Goal: Task Accomplishment & Management: Use online tool/utility

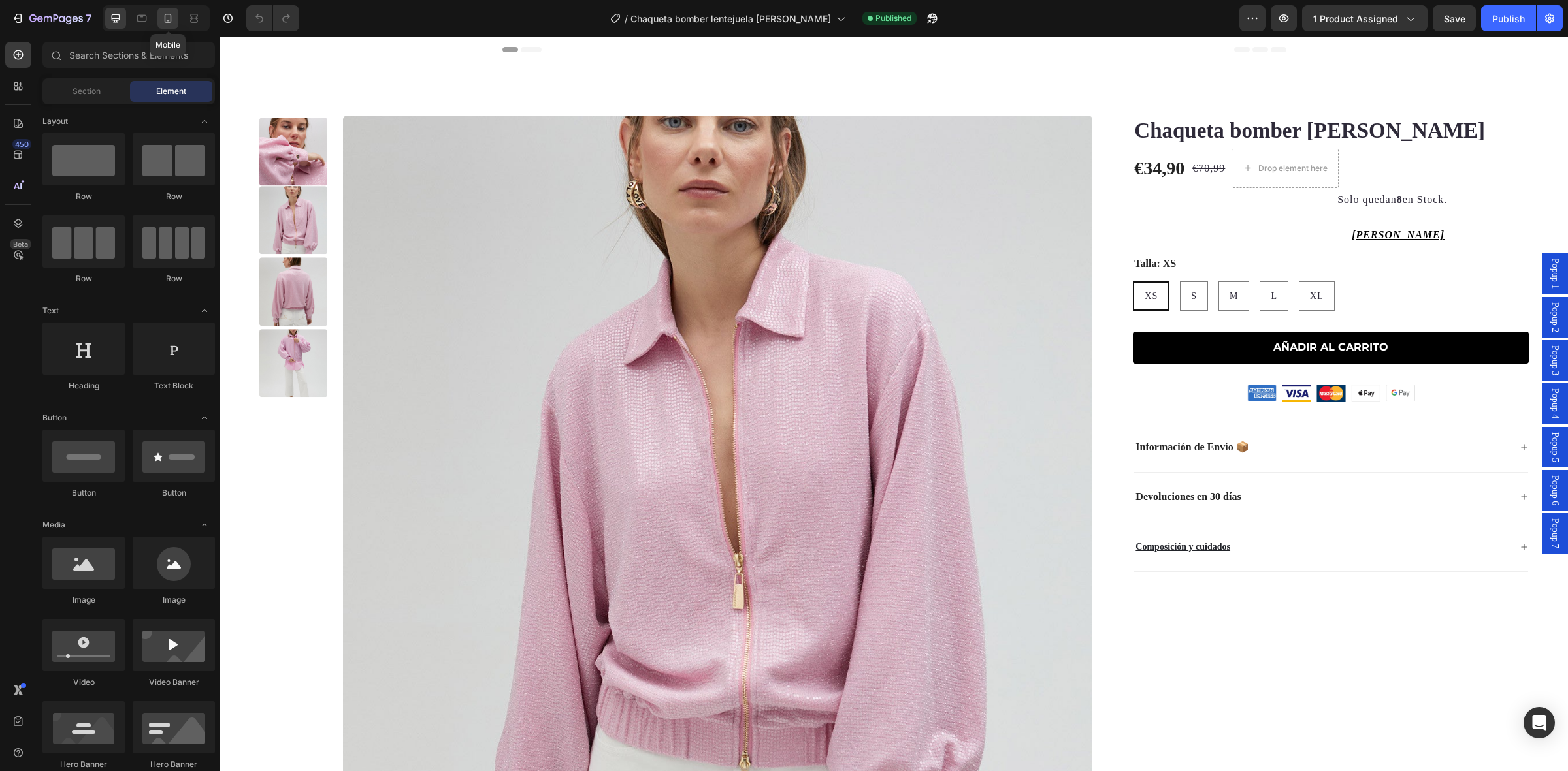
click at [168, 22] on icon at bounding box center [168, 18] width 7 height 9
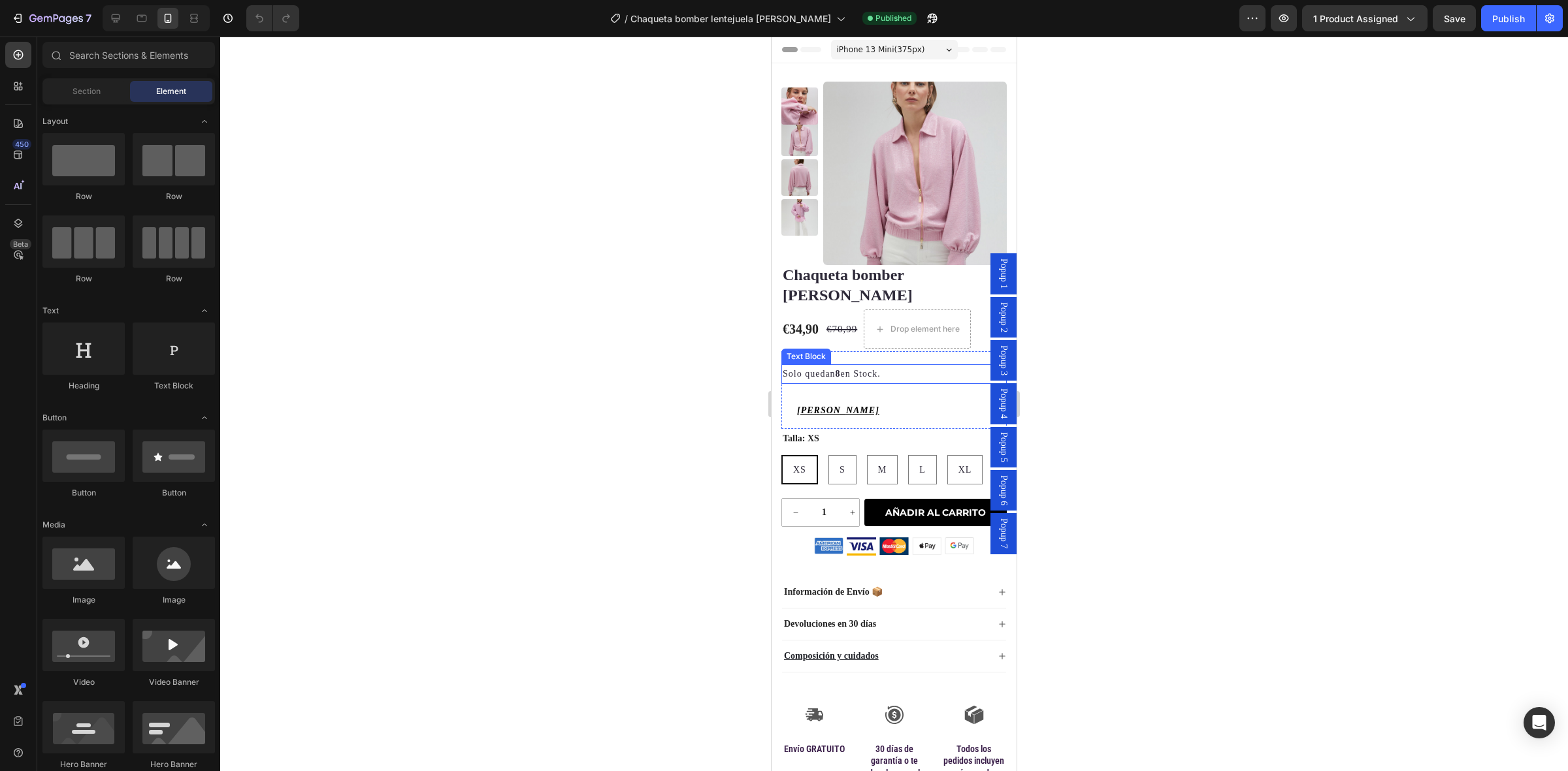
click at [840, 369] on strong "8" at bounding box center [838, 373] width 5 height 9
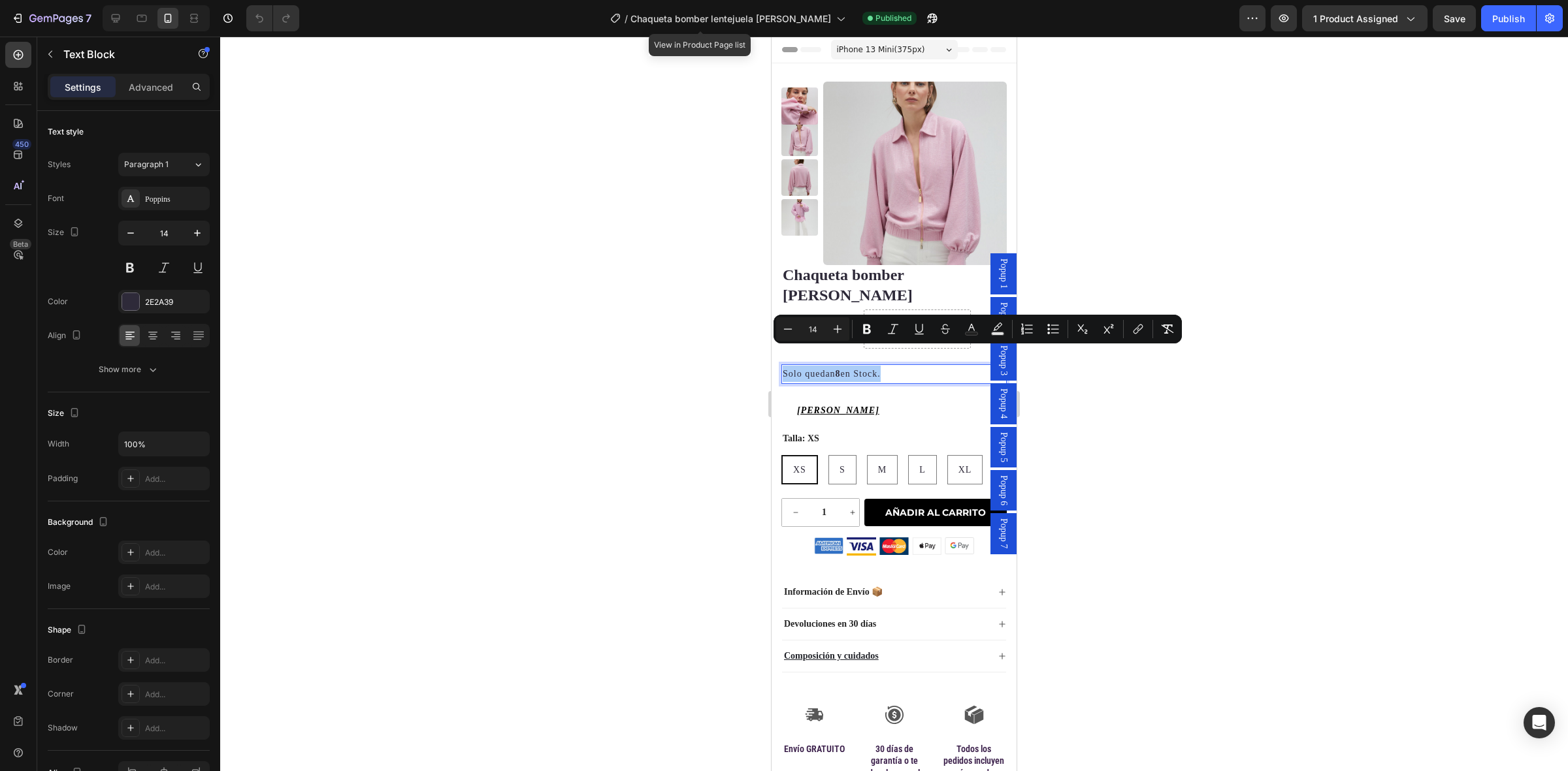
click at [768, 33] on div "/ Chaqueta bomber lentejuela rosa" at bounding box center [728, 18] width 248 height 31
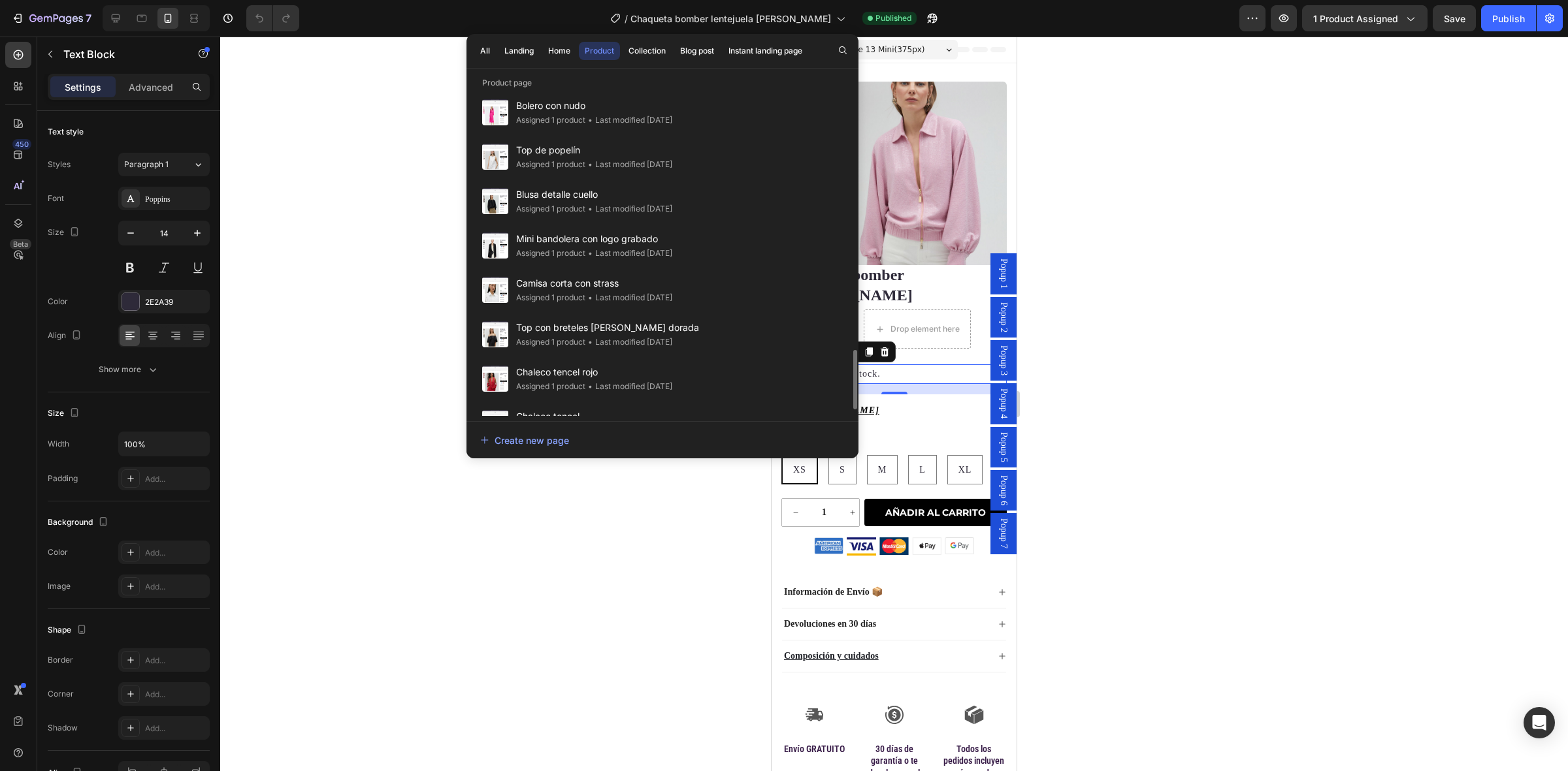
scroll to position [978, 0]
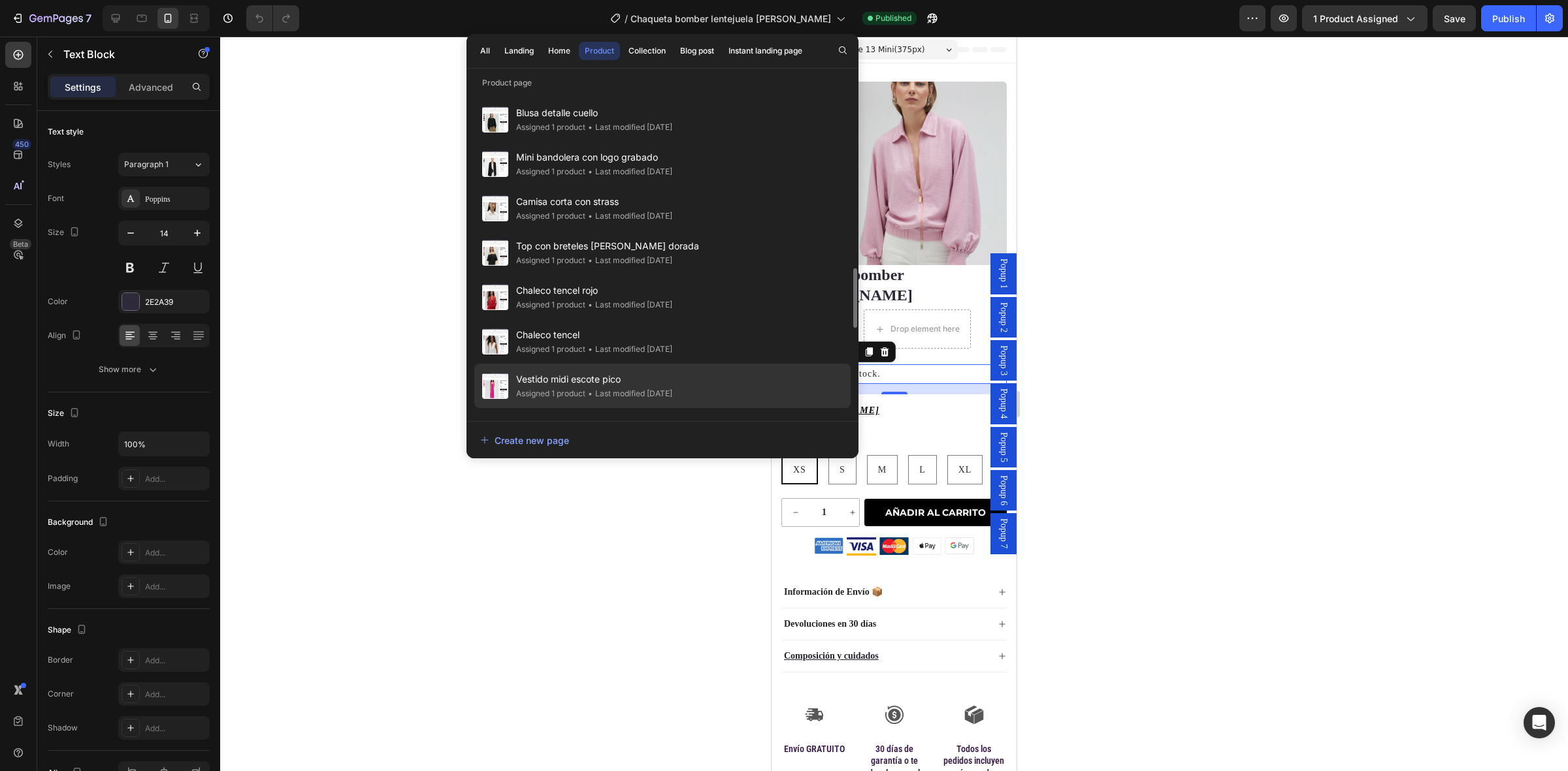
click at [618, 376] on span "Vestido midi escote pico" at bounding box center [594, 379] width 156 height 16
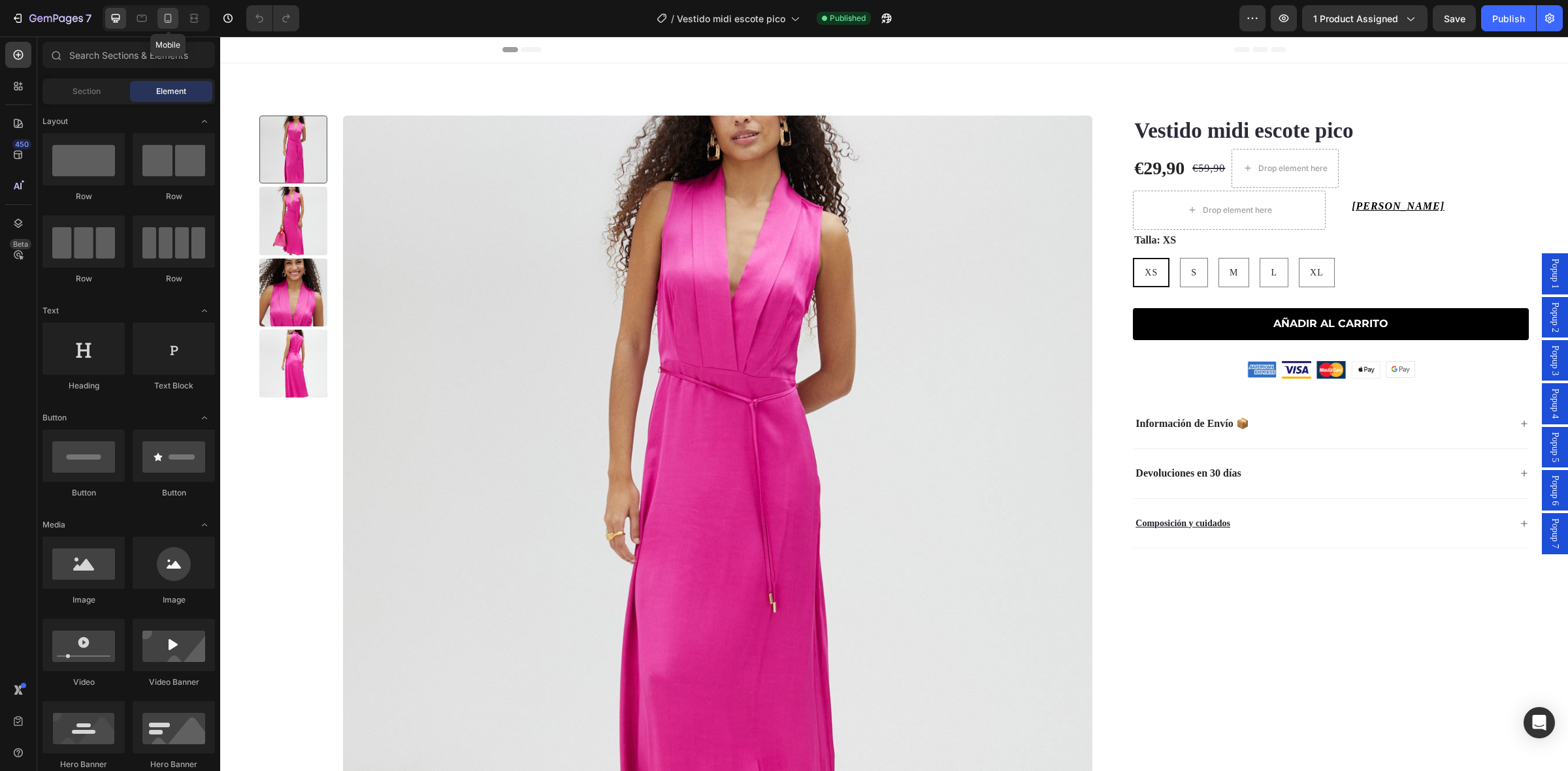
click at [167, 15] on icon at bounding box center [168, 18] width 13 height 13
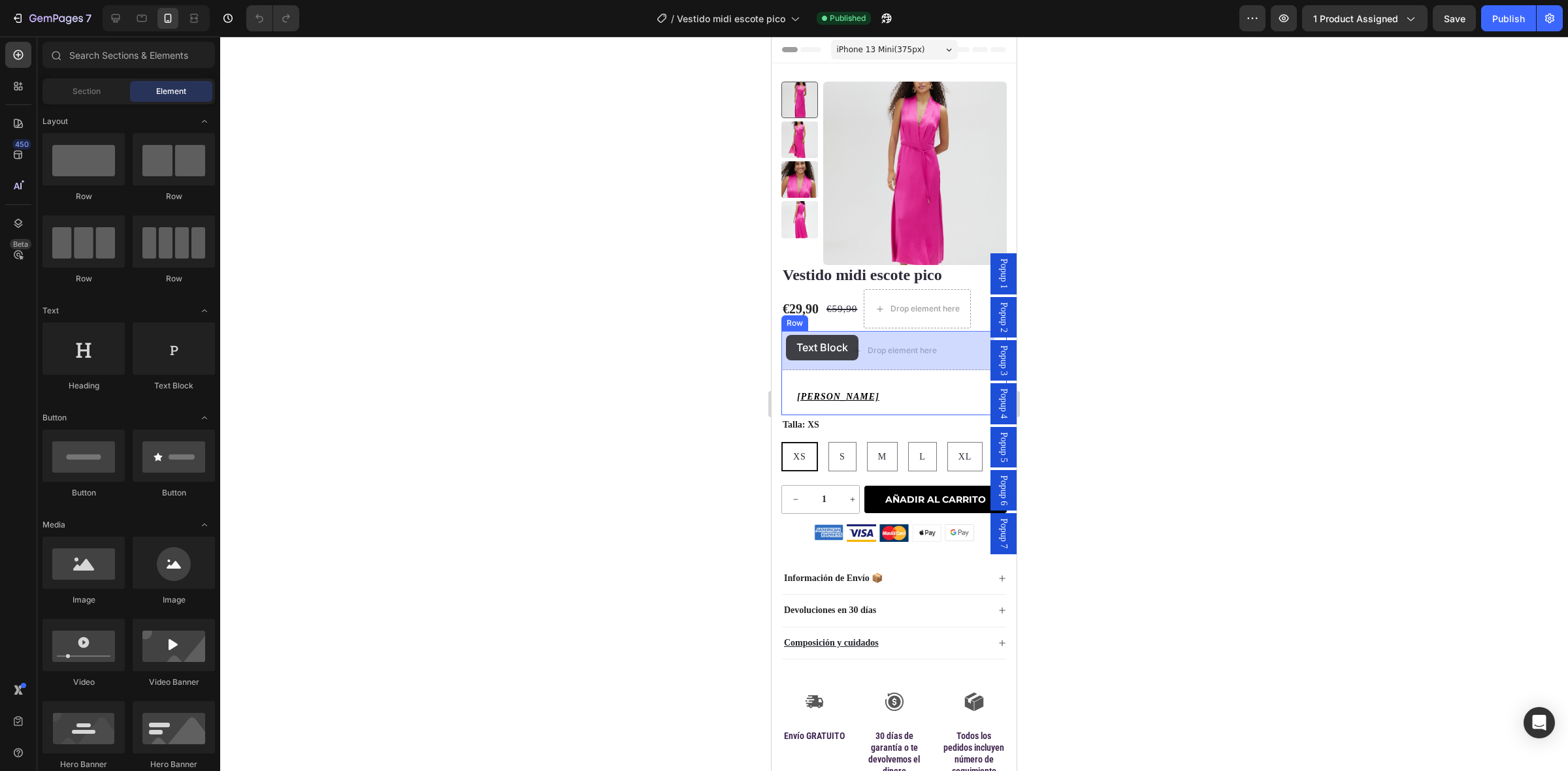
drag, startPoint x: 945, startPoint y: 384, endPoint x: 786, endPoint y: 335, distance: 166.4
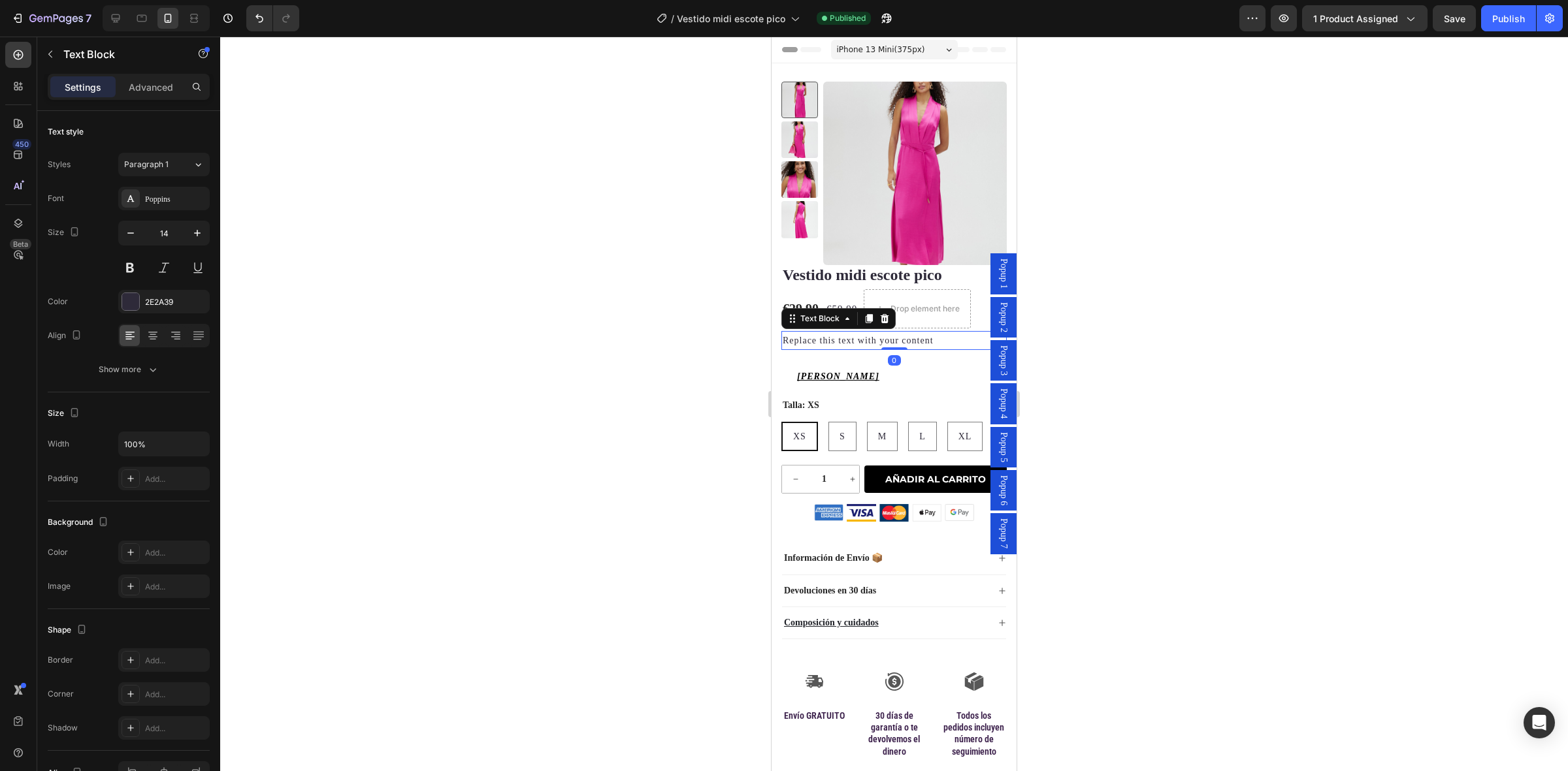
click at [823, 341] on div "Replace this text with your content" at bounding box center [894, 341] width 225 height 19
click at [823, 341] on p "Replace this text with your content" at bounding box center [894, 341] width 223 height 16
click at [1115, 377] on div at bounding box center [894, 403] width 1348 height 735
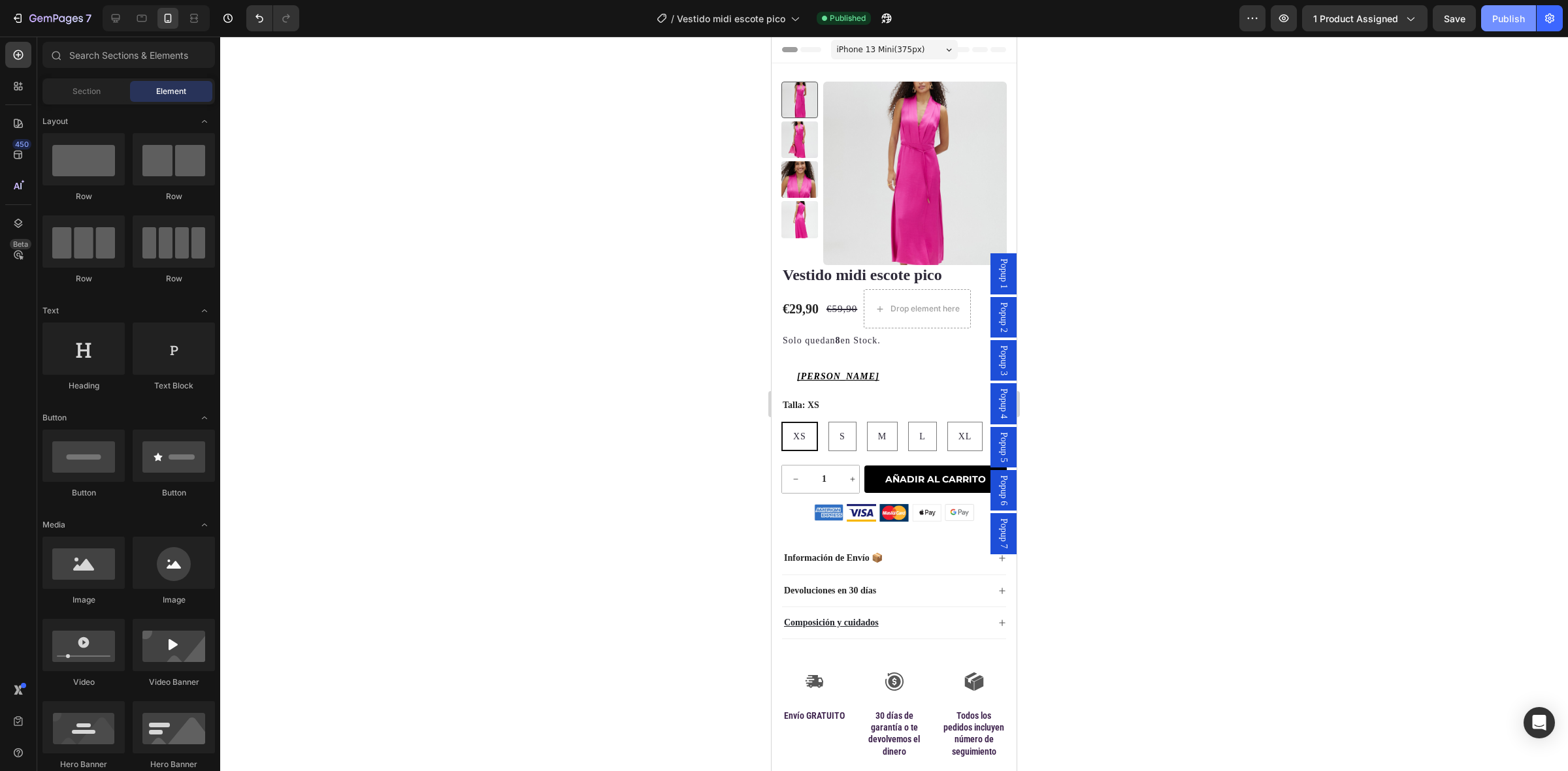
click at [1494, 23] on div "Publish" at bounding box center [1508, 18] width 33 height 14
click at [740, 22] on span "Vestido midi escote pico" at bounding box center [715, 18] width 109 height 14
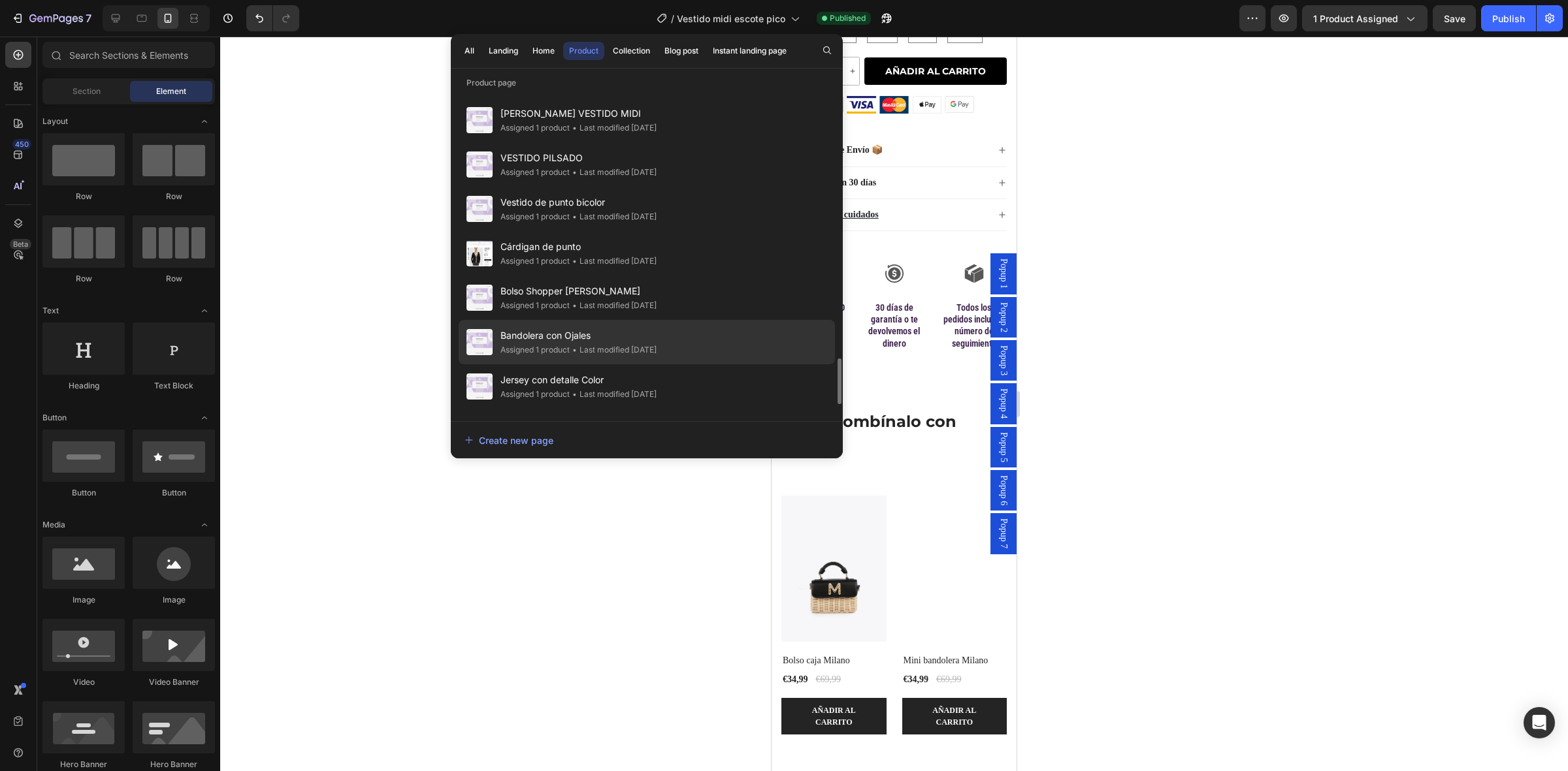
scroll to position [1992, 0]
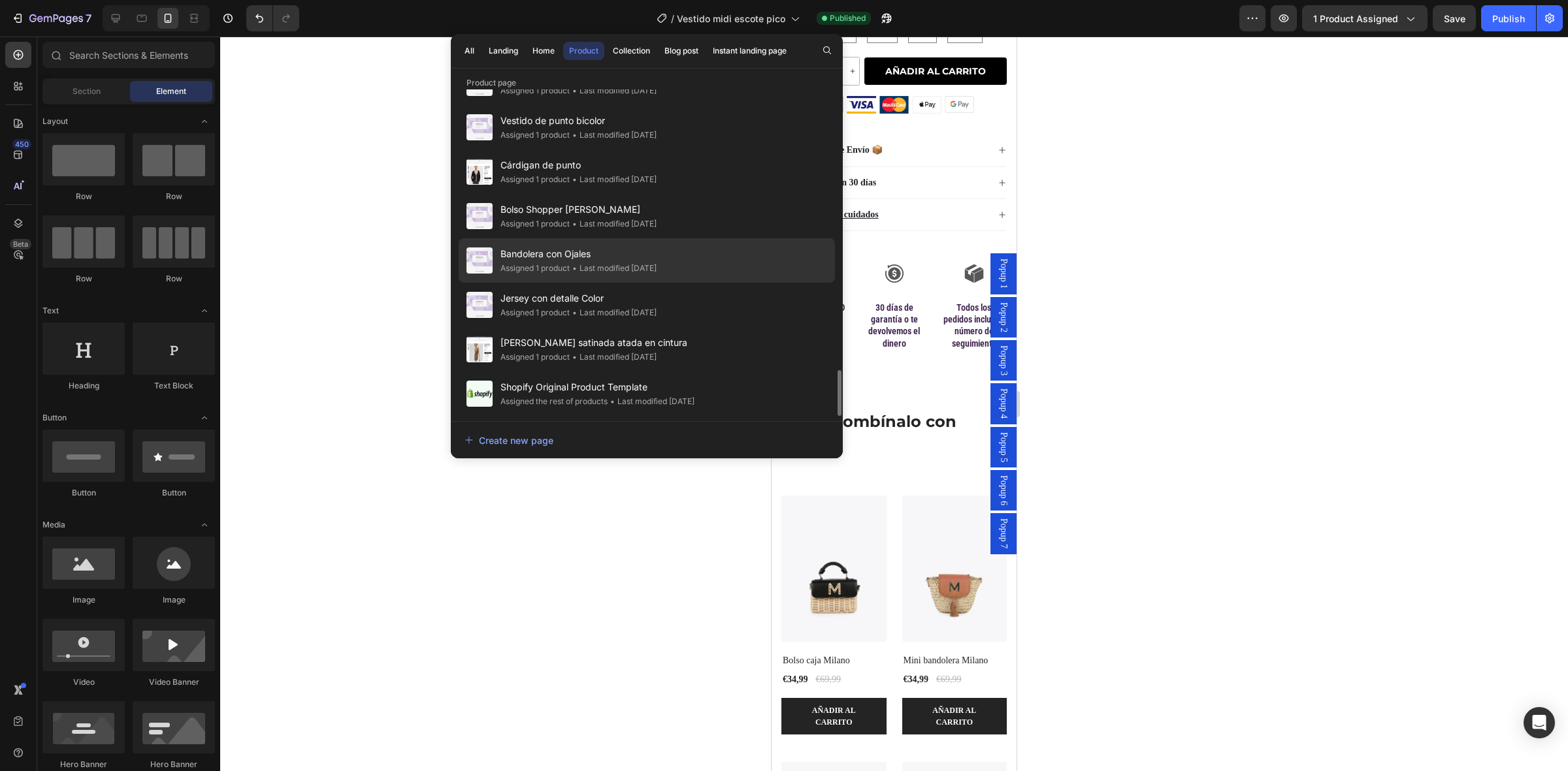
click at [567, 335] on span "[PERSON_NAME] satinada atada en cintura" at bounding box center [594, 343] width 187 height 16
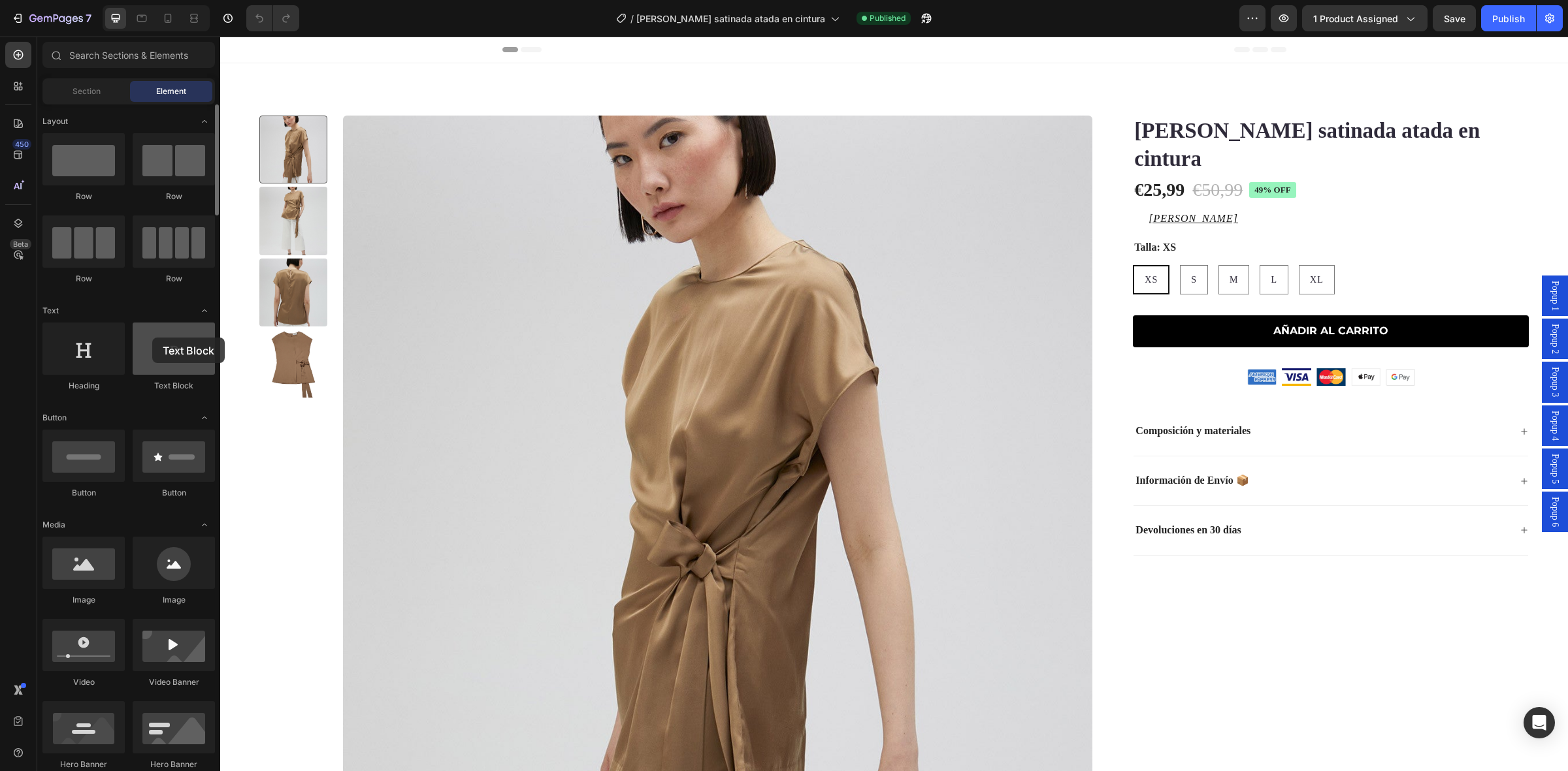
drag, startPoint x: 200, startPoint y: 366, endPoint x: 152, endPoint y: 338, distance: 55.6
click at [152, 338] on div at bounding box center [173, 349] width 82 height 52
click at [167, 20] on icon at bounding box center [168, 18] width 13 height 13
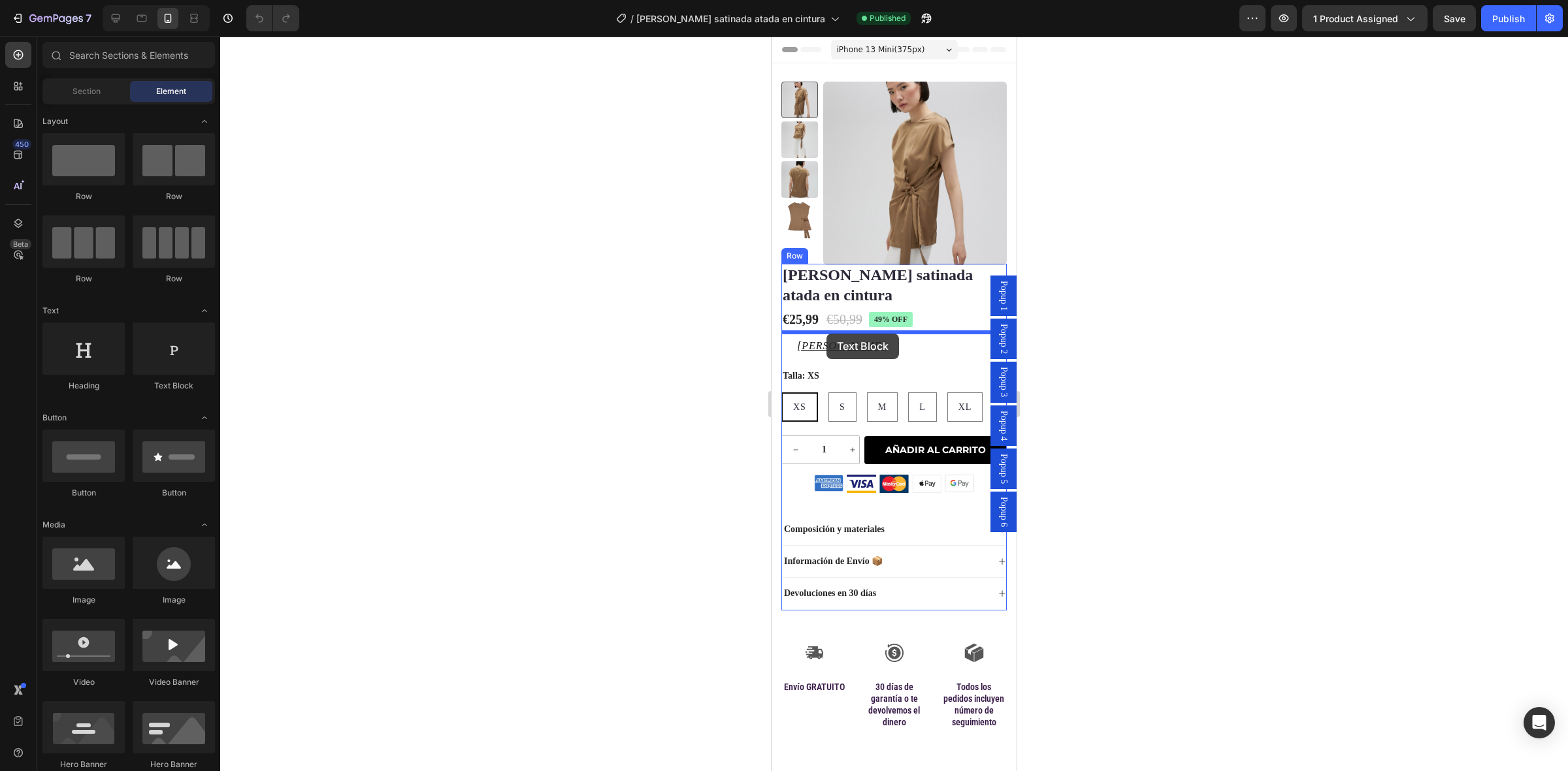
drag, startPoint x: 1253, startPoint y: 313, endPoint x: 827, endPoint y: 333, distance: 426.5
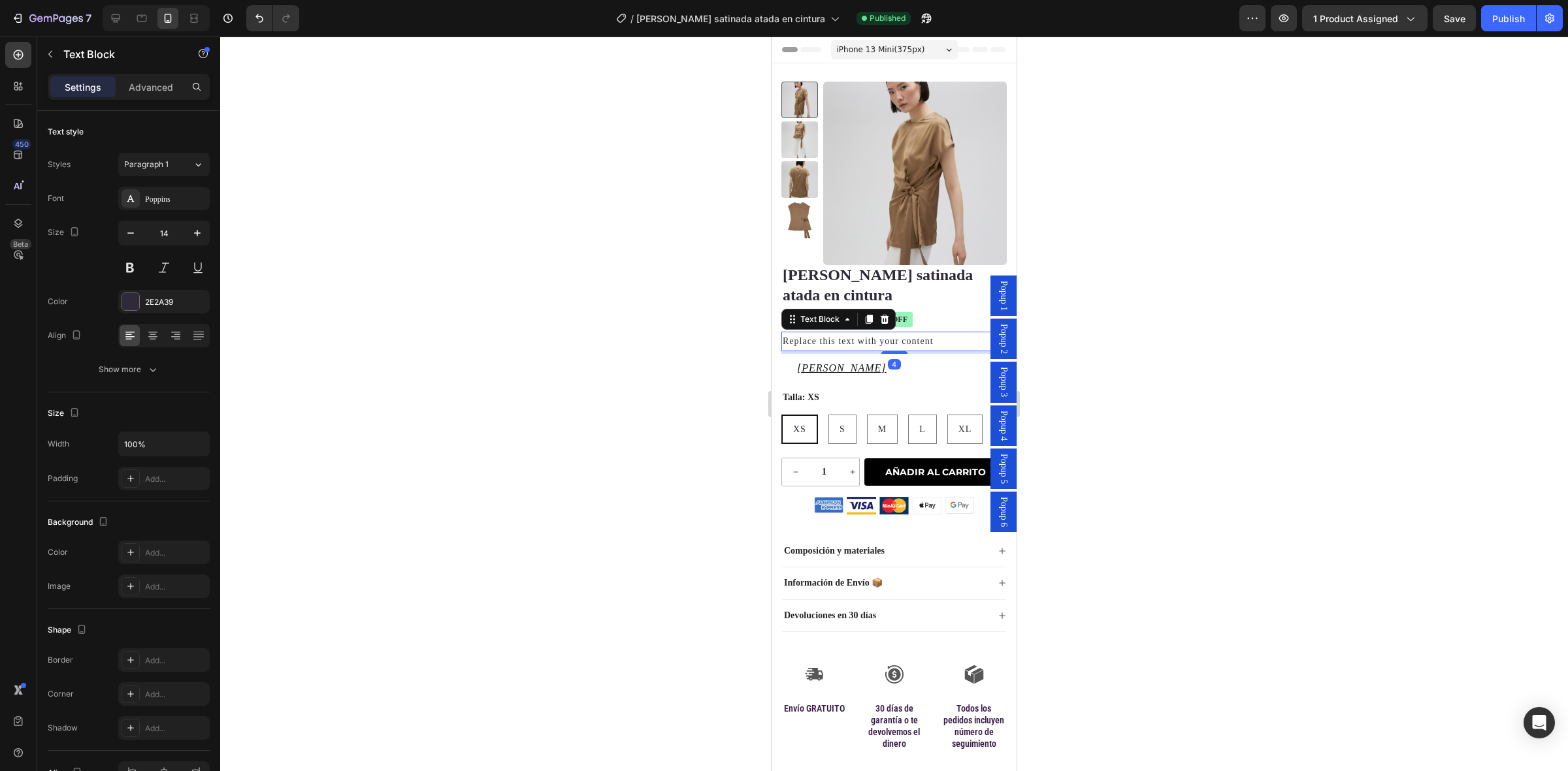
click at [838, 344] on div "Replace this text with your content" at bounding box center [894, 341] width 225 height 19
click at [838, 344] on p "Replace this text with your content" at bounding box center [894, 341] width 223 height 16
click at [836, 339] on p "Solo quedan 8 en Stock." at bounding box center [894, 341] width 223 height 16
click at [840, 340] on strong "8" at bounding box center [838, 341] width 5 height 9
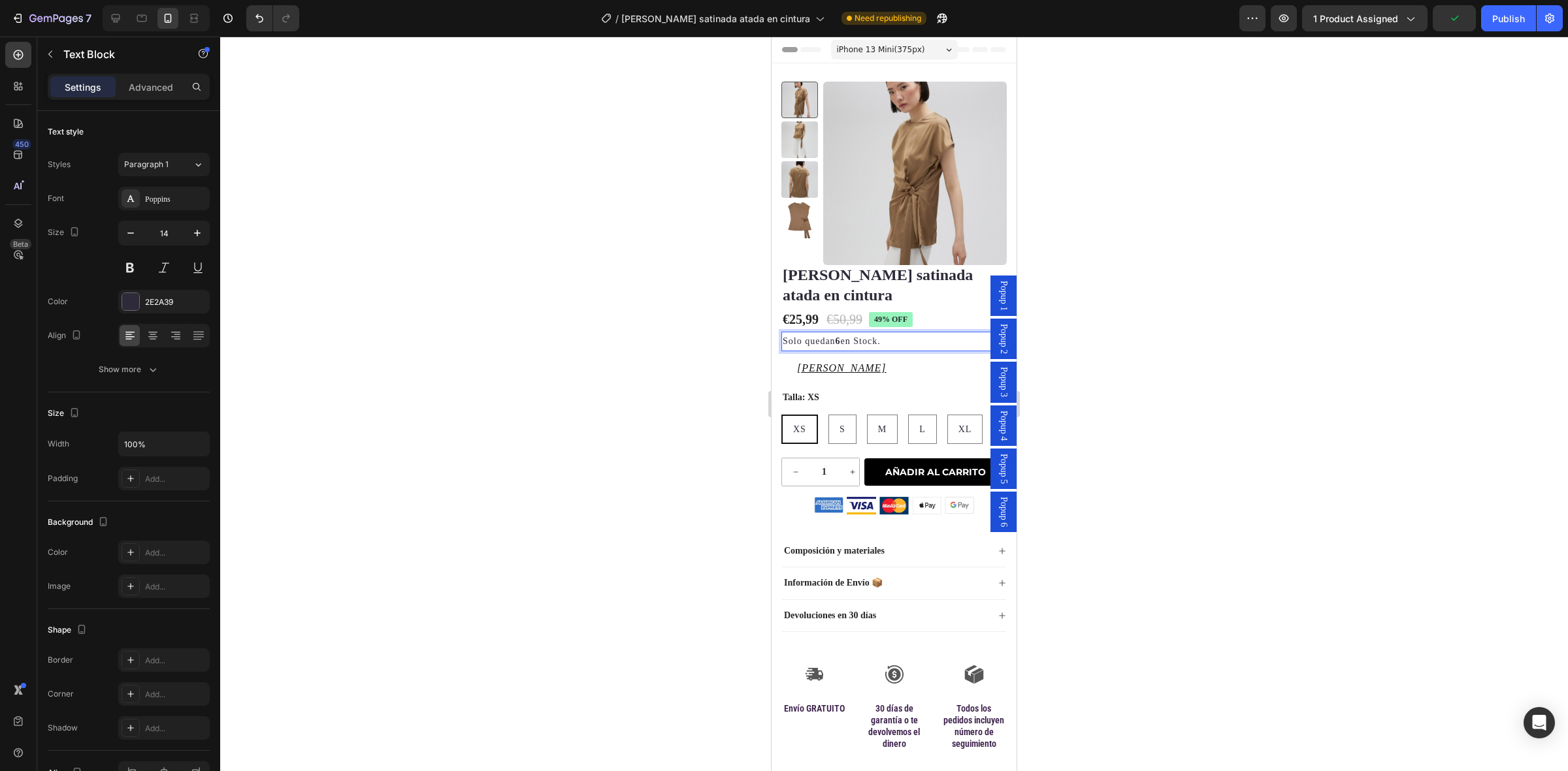
click at [1190, 383] on div at bounding box center [894, 403] width 1348 height 735
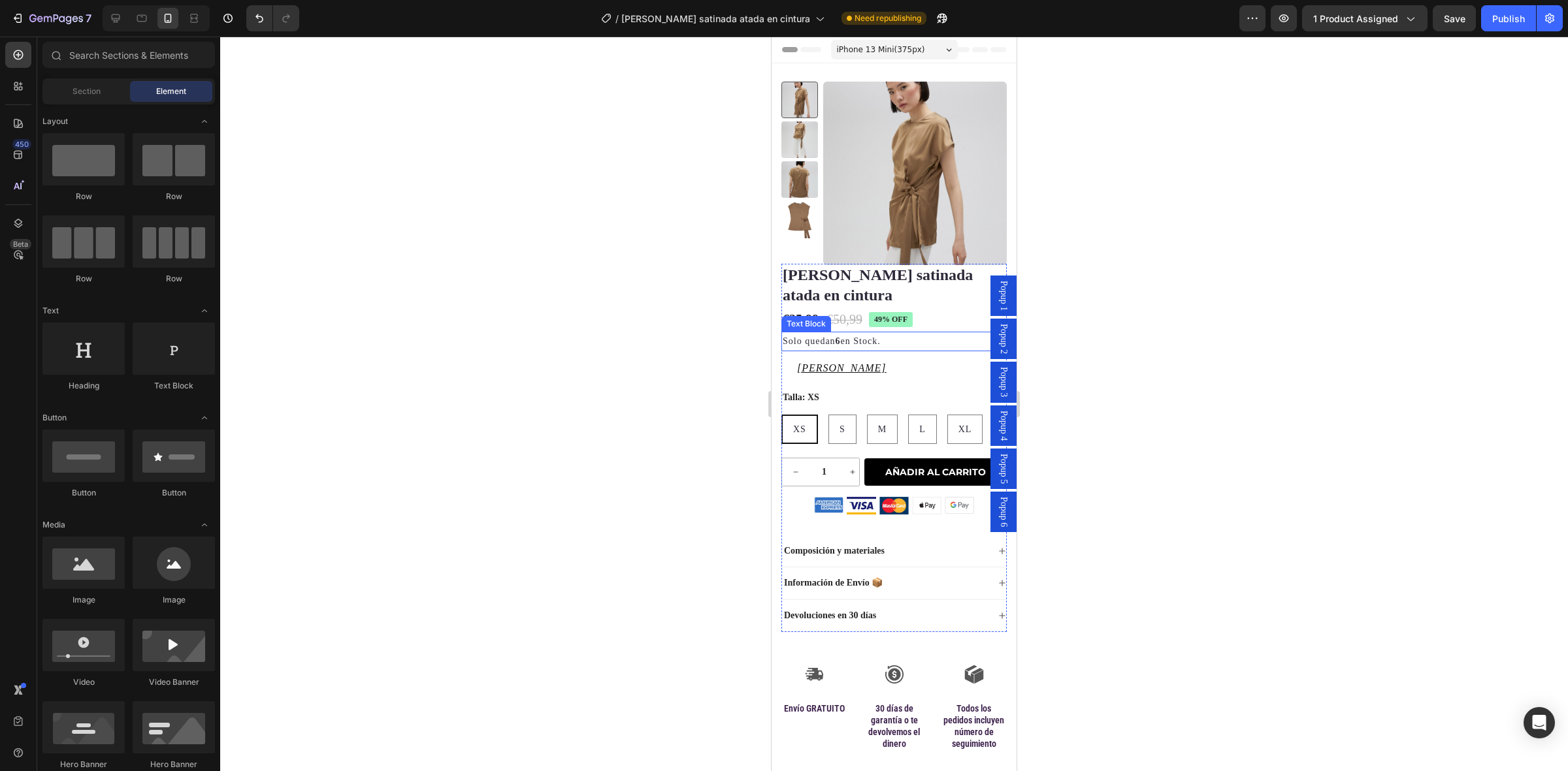
click at [867, 345] on p "Solo quedan 6 en Stock." at bounding box center [894, 341] width 223 height 16
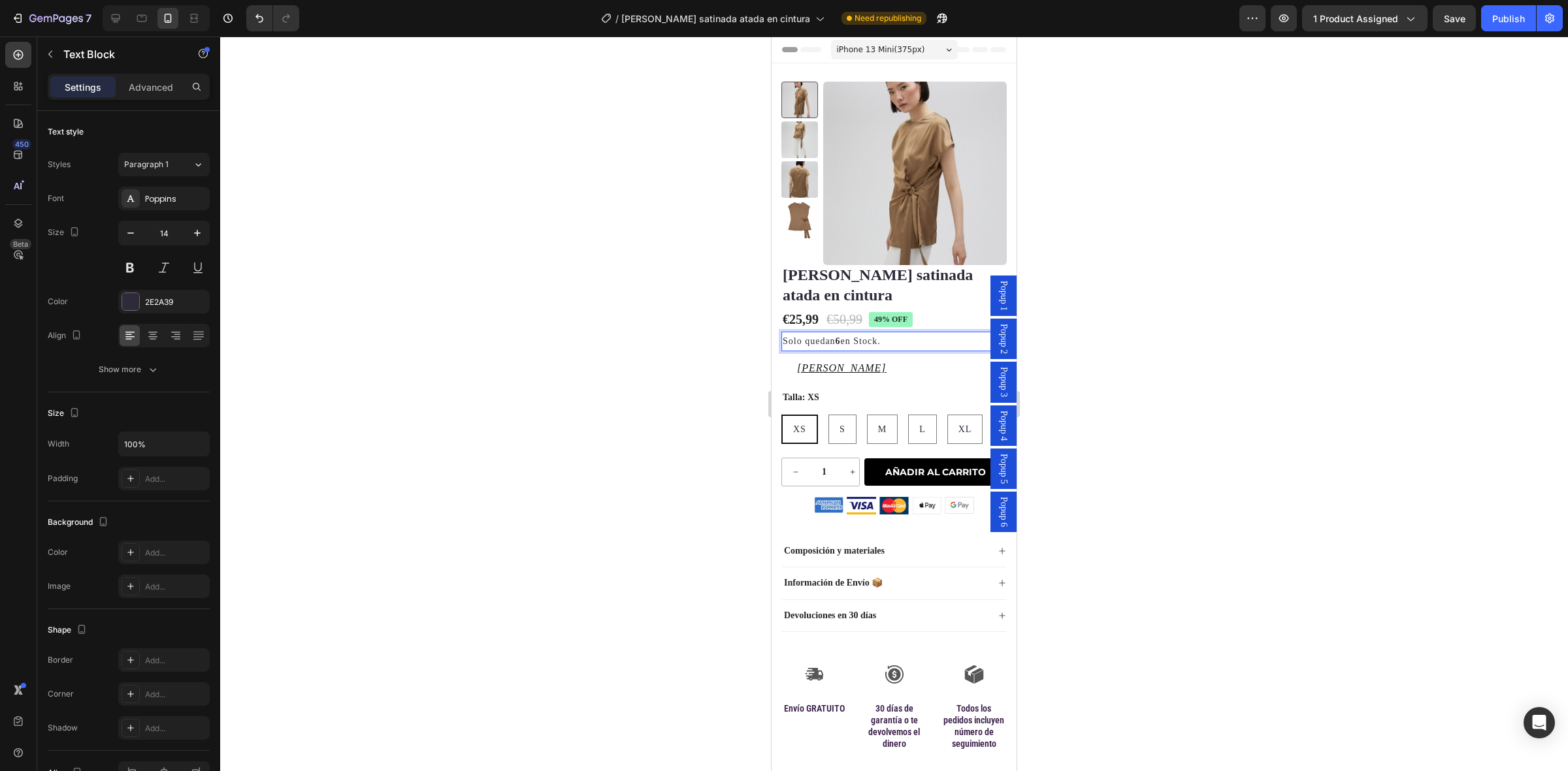
click at [847, 341] on p "Solo quedan 6 en Stock." at bounding box center [894, 341] width 223 height 16
click at [844, 341] on p "Solo quedan 6 en Stock." at bounding box center [894, 341] width 223 height 16
click at [1281, 203] on div at bounding box center [894, 403] width 1348 height 735
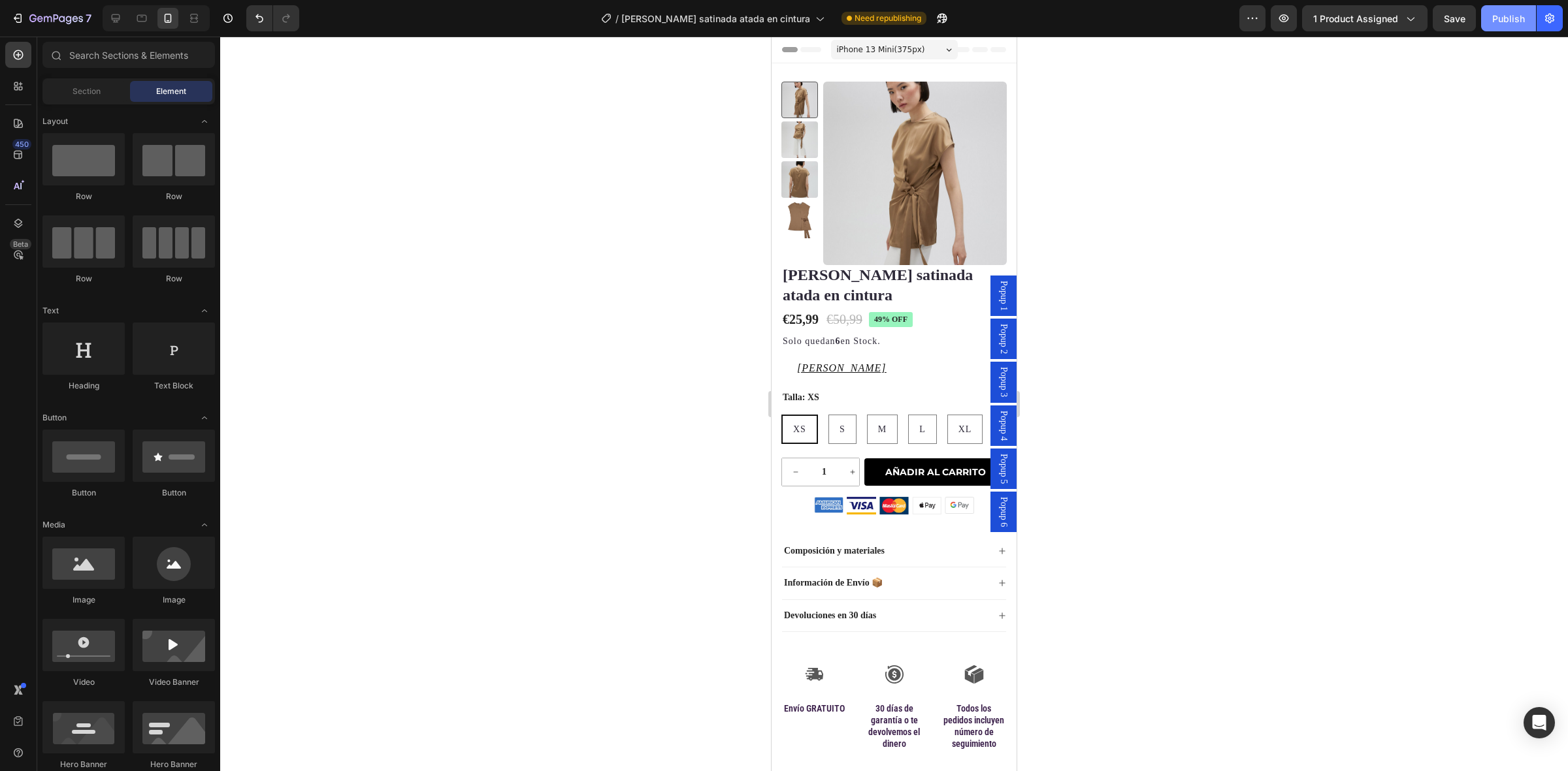
click at [1506, 17] on div "Publish" at bounding box center [1508, 18] width 33 height 14
click at [795, 10] on div "/ Blusa satinada atada en cintura" at bounding box center [712, 18] width 237 height 26
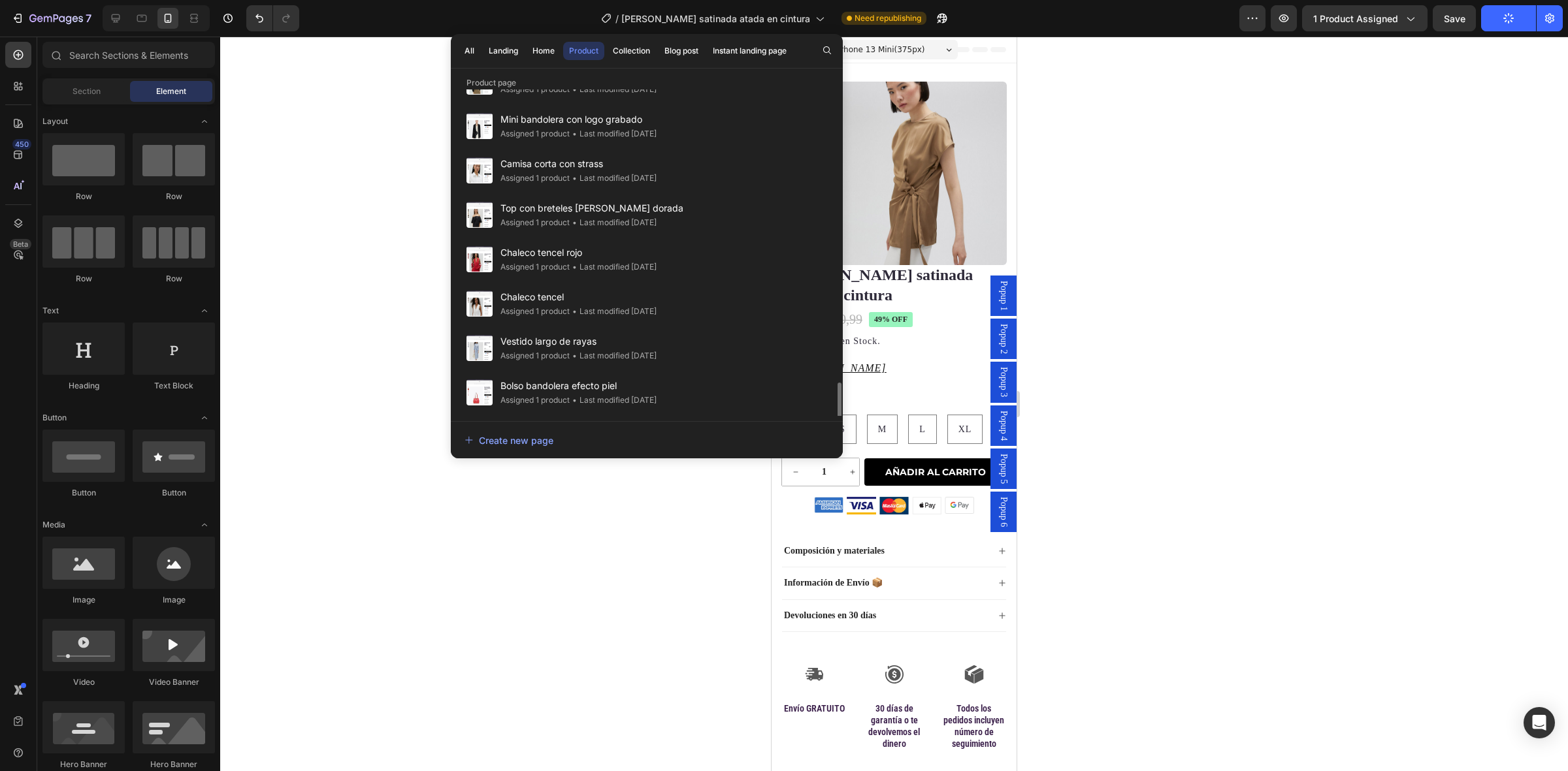
scroll to position [1187, 0]
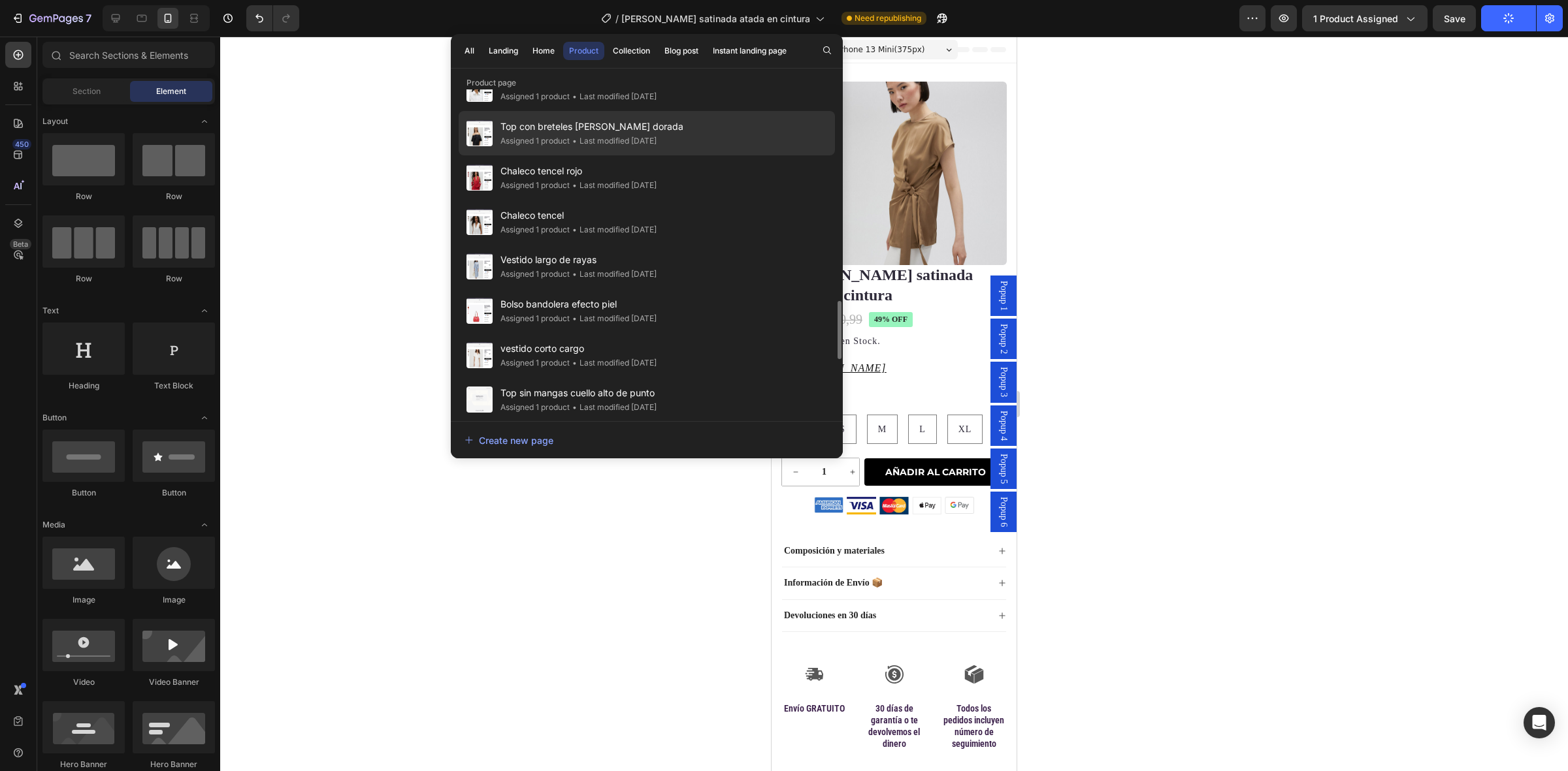
click at [620, 124] on span "Top con breteles de cadena dorada" at bounding box center [591, 127] width 183 height 16
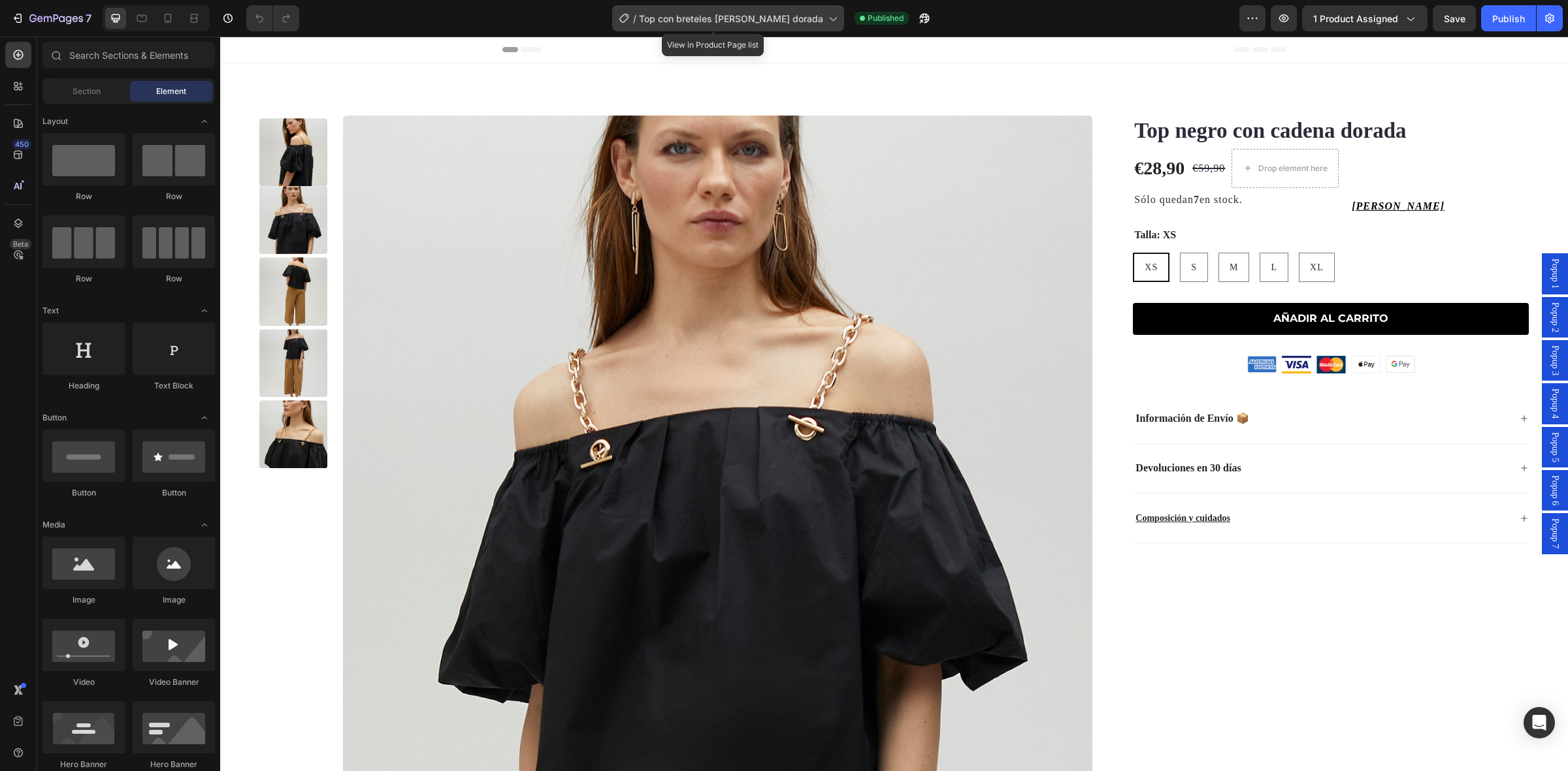
click at [749, 20] on span "Top con breteles [PERSON_NAME] dorada" at bounding box center [730, 18] width 184 height 14
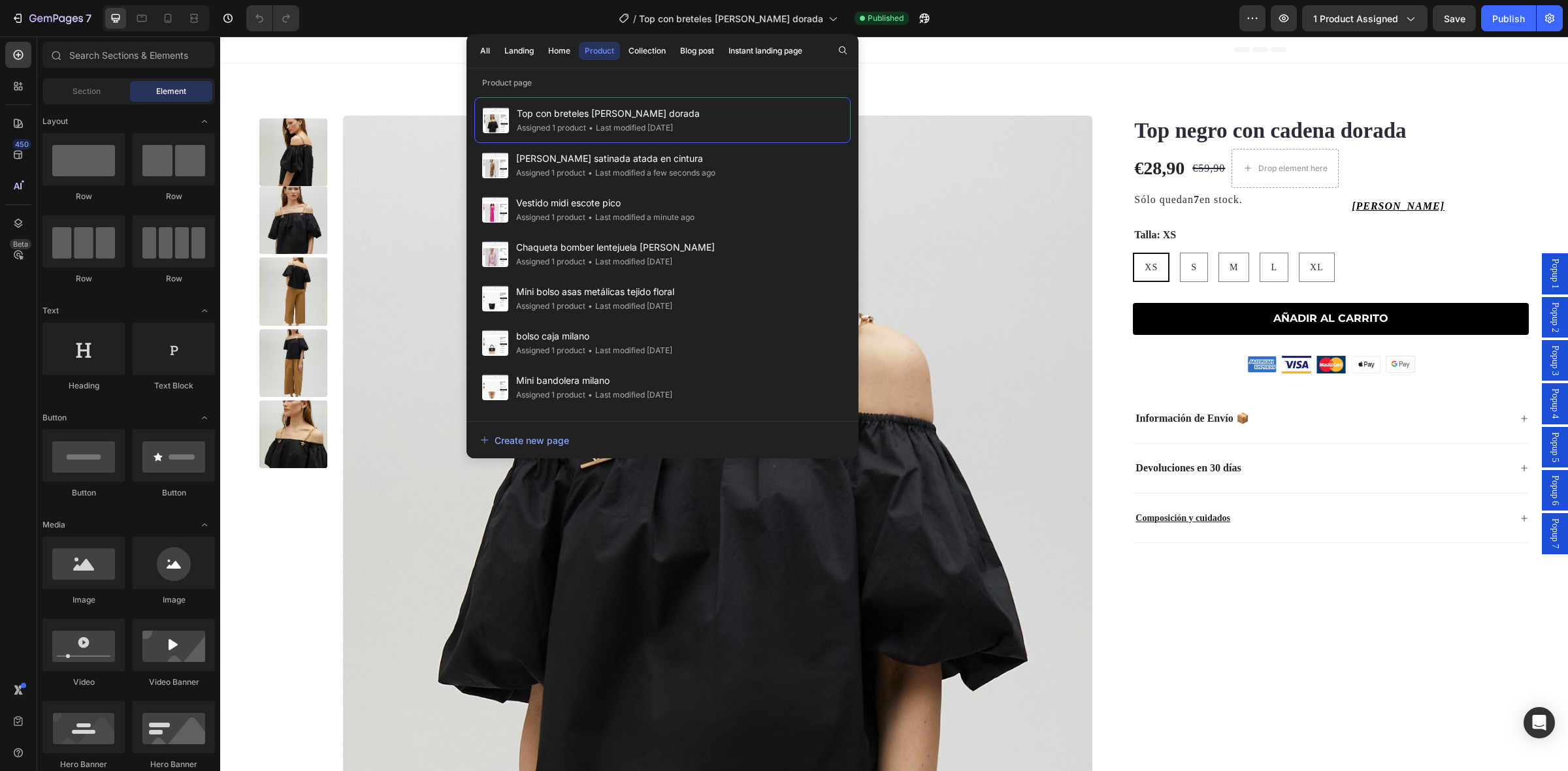
click at [722, 83] on p "Product page" at bounding box center [662, 83] width 392 height 13
click at [492, 72] on div "All Landing Home Product Collection Blog post Instant landing page Product page…" at bounding box center [662, 246] width 392 height 424
click at [504, 79] on p "Product page" at bounding box center [662, 83] width 392 height 13
click at [511, 83] on p "Product page" at bounding box center [662, 83] width 392 height 13
click at [516, 86] on p "Product page" at bounding box center [662, 83] width 392 height 13
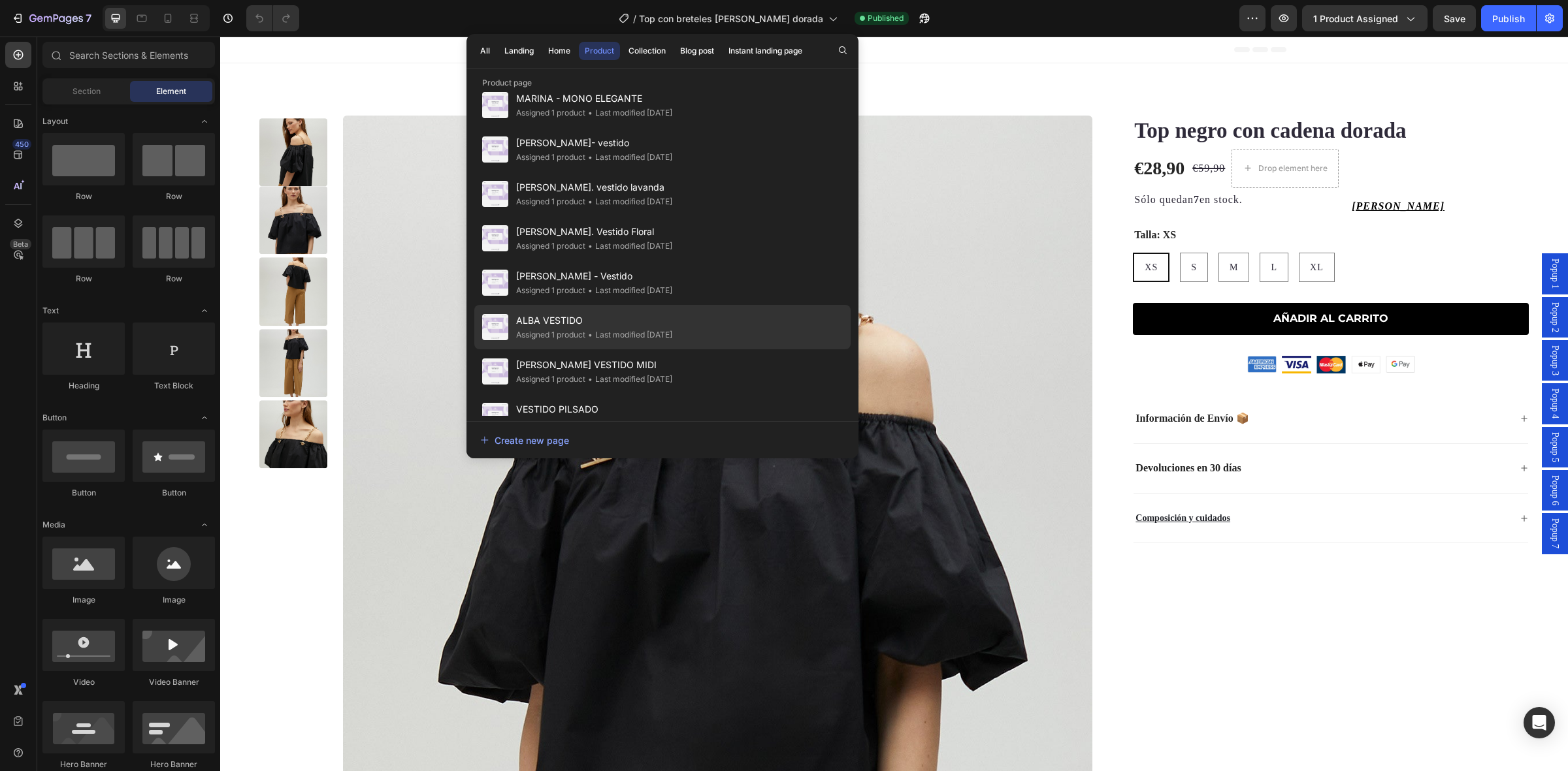
scroll to position [1992, 0]
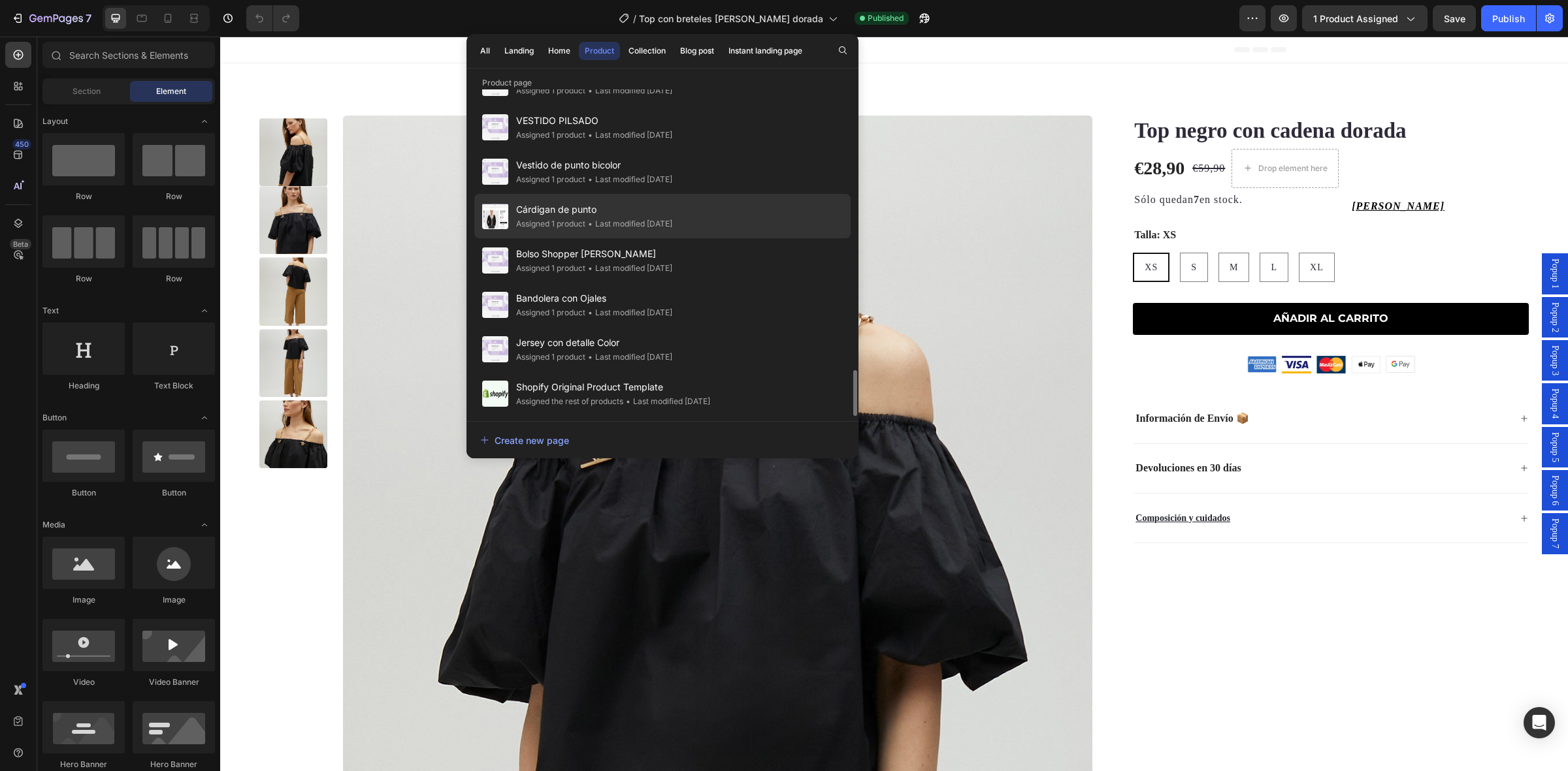
click at [628, 213] on span "Cárdigan de punto" at bounding box center [594, 210] width 156 height 16
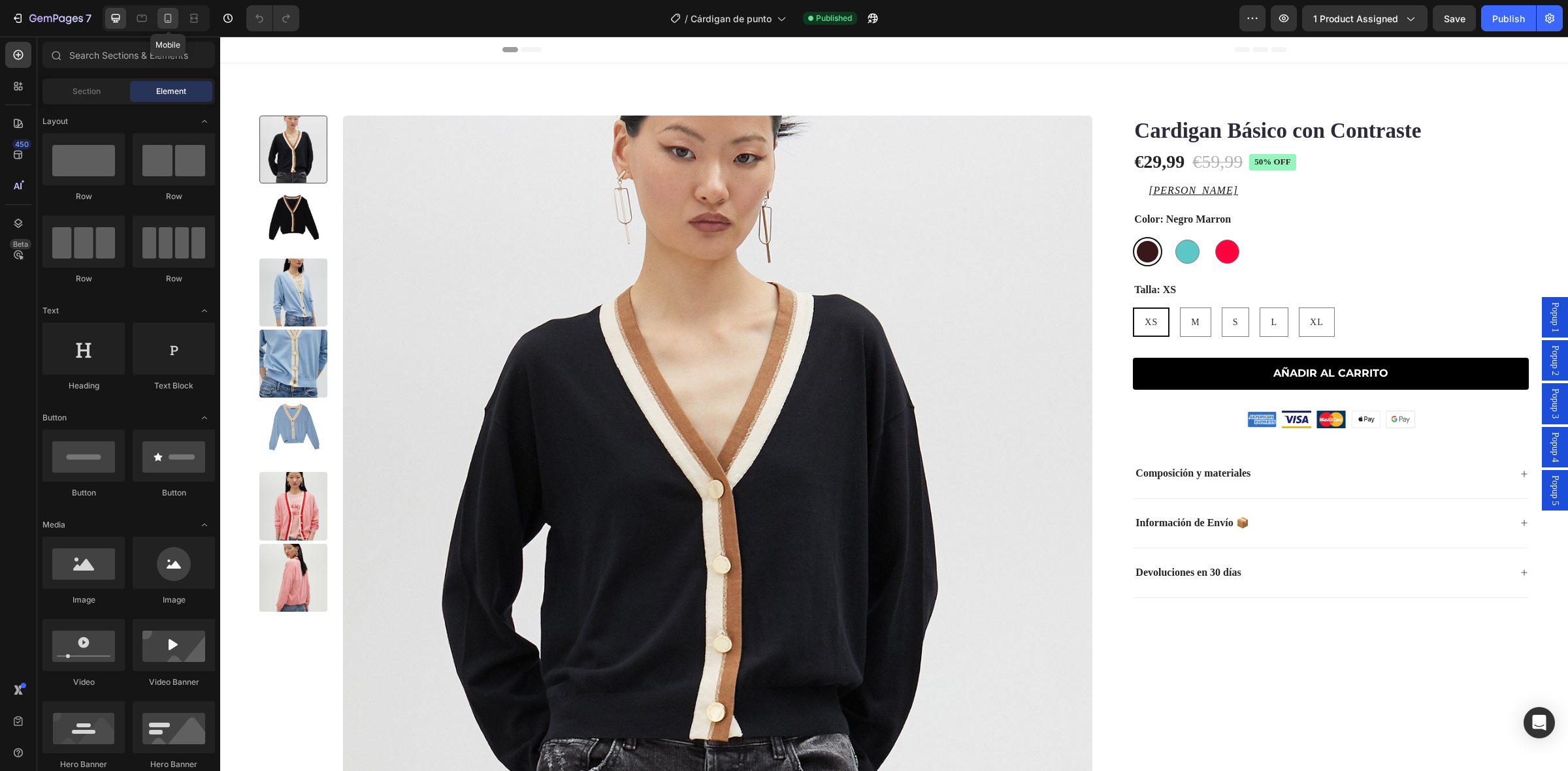
click at [176, 15] on div at bounding box center [168, 18] width 21 height 21
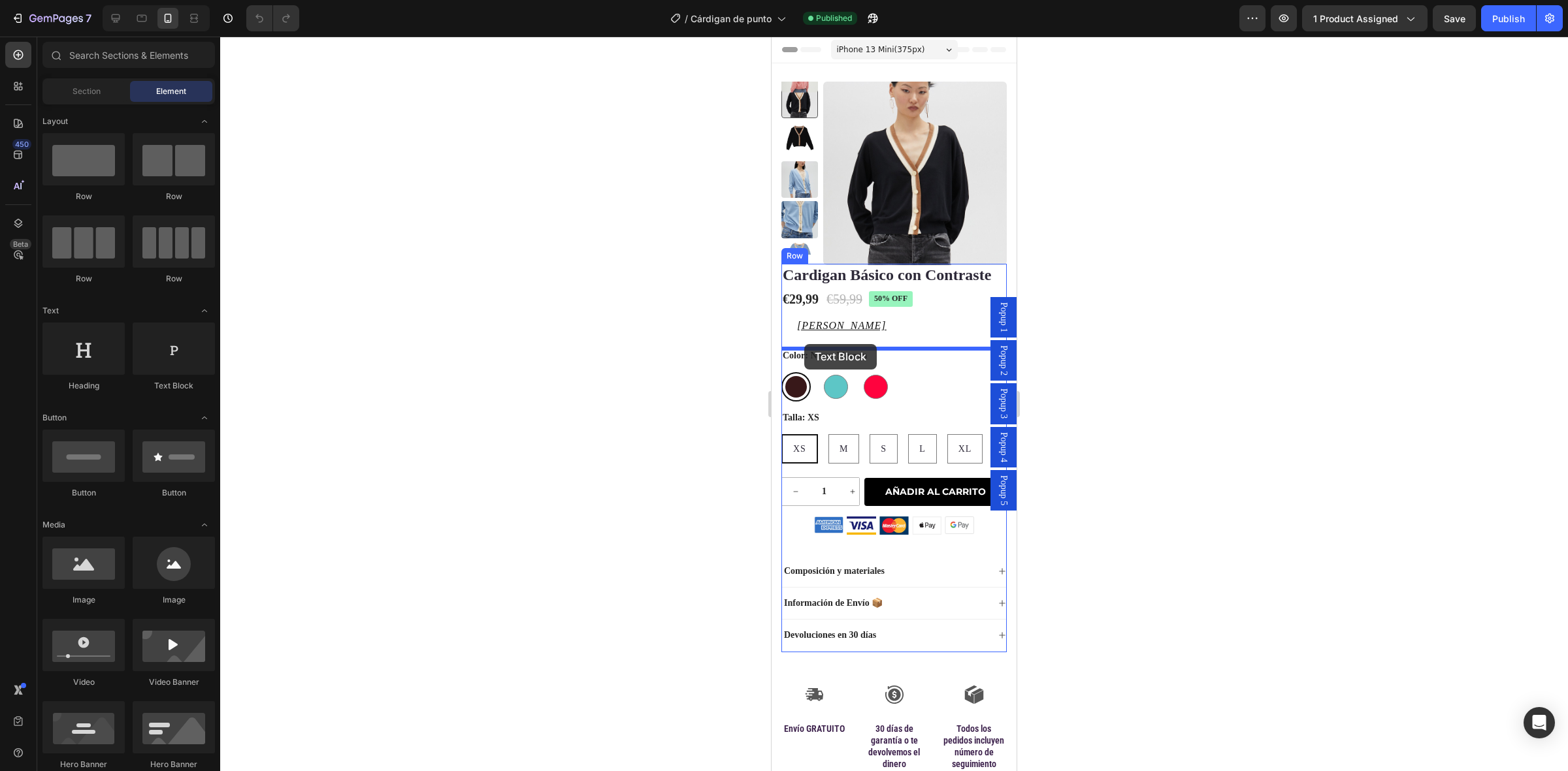
drag, startPoint x: 1392, startPoint y: 352, endPoint x: 804, endPoint y: 344, distance: 588.1
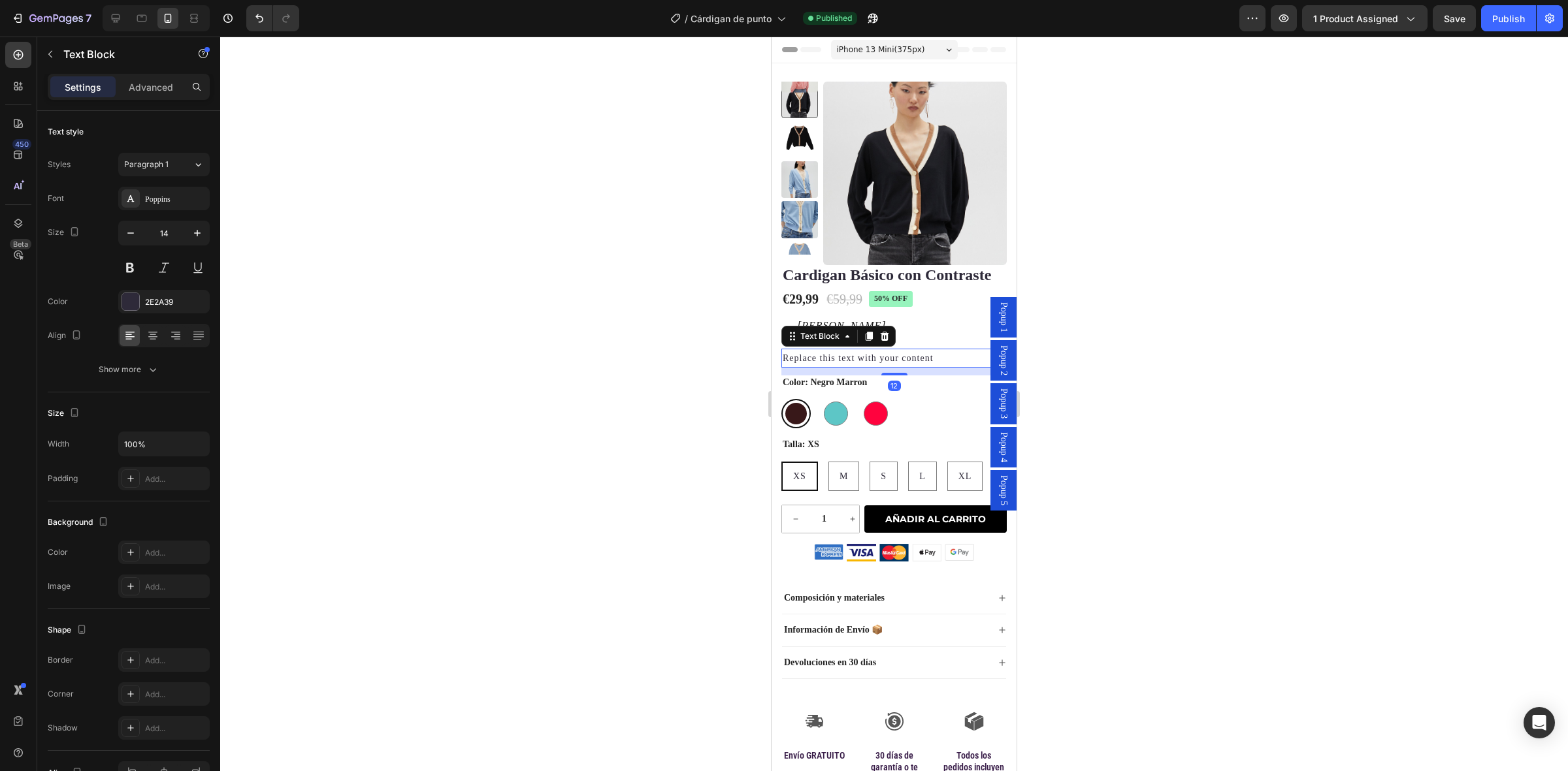
click at [844, 360] on div "Replace this text with your content" at bounding box center [894, 358] width 225 height 19
click at [844, 360] on p "Replace this text with your content" at bounding box center [894, 358] width 223 height 16
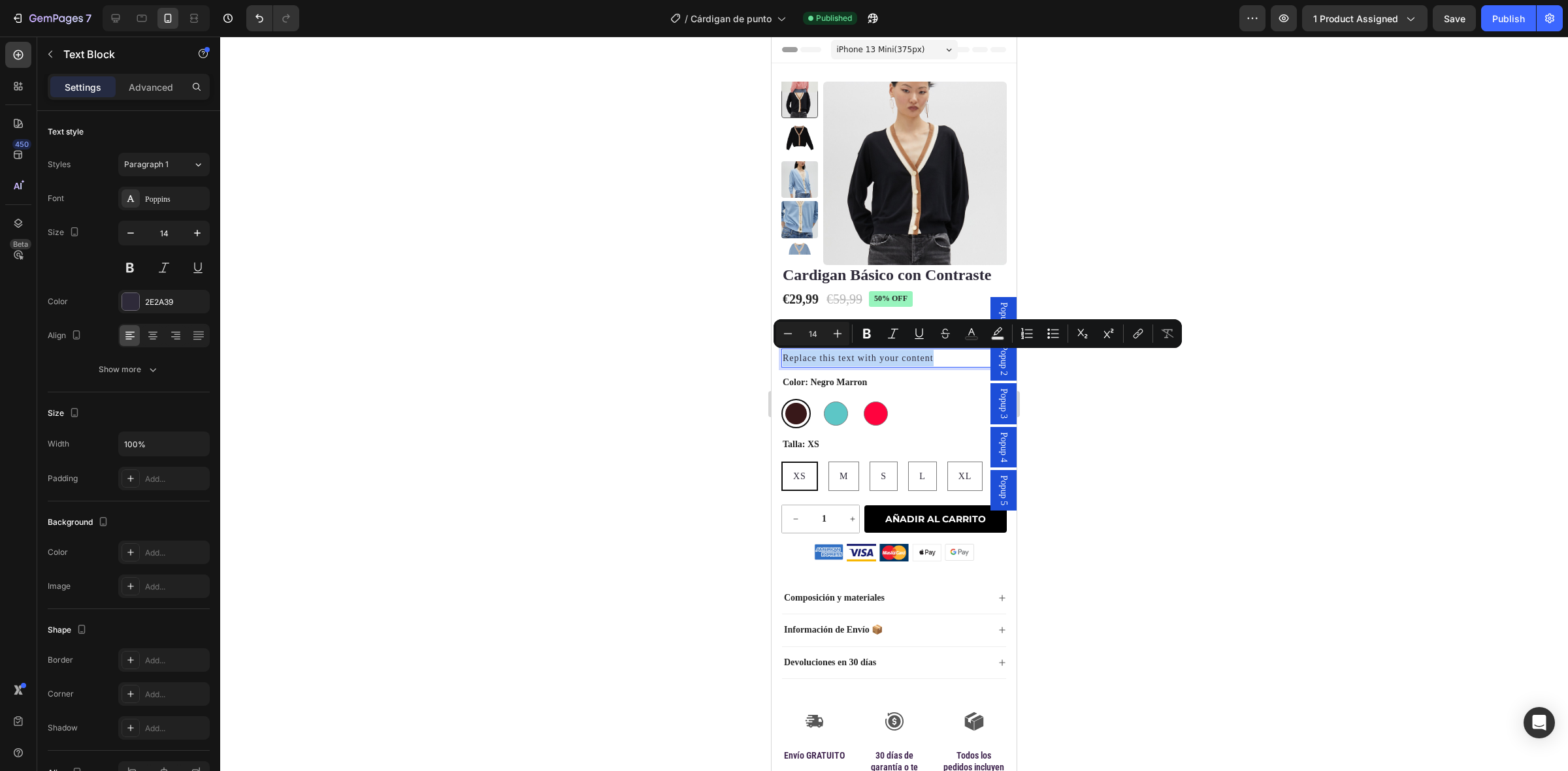
click at [844, 360] on p "Replace this text with your content" at bounding box center [894, 358] width 223 height 16
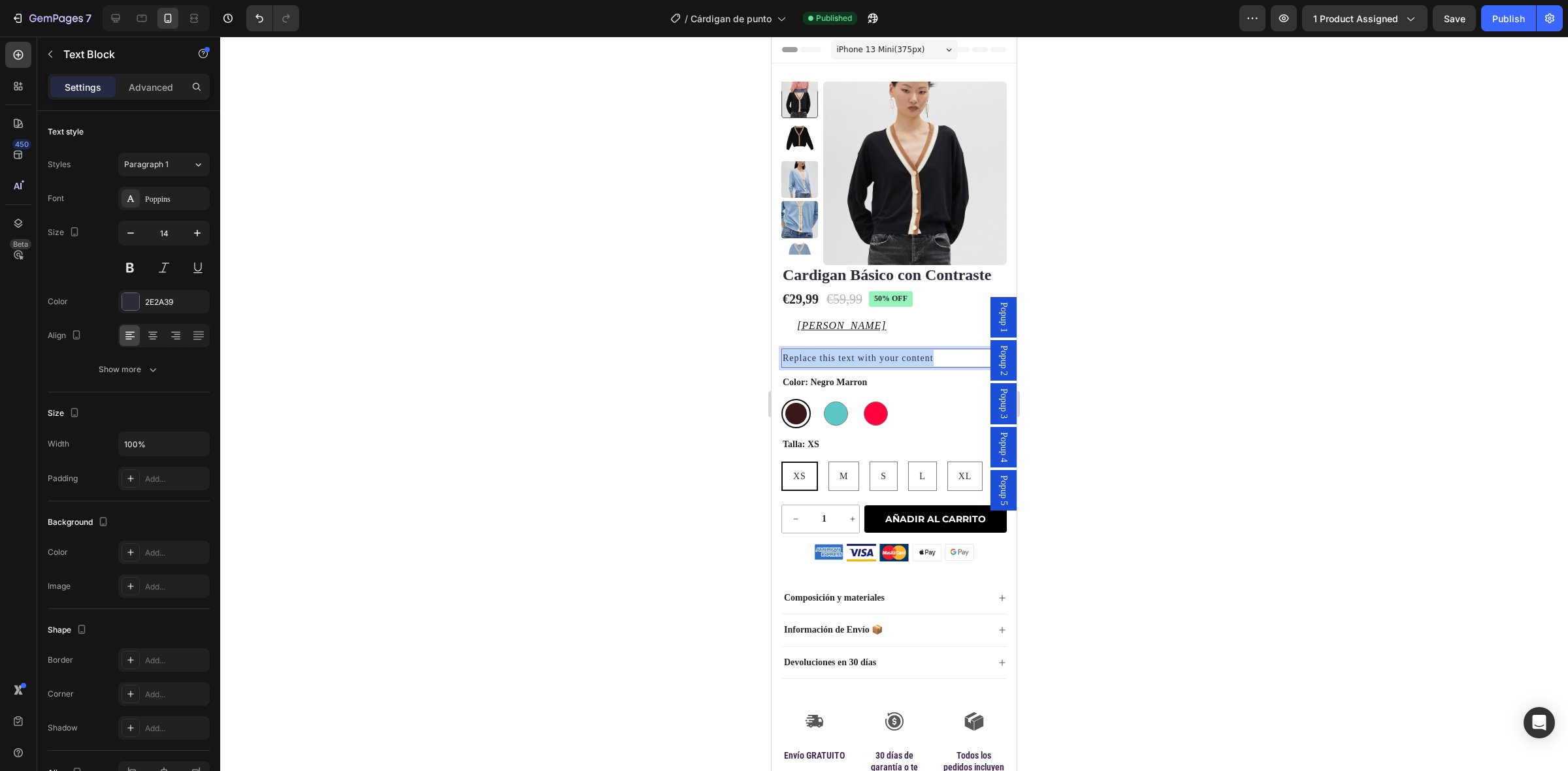
click at [844, 360] on p "Replace this text with your content" at bounding box center [894, 358] width 223 height 16
click at [838, 356] on strong "8" at bounding box center [838, 357] width 5 height 9
click at [1234, 384] on div at bounding box center [894, 403] width 1348 height 735
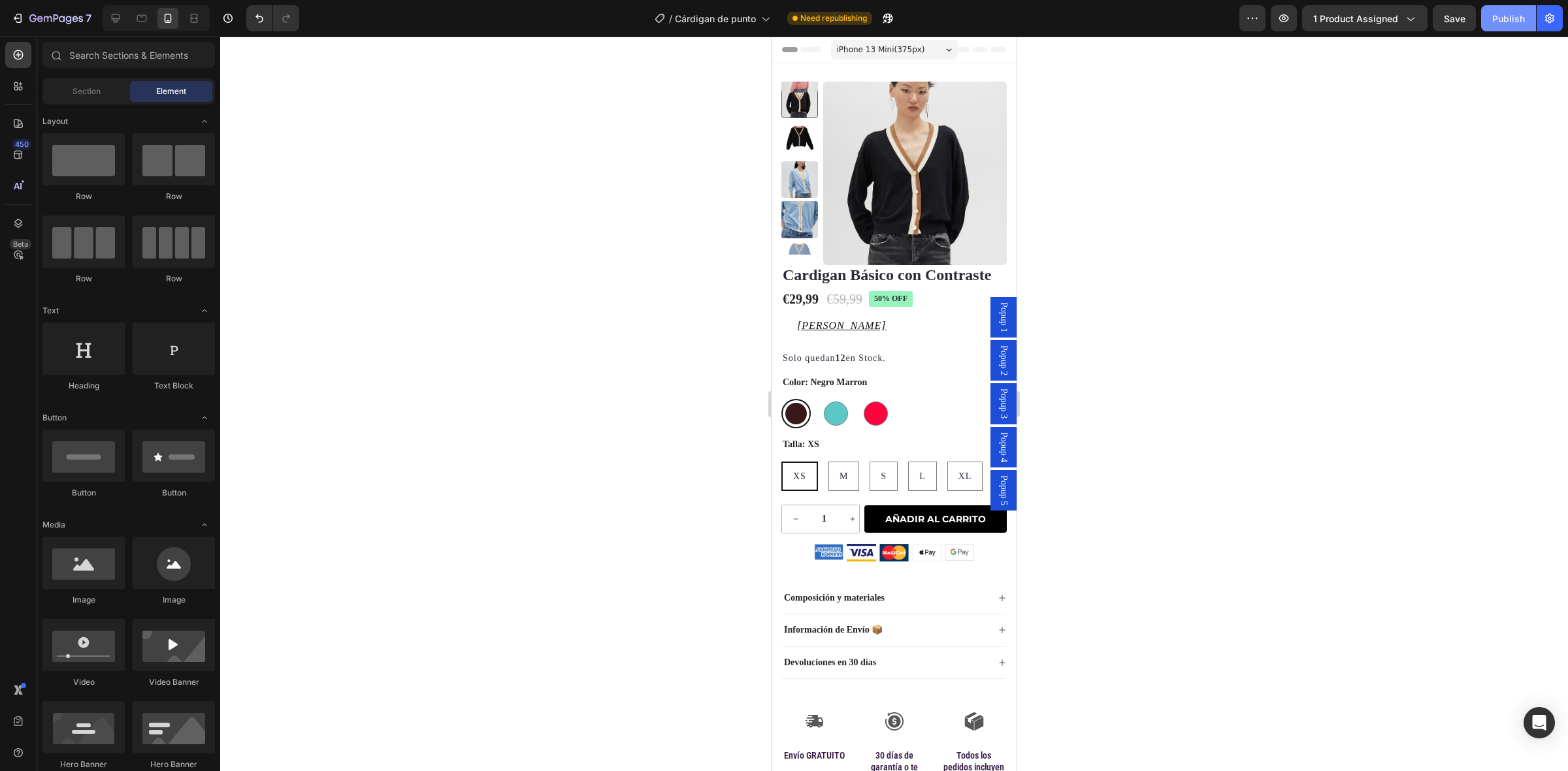
click at [1502, 21] on div "Publish" at bounding box center [1508, 18] width 33 height 14
click at [714, 21] on span "Cárdigan de punto" at bounding box center [715, 18] width 81 height 14
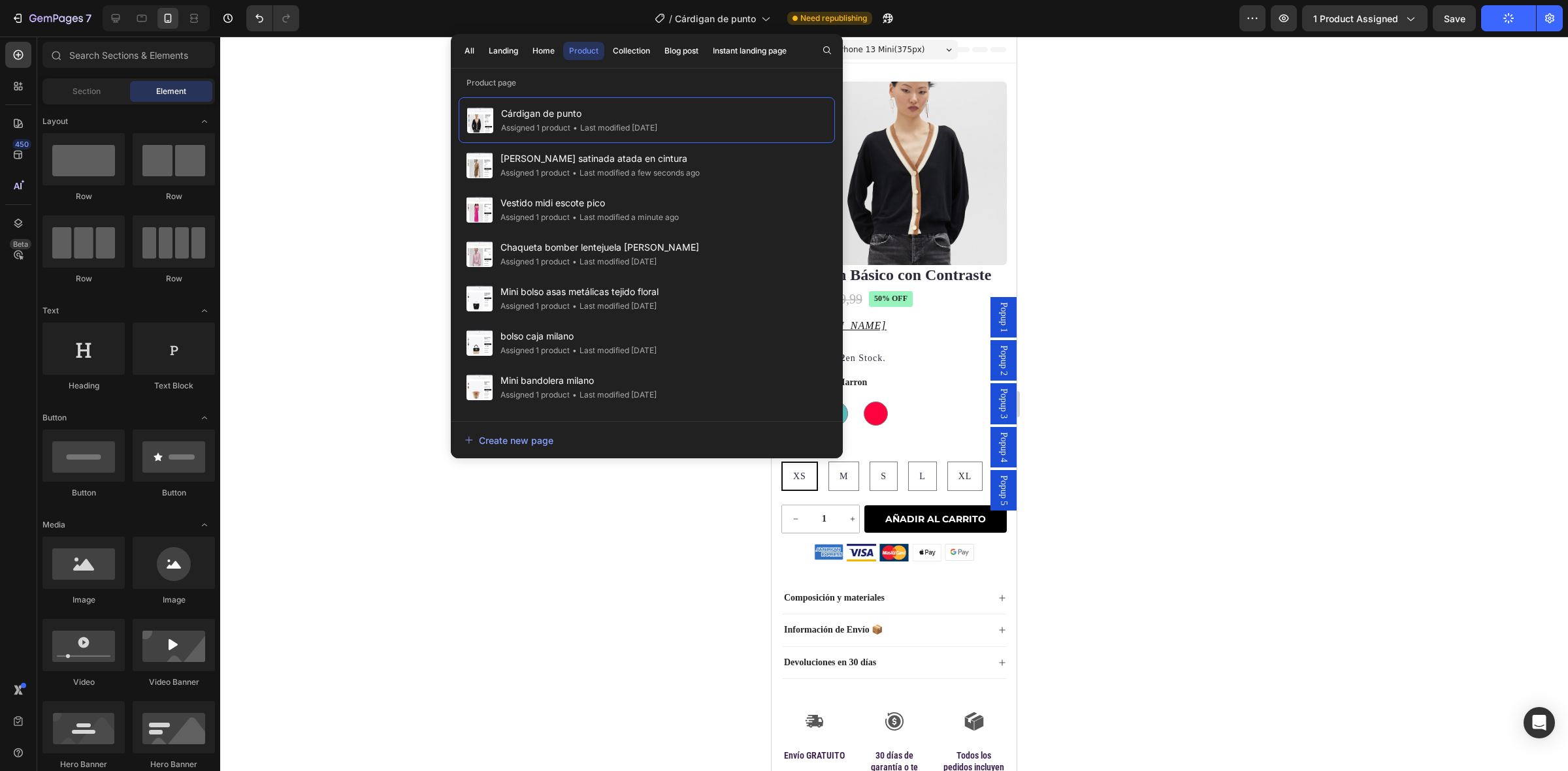
click at [1234, 292] on div at bounding box center [894, 403] width 1348 height 735
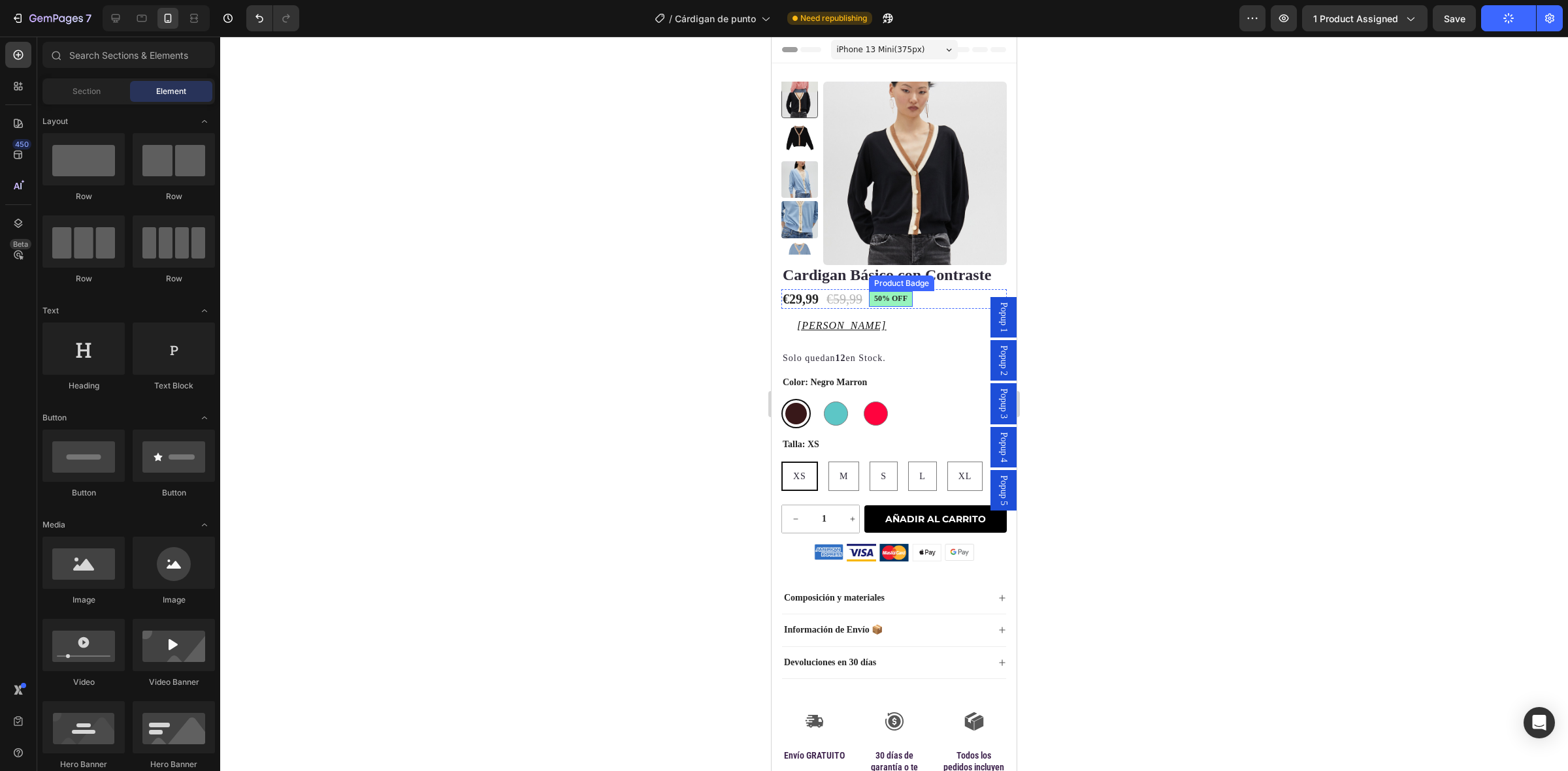
click at [891, 298] on pre "50% off" at bounding box center [891, 299] width 44 height 16
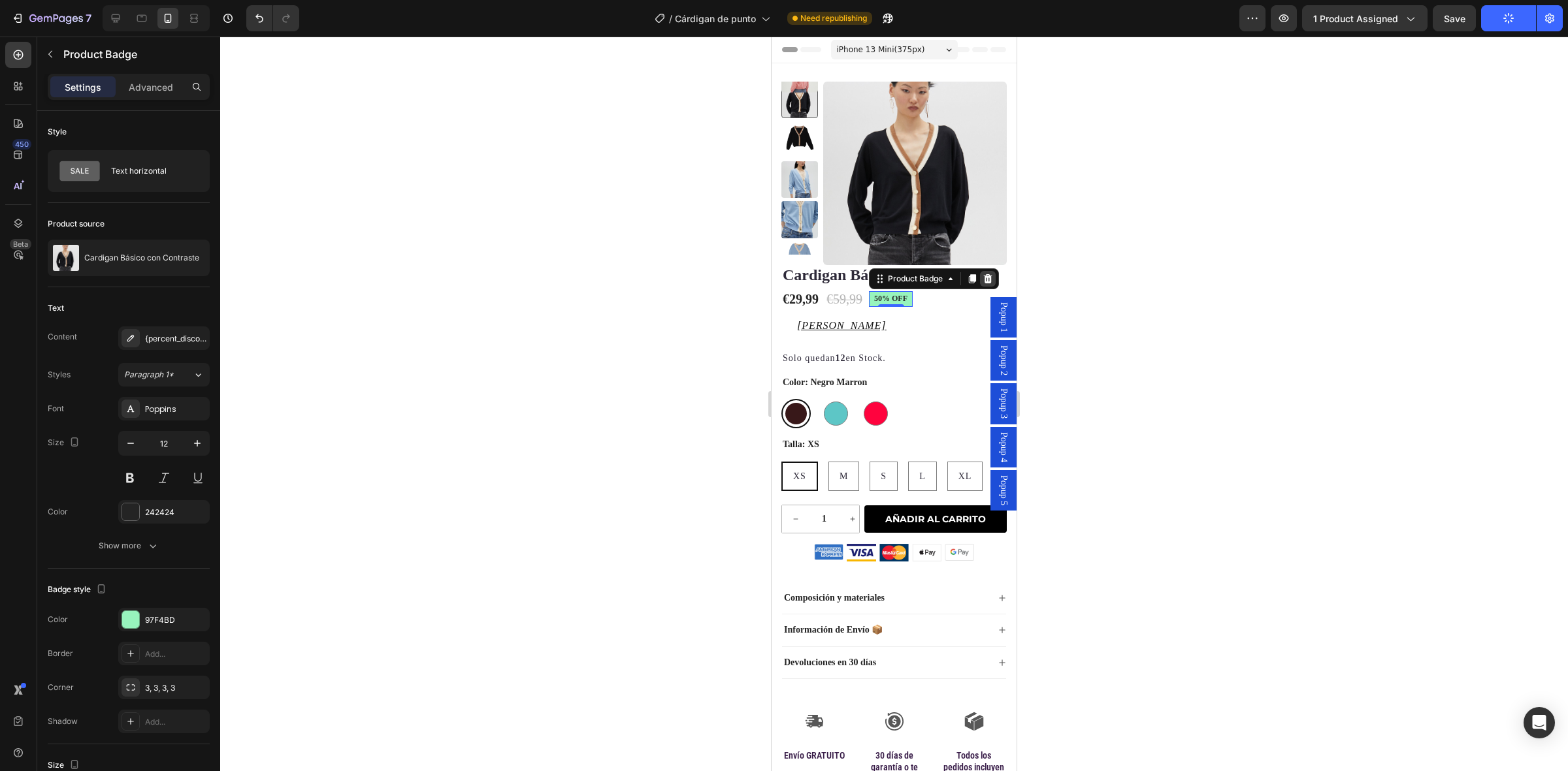
click at [986, 277] on icon at bounding box center [988, 279] width 9 height 9
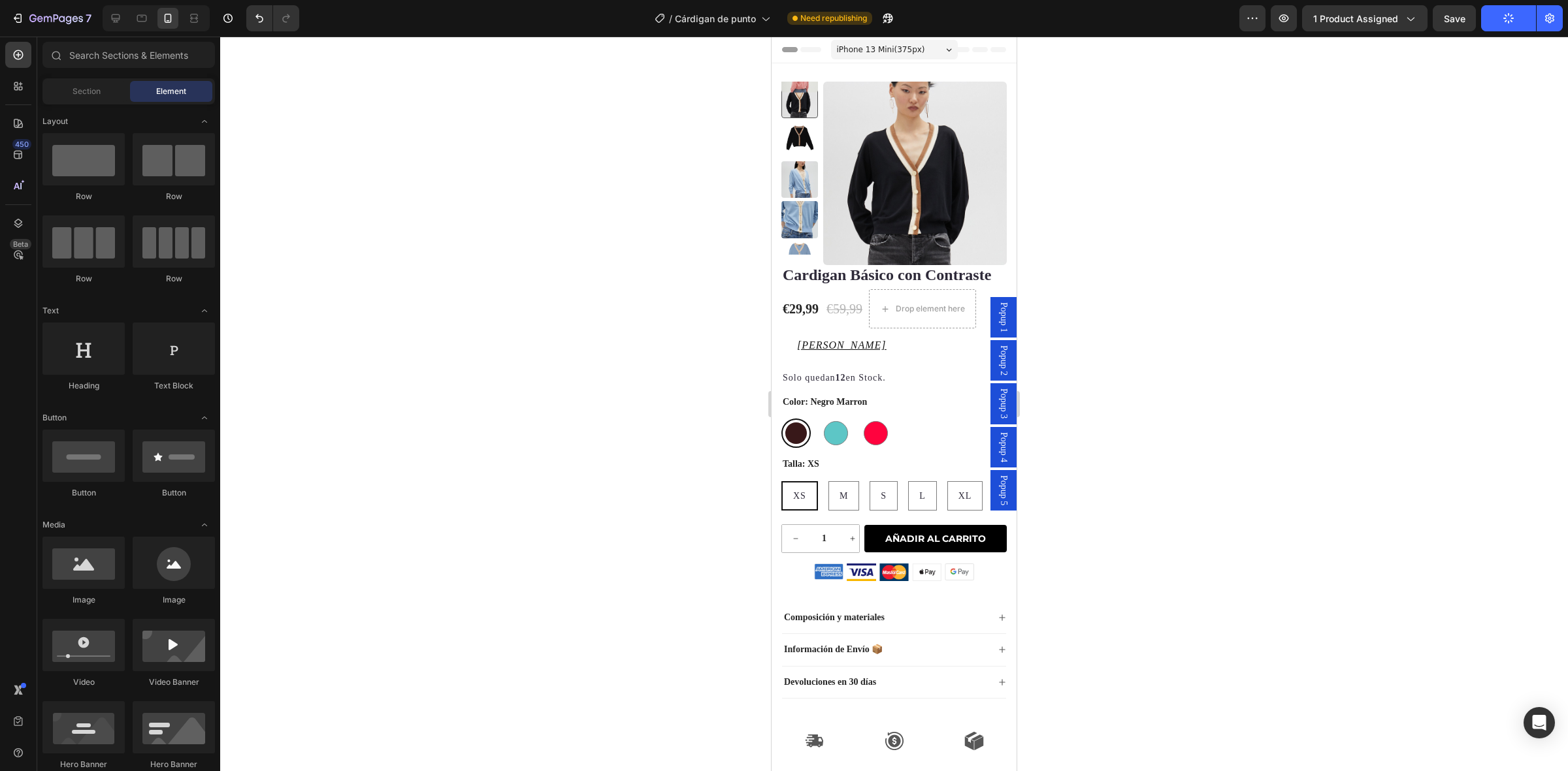
click at [1176, 294] on div at bounding box center [894, 403] width 1348 height 735
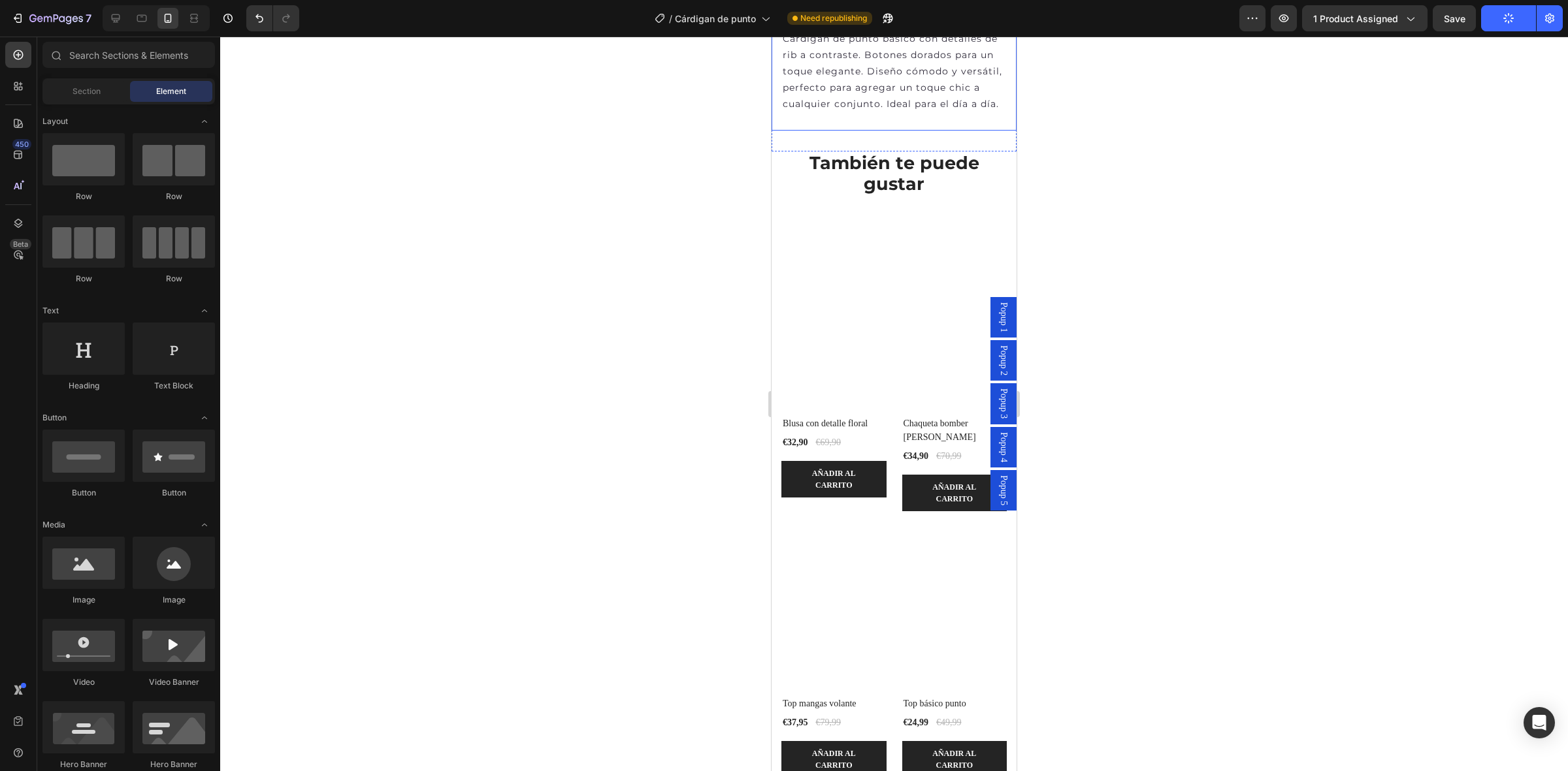
scroll to position [653, 0]
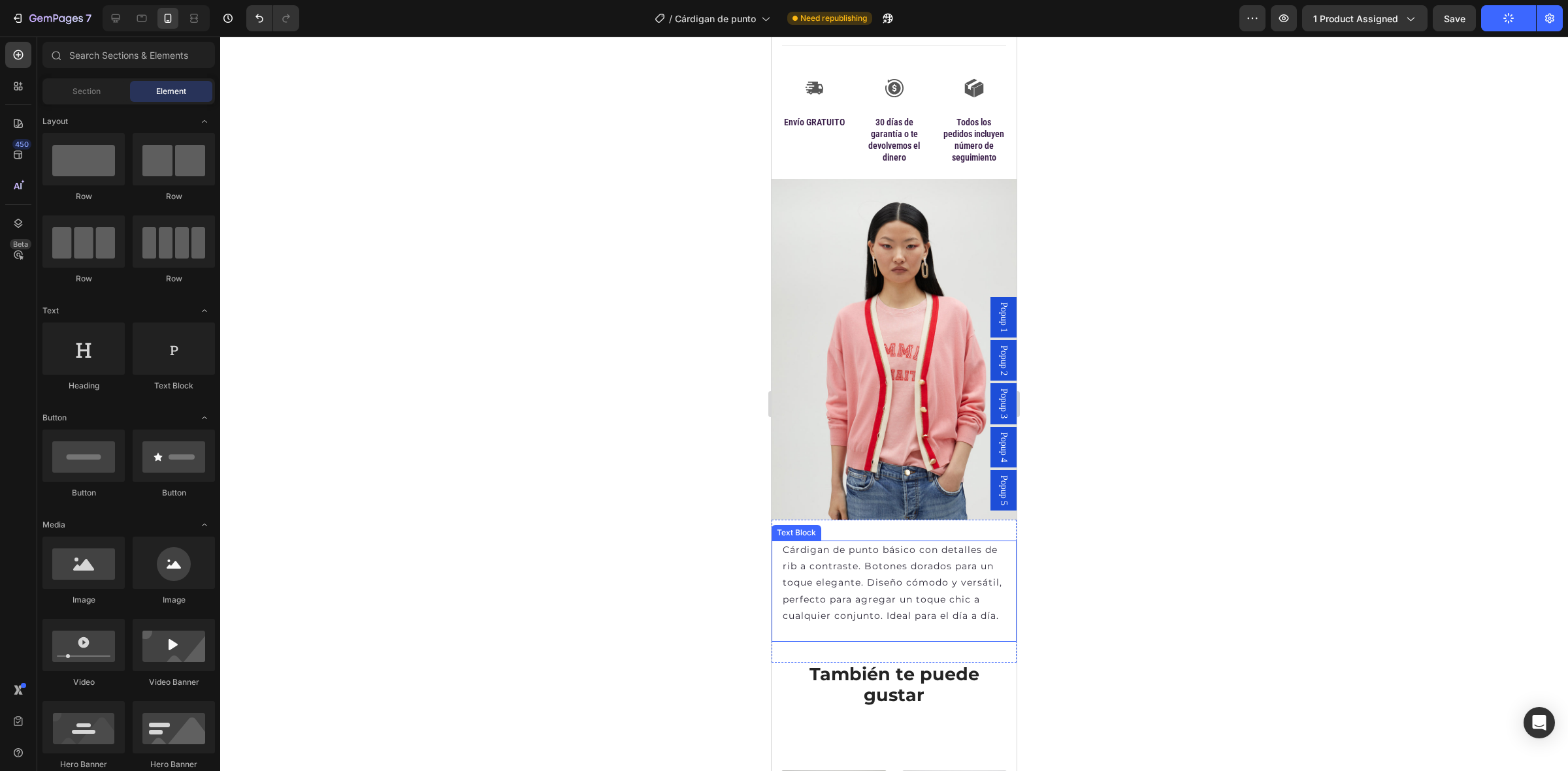
click at [904, 412] on img at bounding box center [894, 349] width 245 height 341
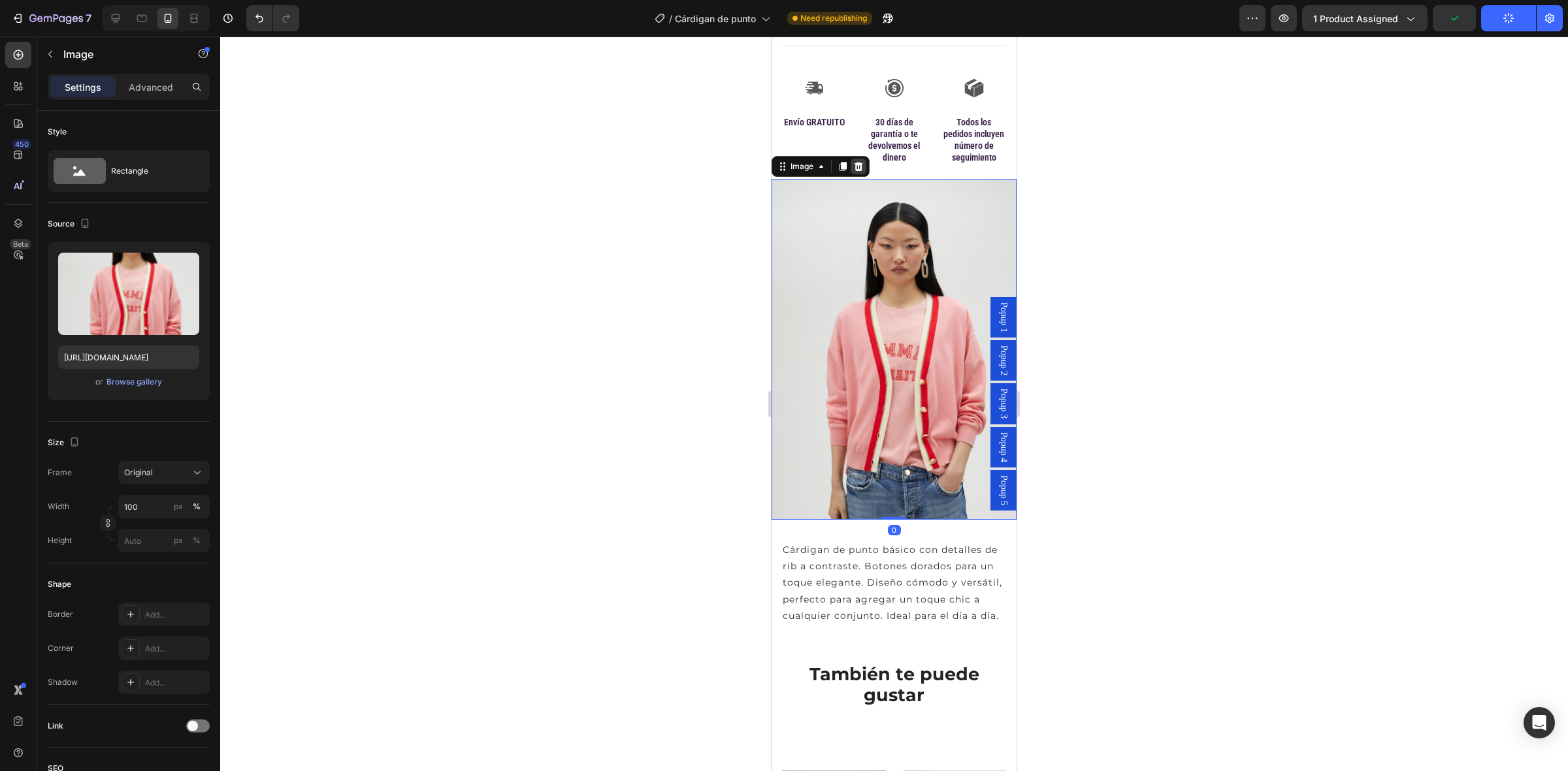
click at [856, 170] on icon at bounding box center [859, 166] width 9 height 9
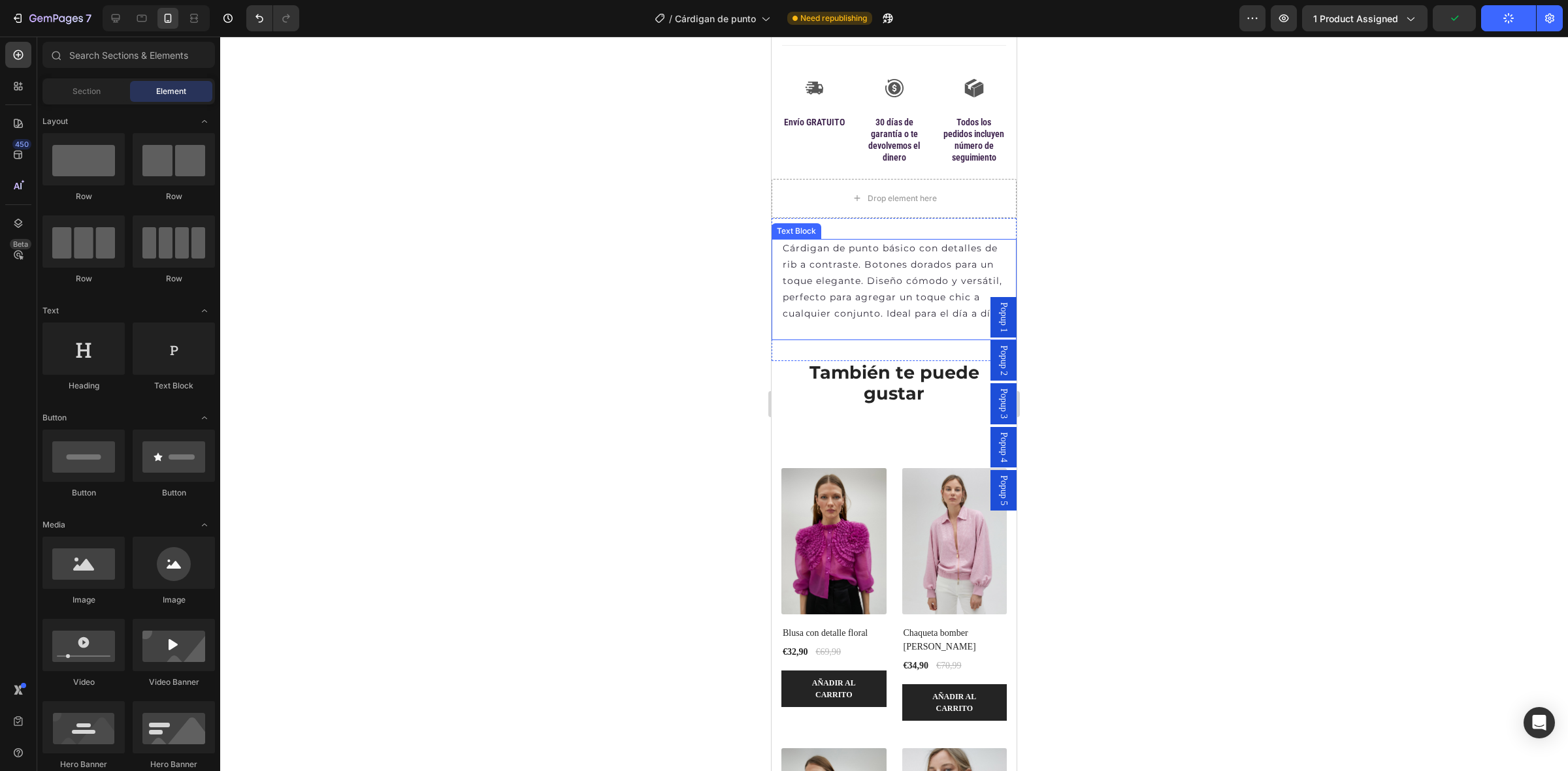
click at [847, 281] on p "Cárdigan de punto básico con detalles de rib a contraste. Botones dorados para …" at bounding box center [894, 281] width 223 height 82
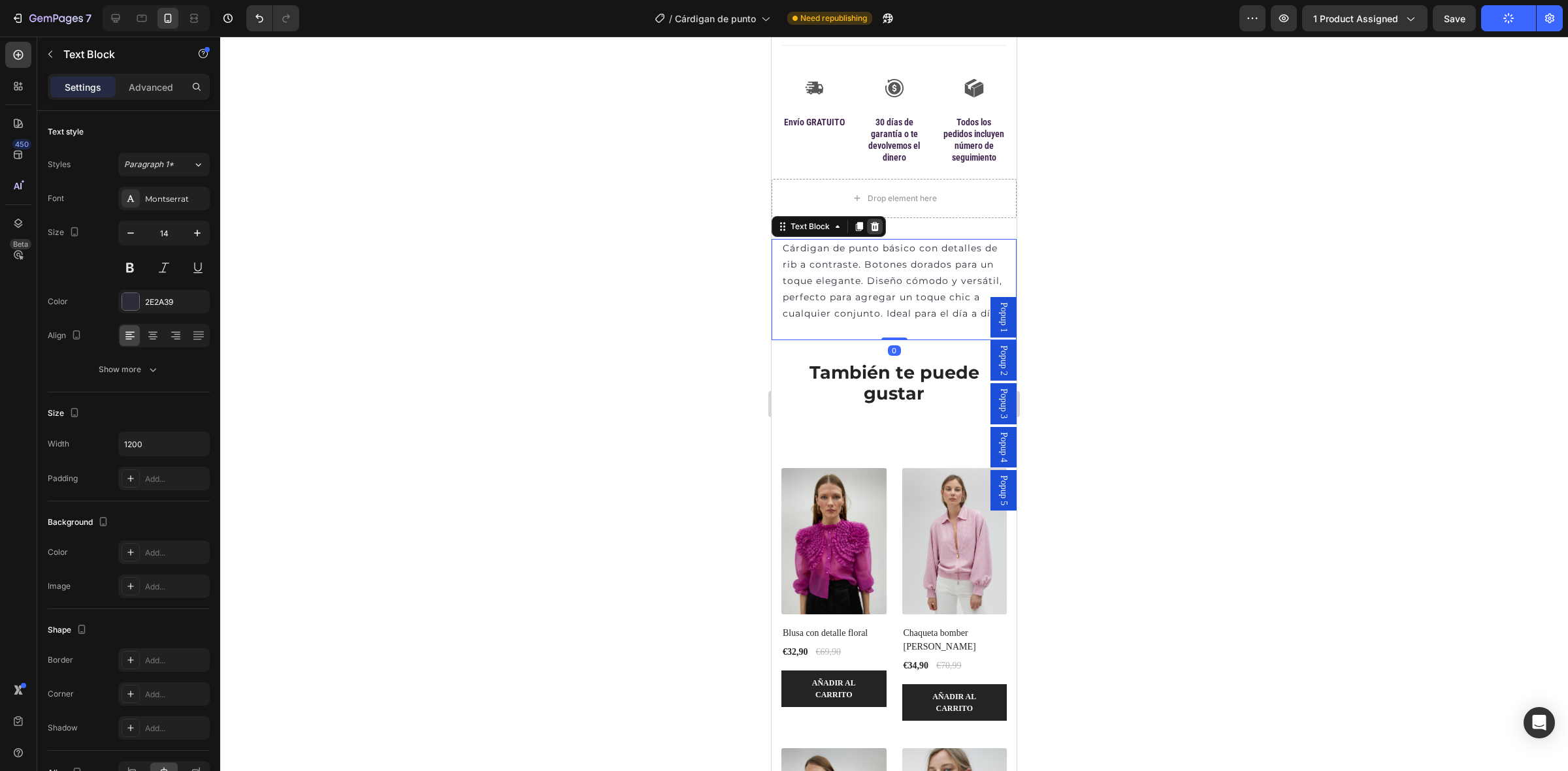
click at [875, 231] on icon at bounding box center [875, 226] width 9 height 9
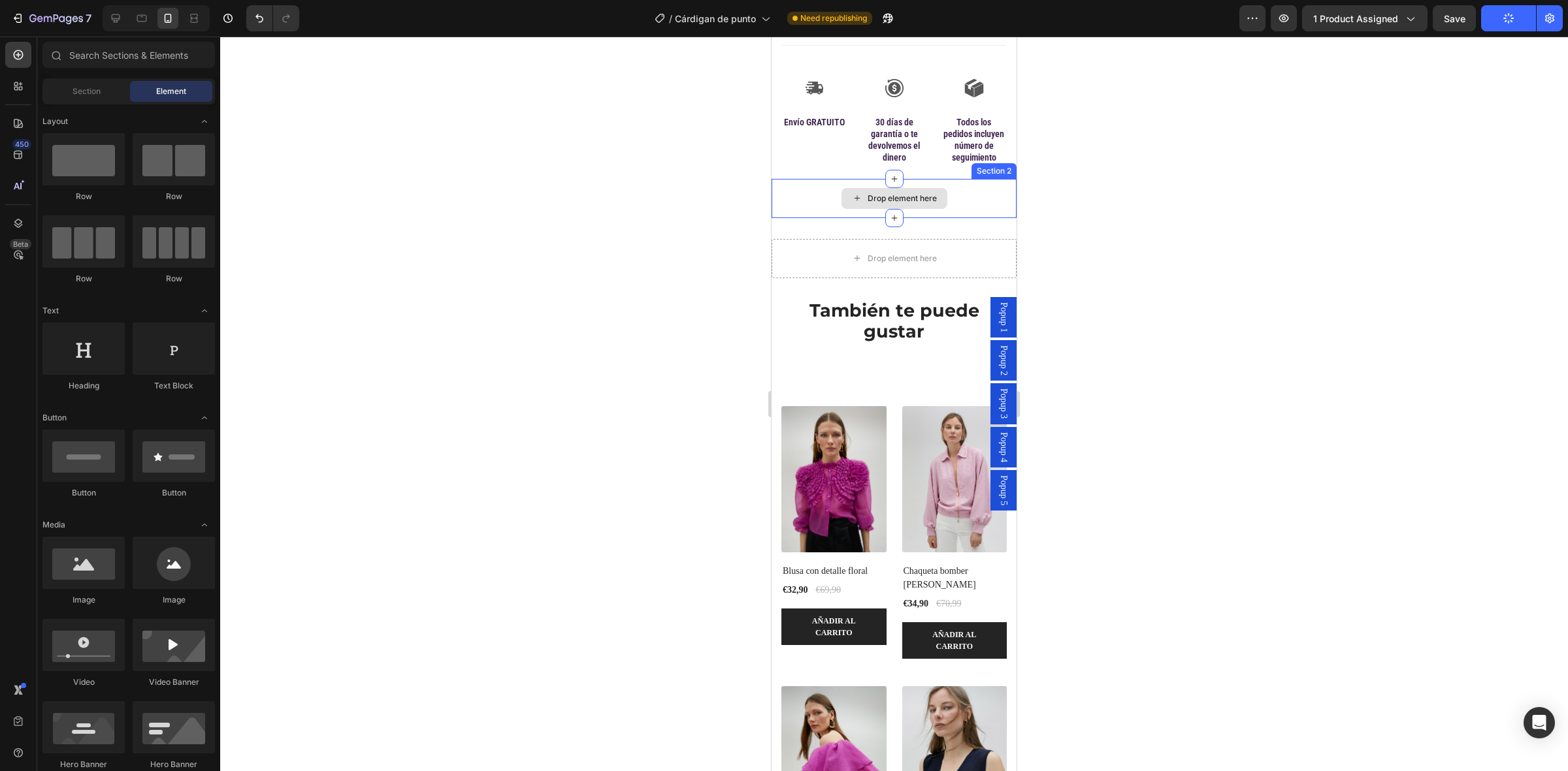
click at [814, 210] on div "Drop element here" at bounding box center [894, 199] width 245 height 39
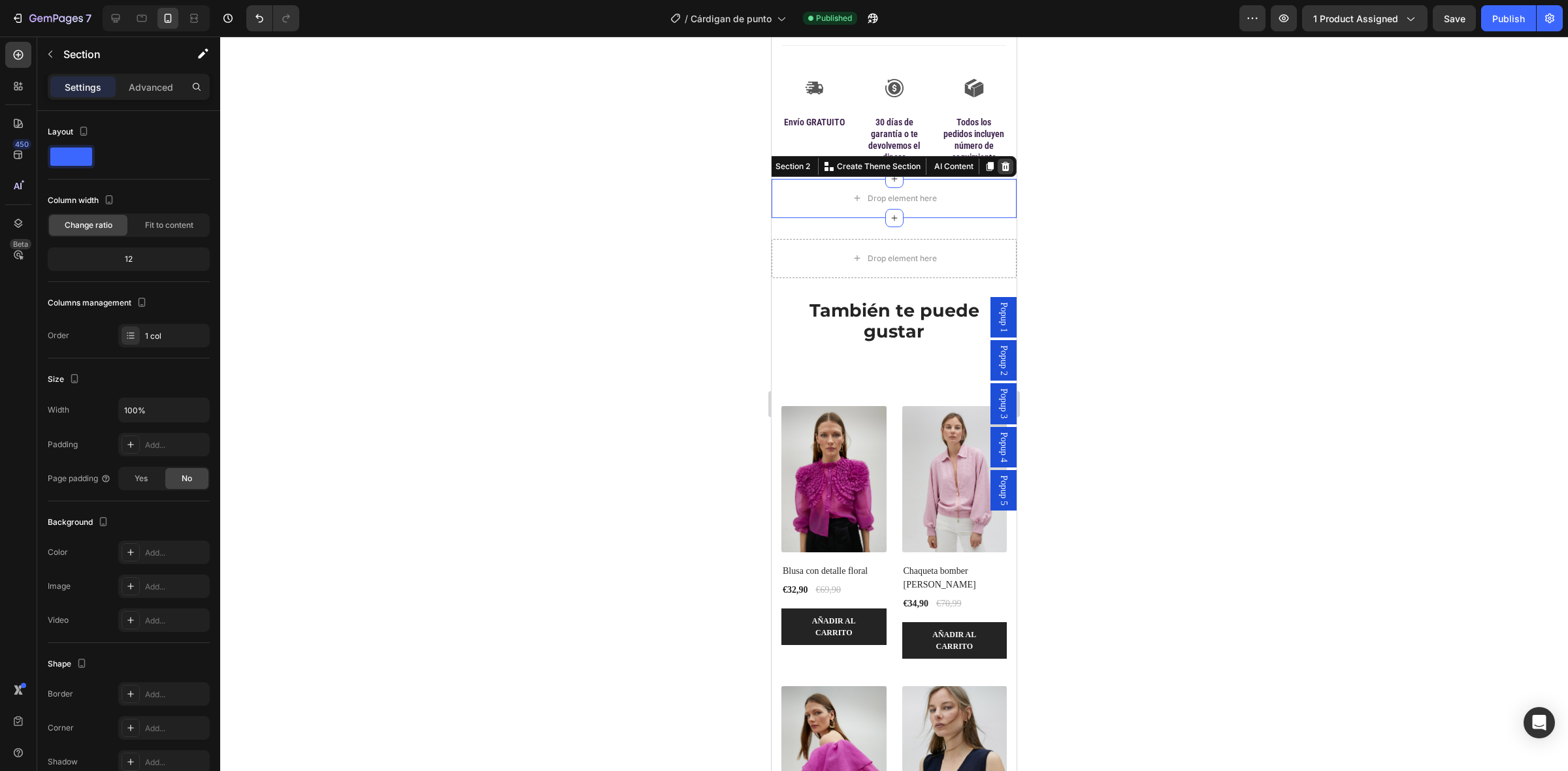
click at [1001, 170] on icon at bounding box center [1006, 166] width 9 height 9
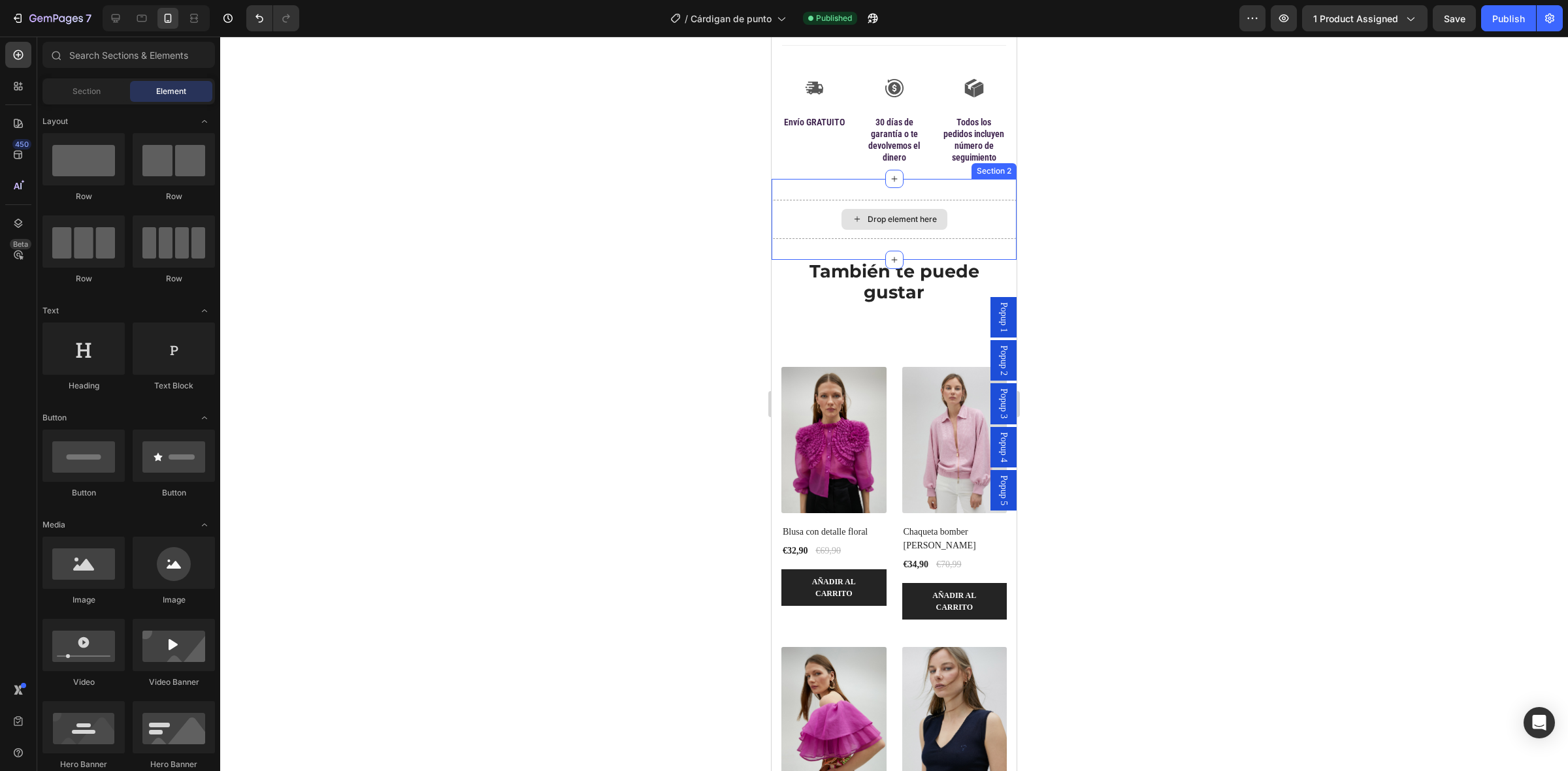
click at [812, 217] on div "Drop element here" at bounding box center [894, 219] width 245 height 39
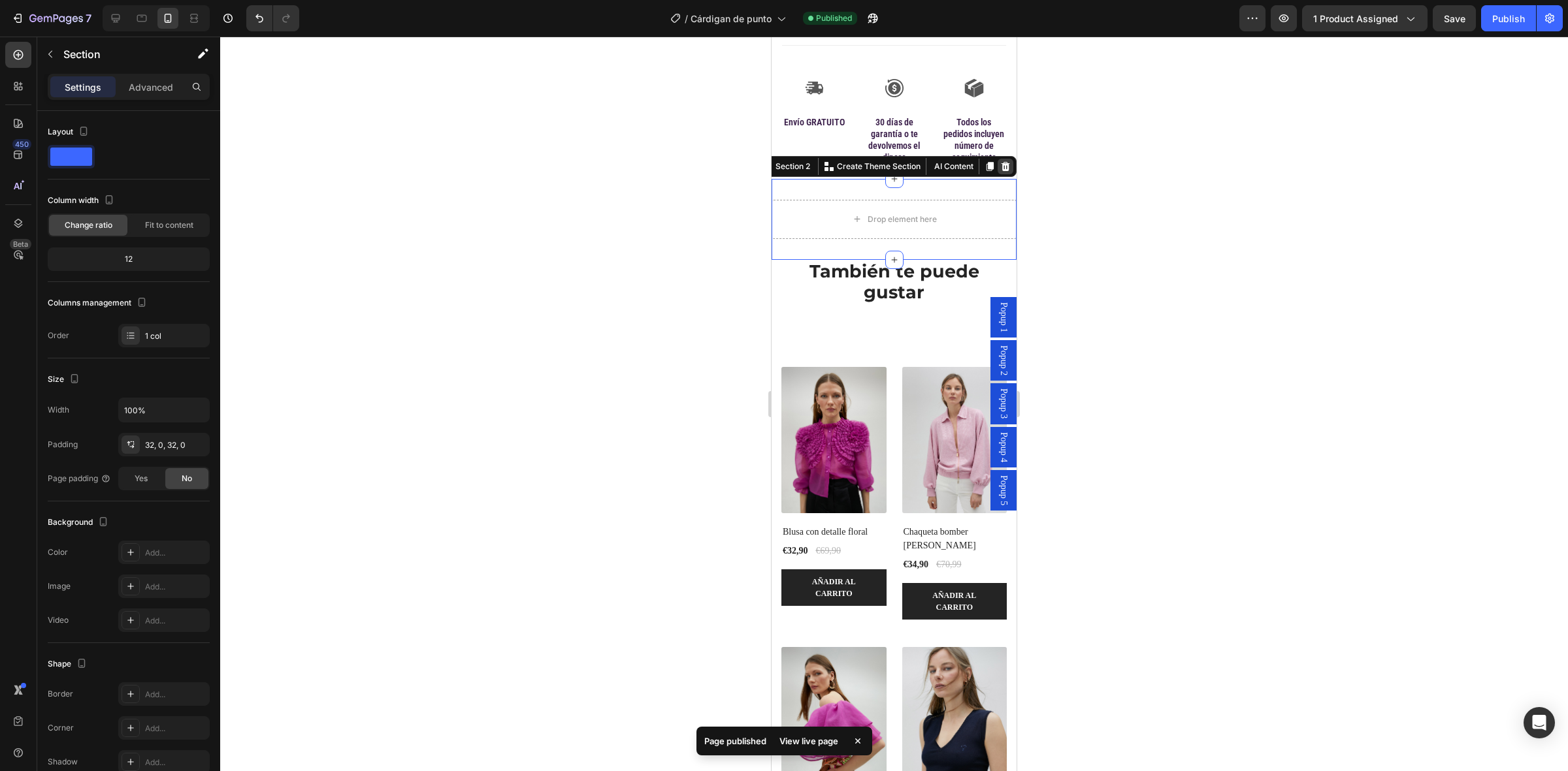
click at [1001, 170] on icon at bounding box center [1006, 166] width 9 height 9
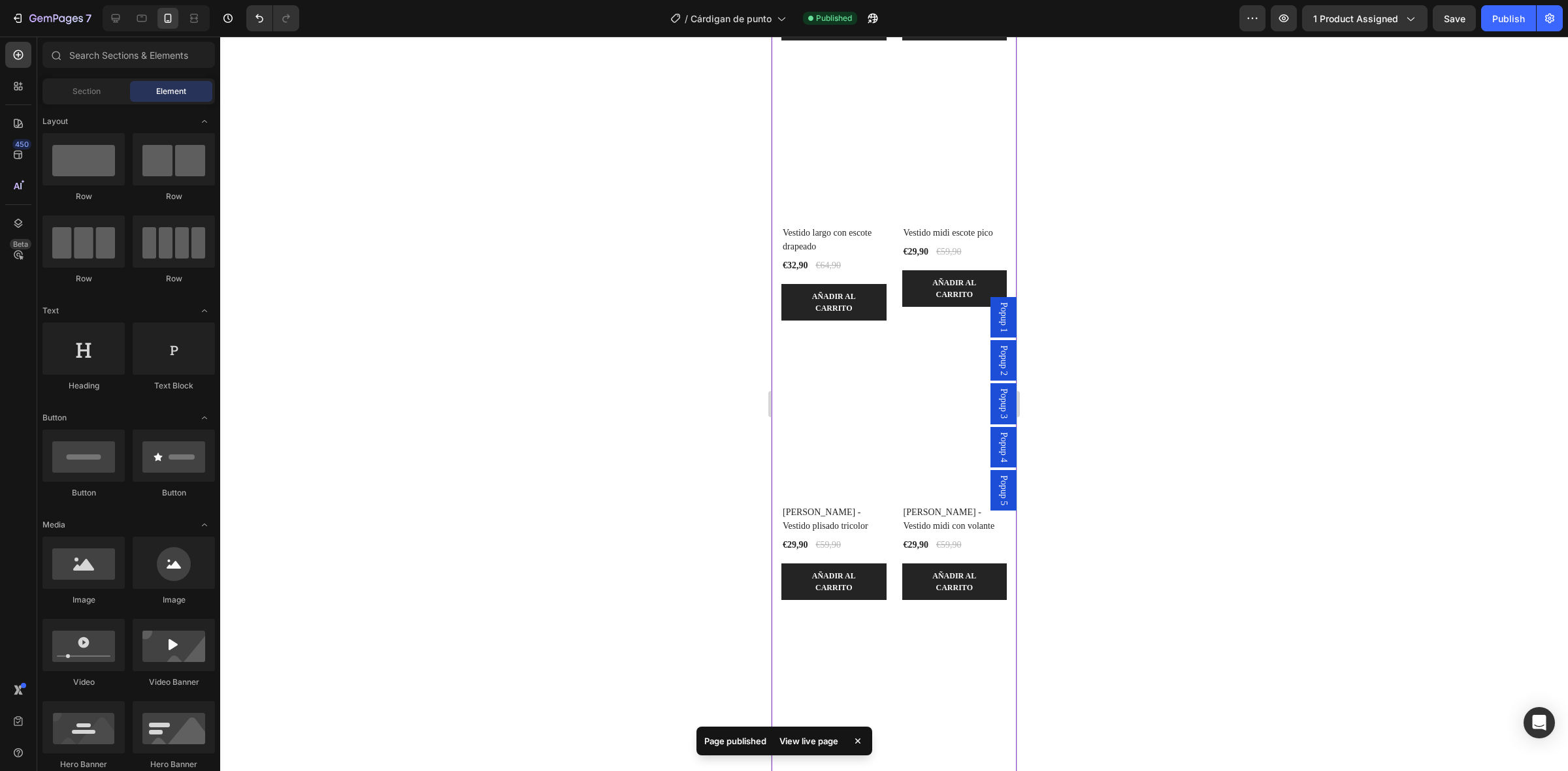
scroll to position [2122, 0]
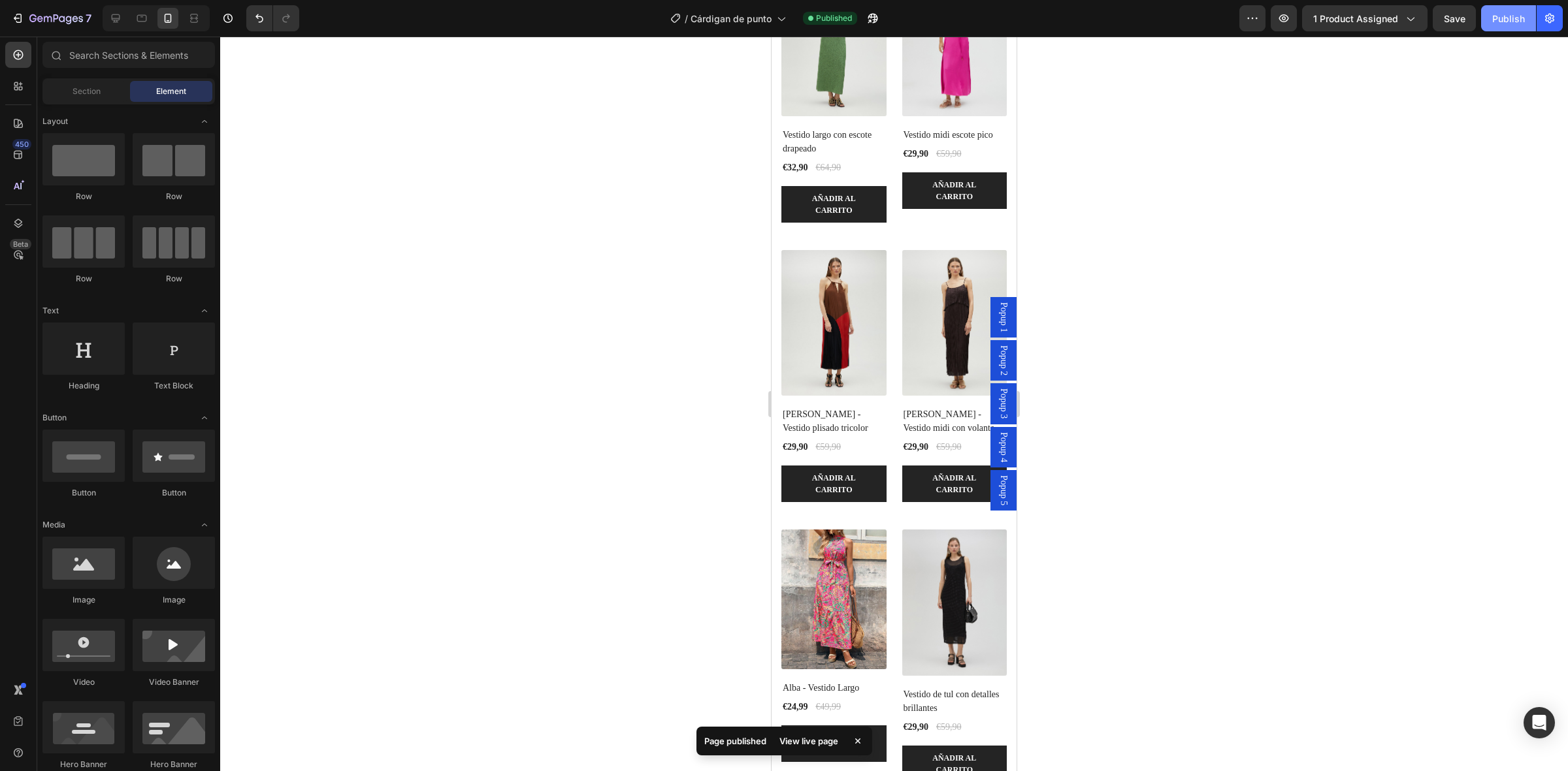
click at [1513, 12] on div "Publish" at bounding box center [1508, 18] width 33 height 14
click at [748, 26] on div "/ Cárdigan de punto" at bounding box center [712, 18] width 129 height 26
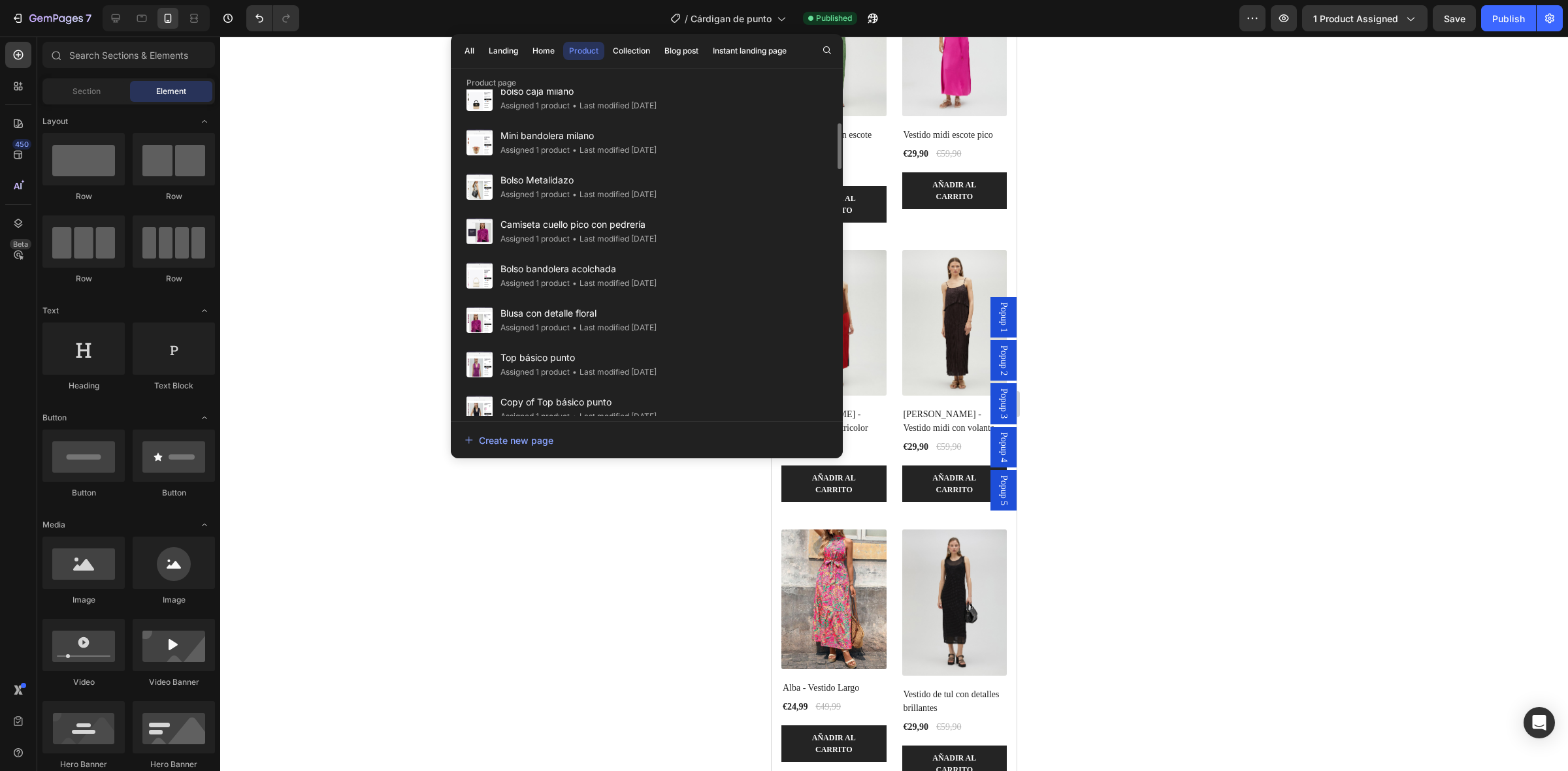
scroll to position [0, 0]
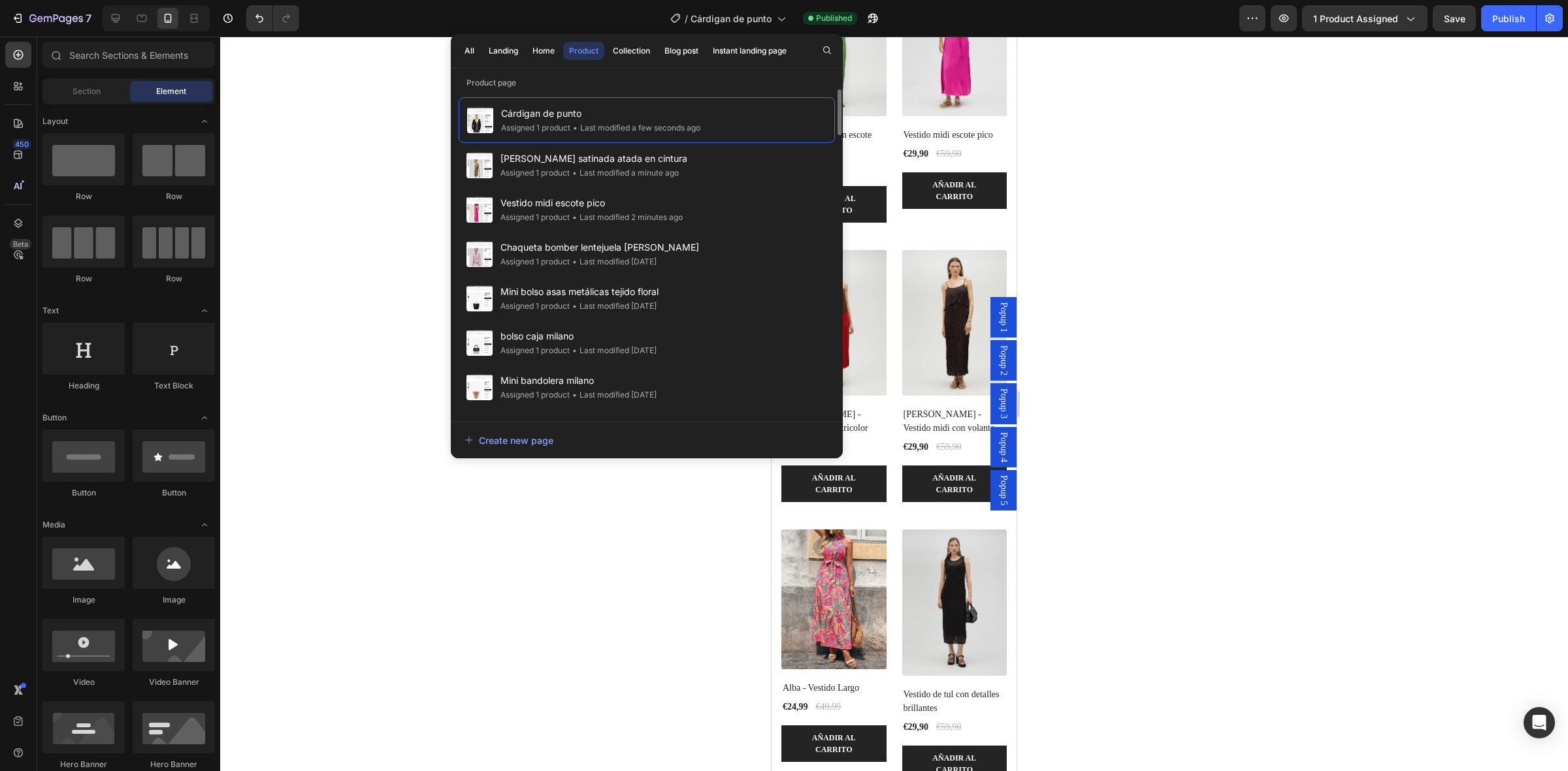
drag, startPoint x: 524, startPoint y: 79, endPoint x: 521, endPoint y: 90, distance: 11.4
click at [524, 85] on p "Product page" at bounding box center [647, 83] width 392 height 13
click at [511, 77] on p "Product page" at bounding box center [647, 83] width 392 height 13
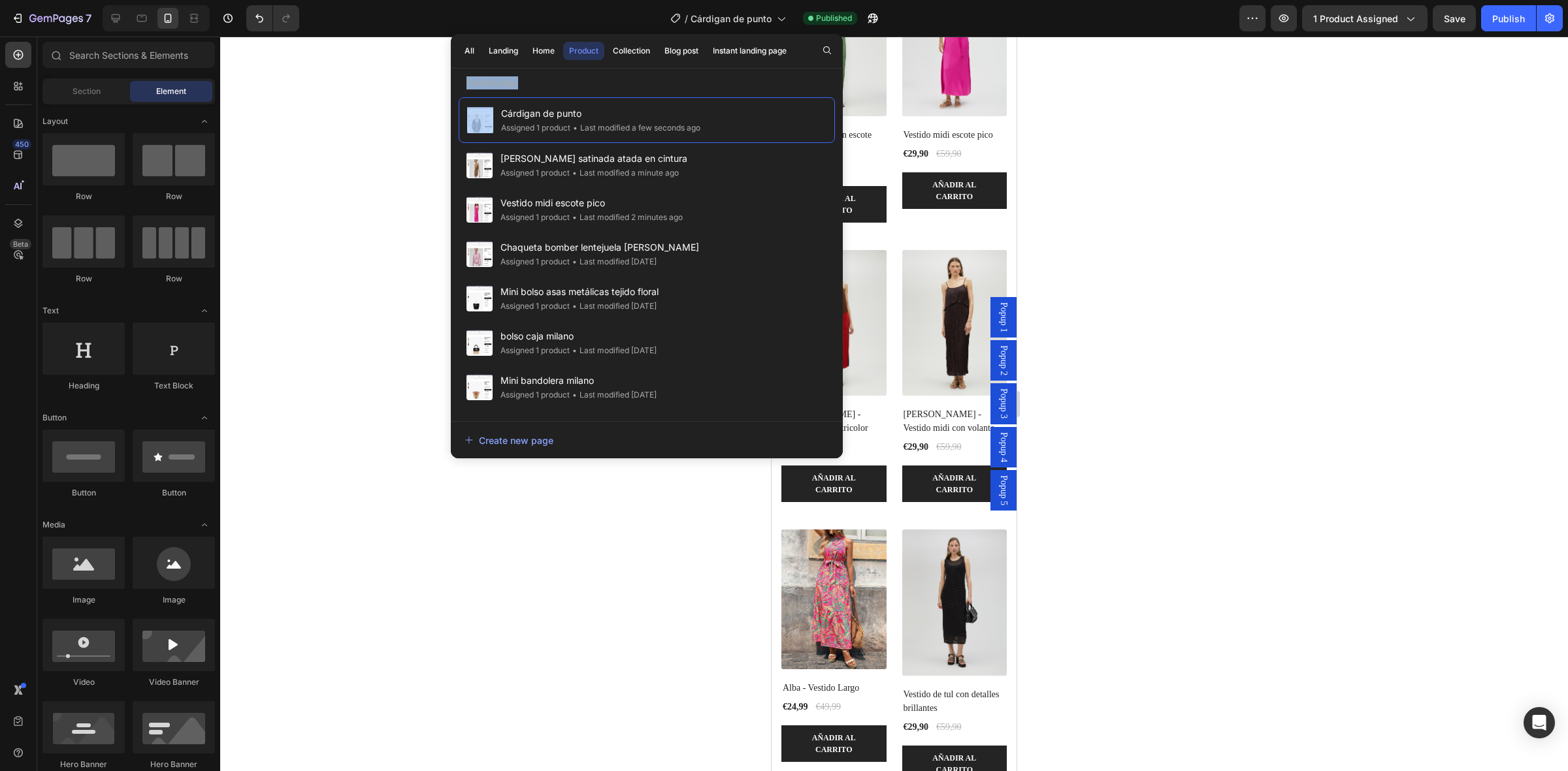
click at [515, 79] on p "Product page" at bounding box center [647, 83] width 392 height 13
click at [524, 82] on p "Product page" at bounding box center [647, 83] width 392 height 13
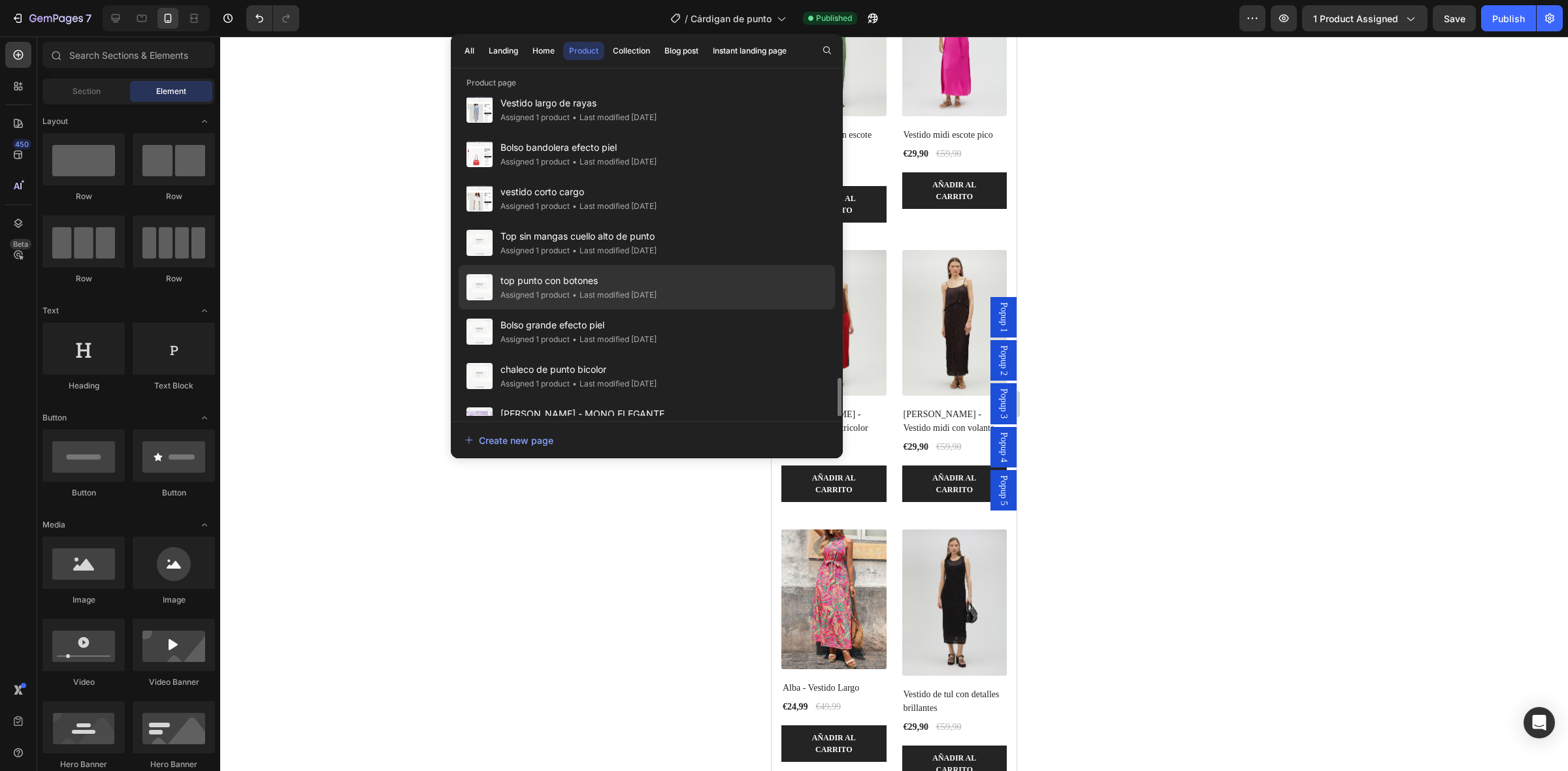
scroll to position [1469, 0]
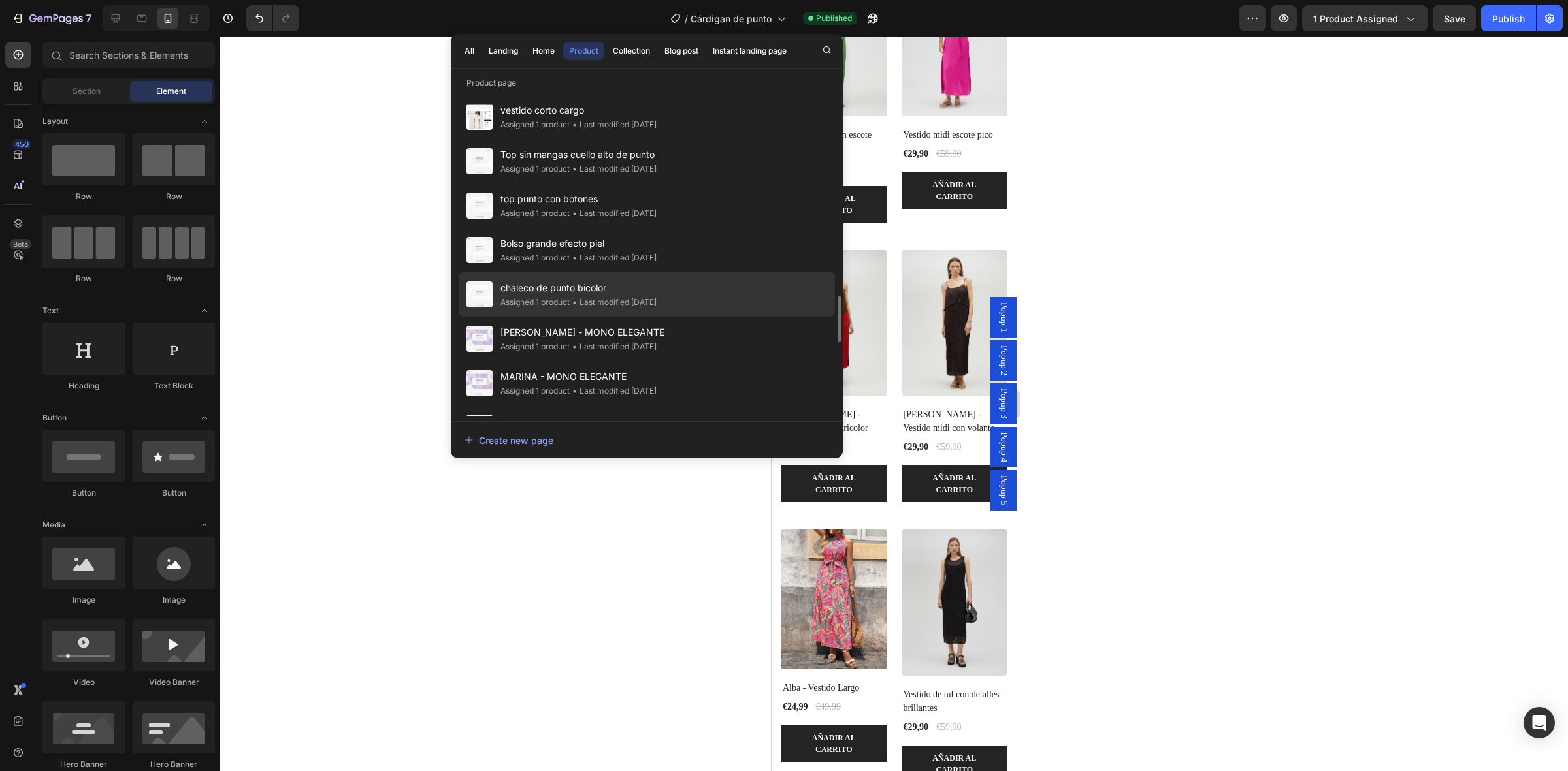
click at [642, 293] on span "chaleco de punto bicolor" at bounding box center [578, 288] width 156 height 16
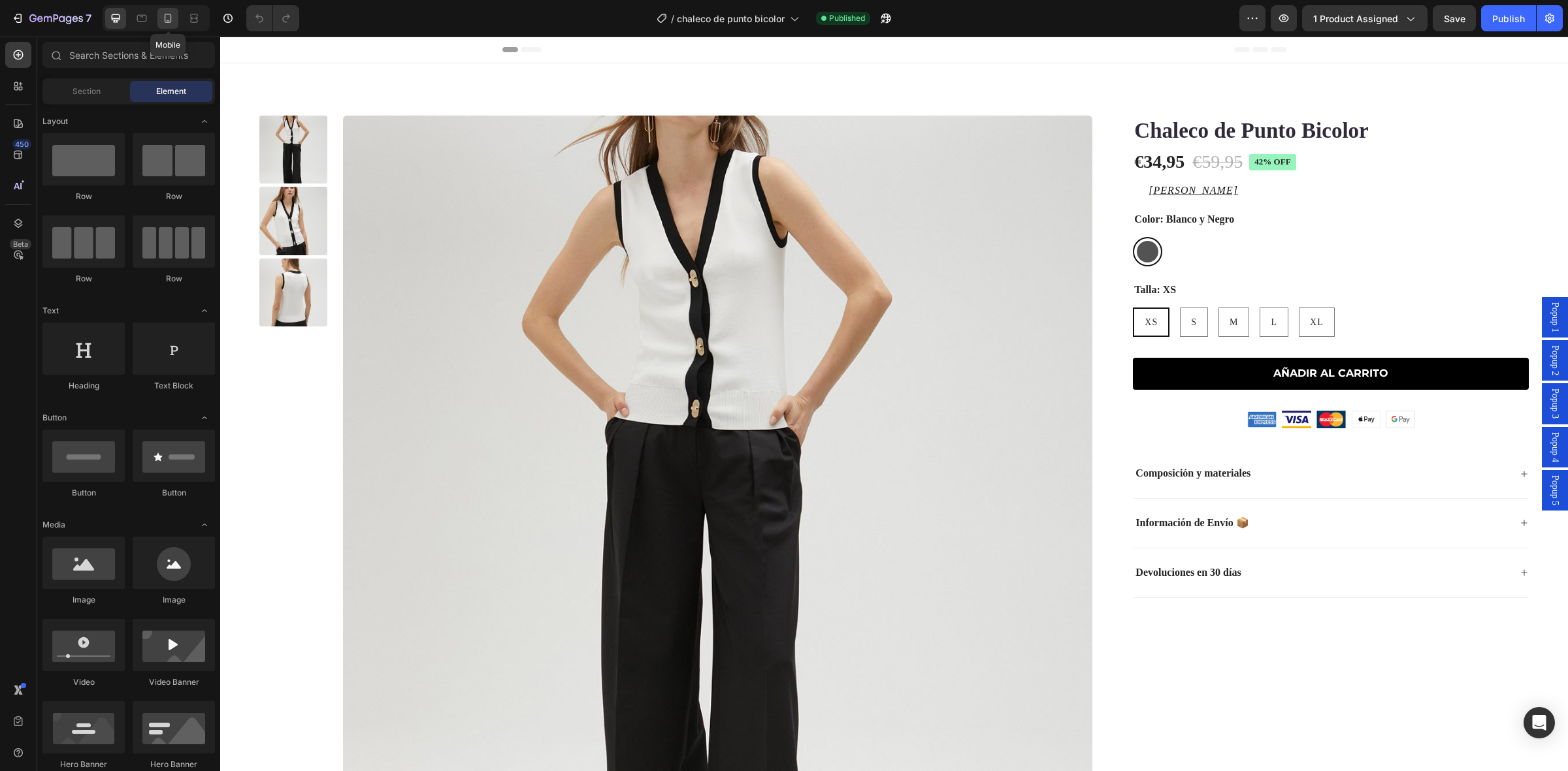
click at [174, 15] on icon at bounding box center [168, 18] width 13 height 13
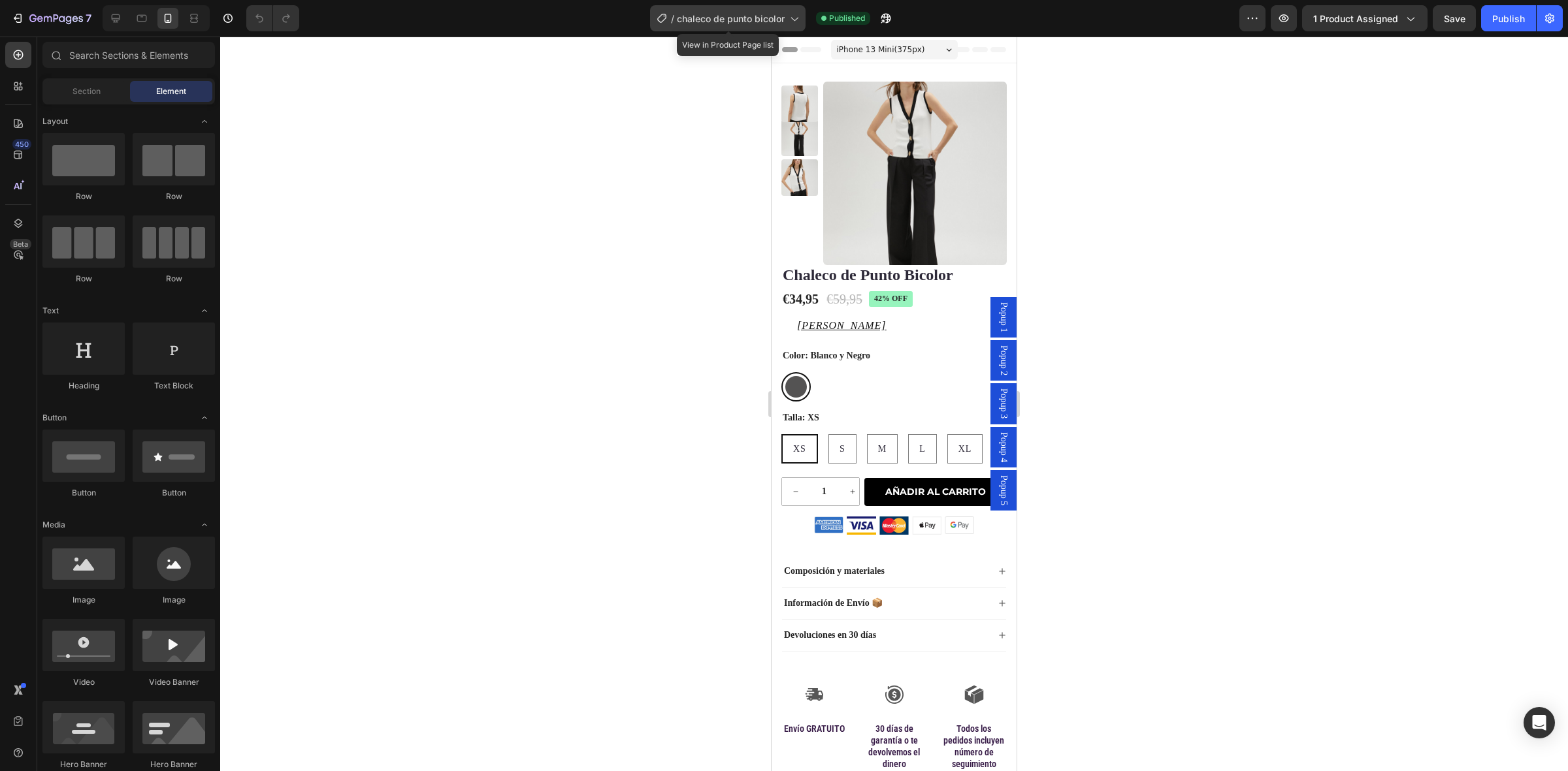
click at [736, 12] on span "chaleco de punto bicolor" at bounding box center [730, 18] width 108 height 14
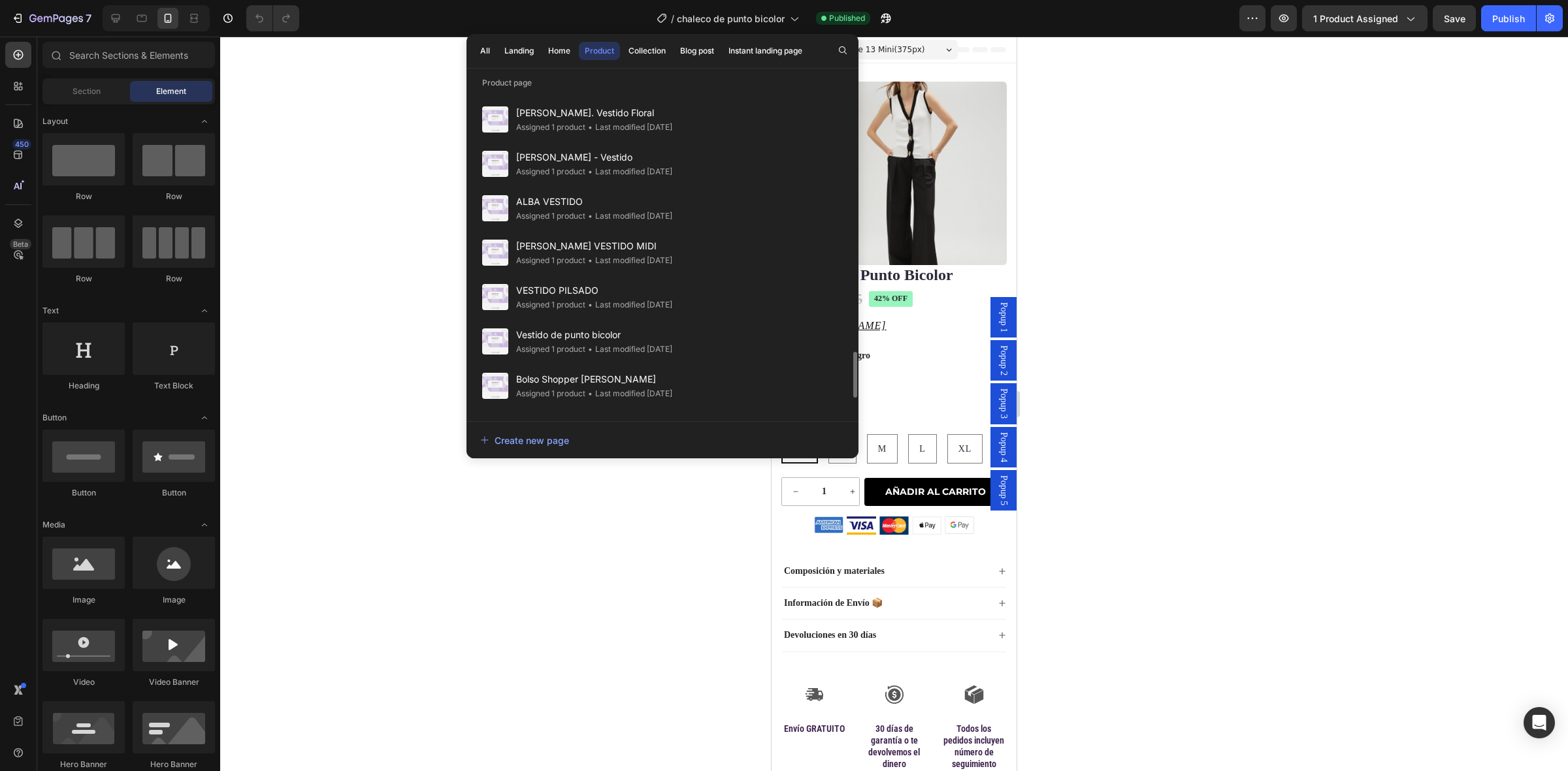
scroll to position [1992, 0]
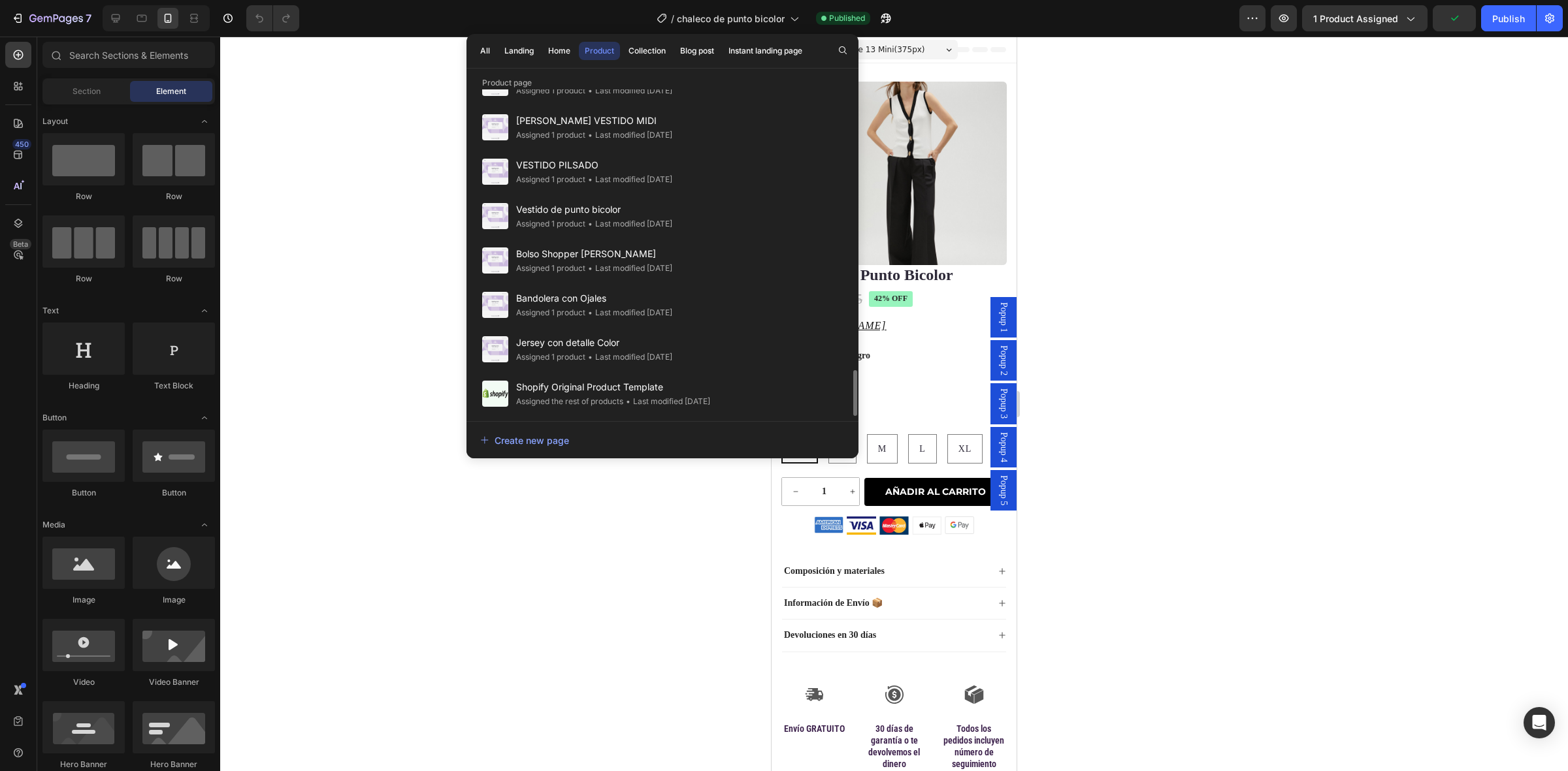
click at [661, 344] on span "Jersey con detalle Color" at bounding box center [594, 343] width 156 height 16
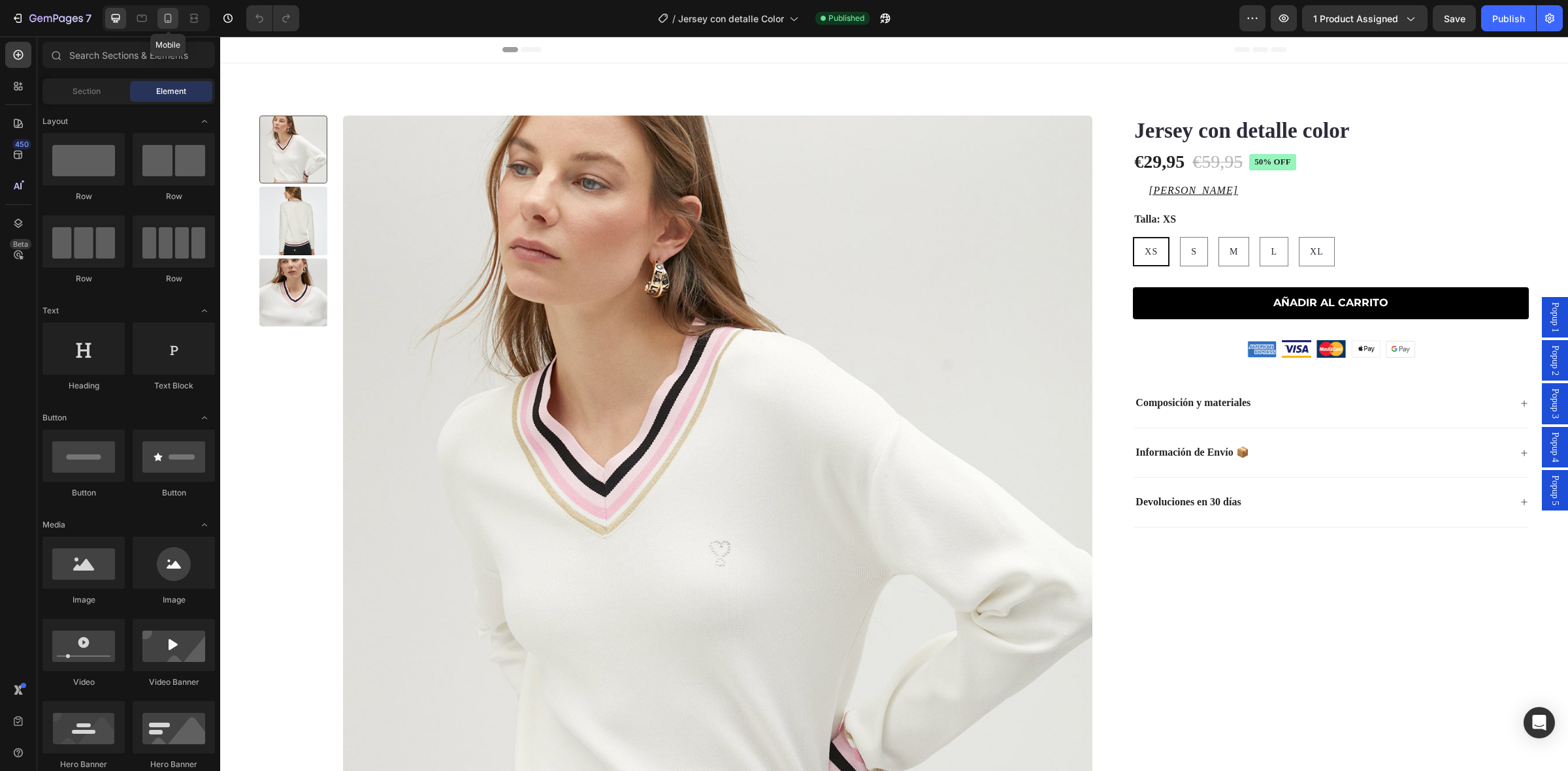
click at [168, 16] on icon at bounding box center [168, 18] width 13 height 13
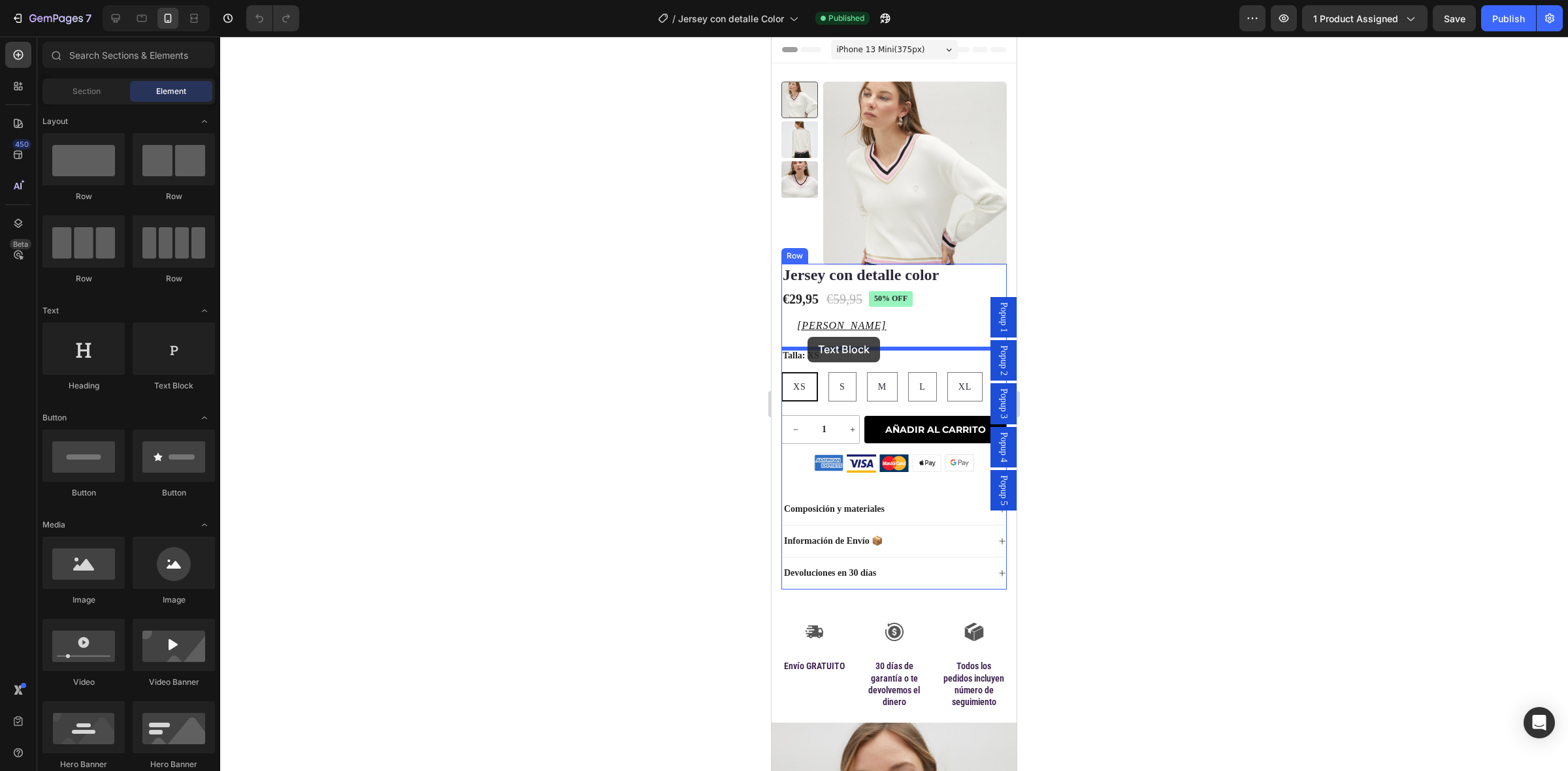
drag, startPoint x: 956, startPoint y: 391, endPoint x: 808, endPoint y: 337, distance: 157.5
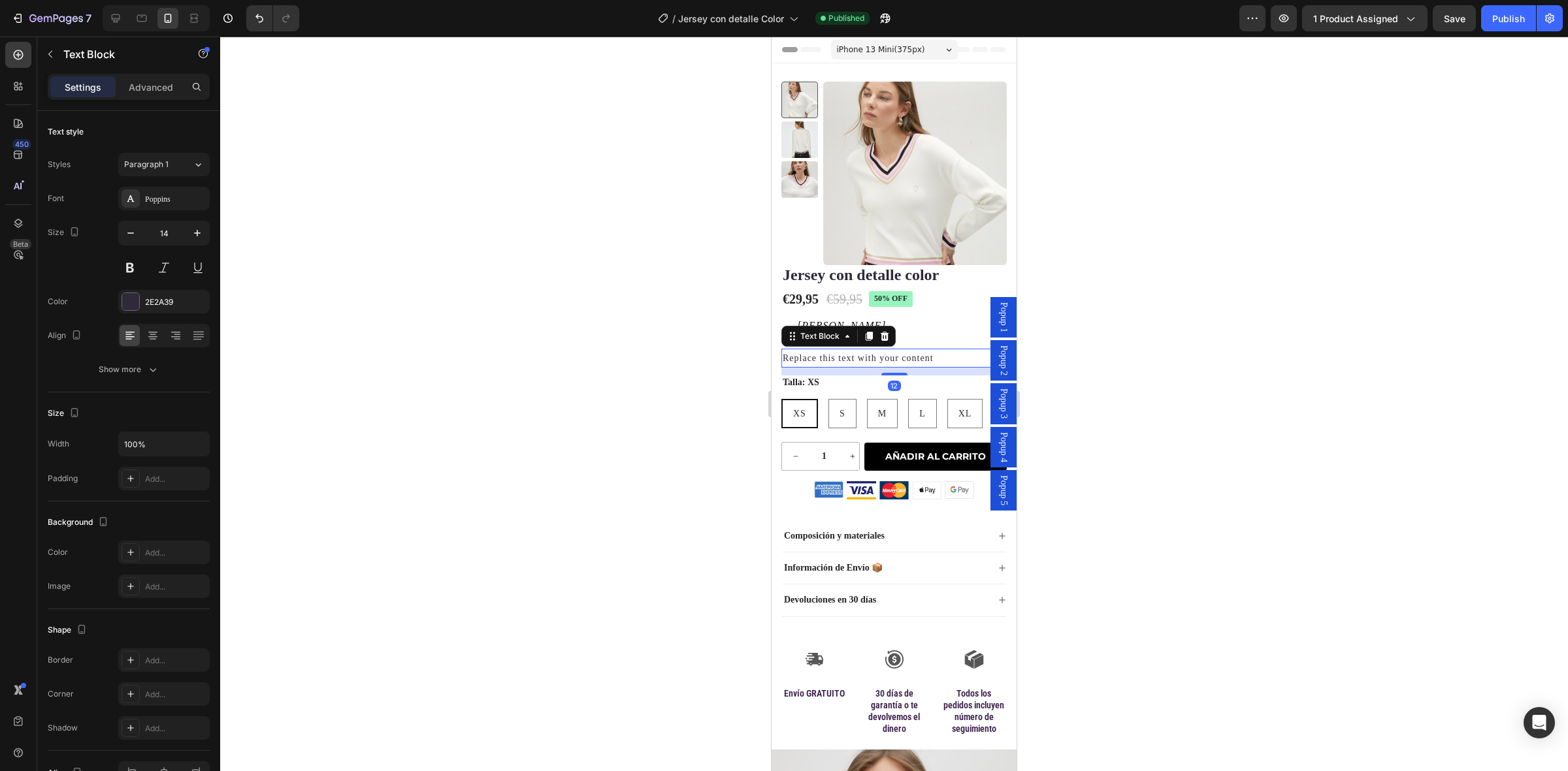
click at [817, 363] on div "Replace this text with your content" at bounding box center [894, 358] width 225 height 19
click at [817, 363] on p "Replace this text with your content" at bounding box center [894, 358] width 223 height 16
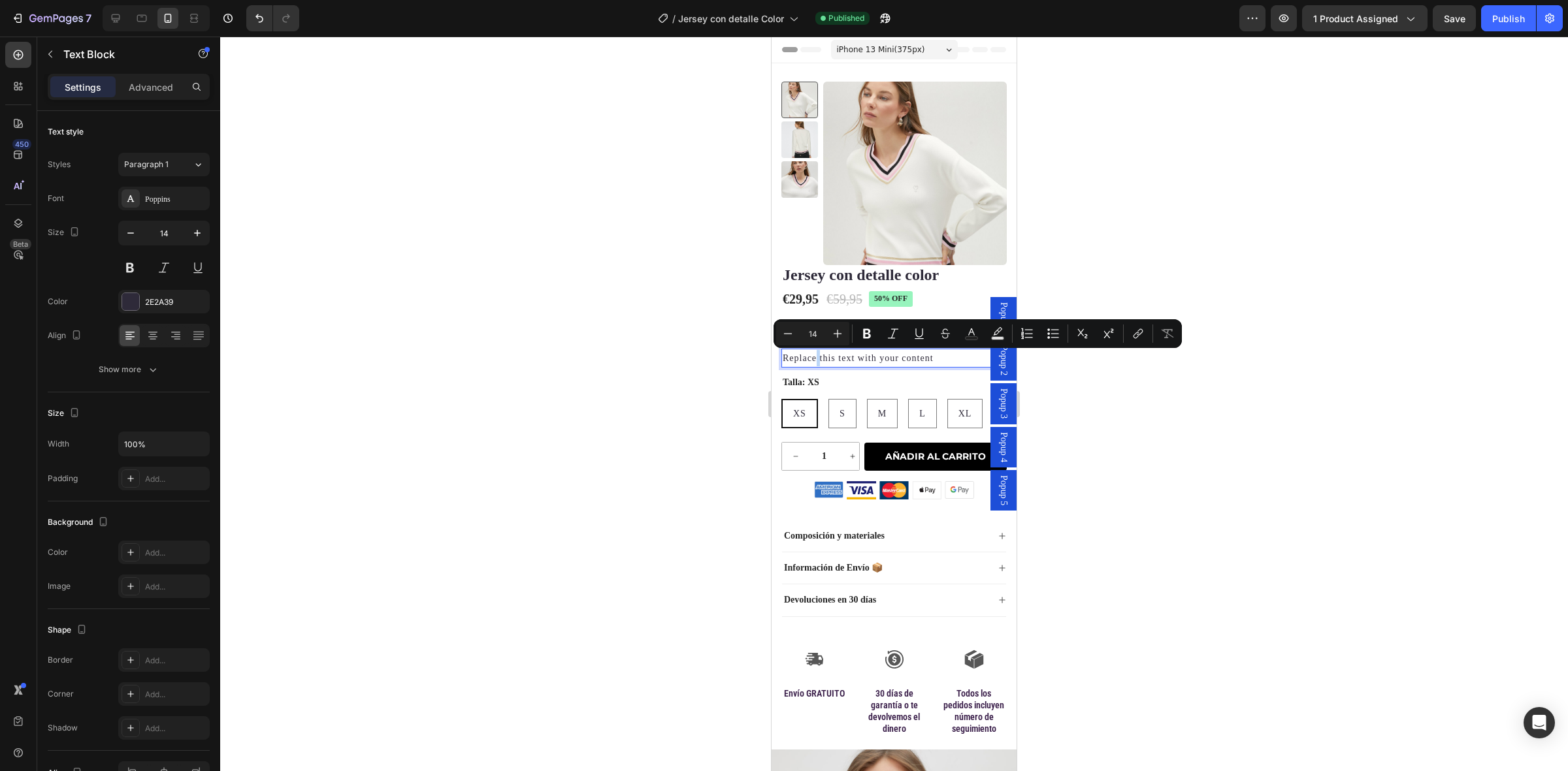
click at [817, 360] on p "Replace this text with your content" at bounding box center [894, 358] width 223 height 16
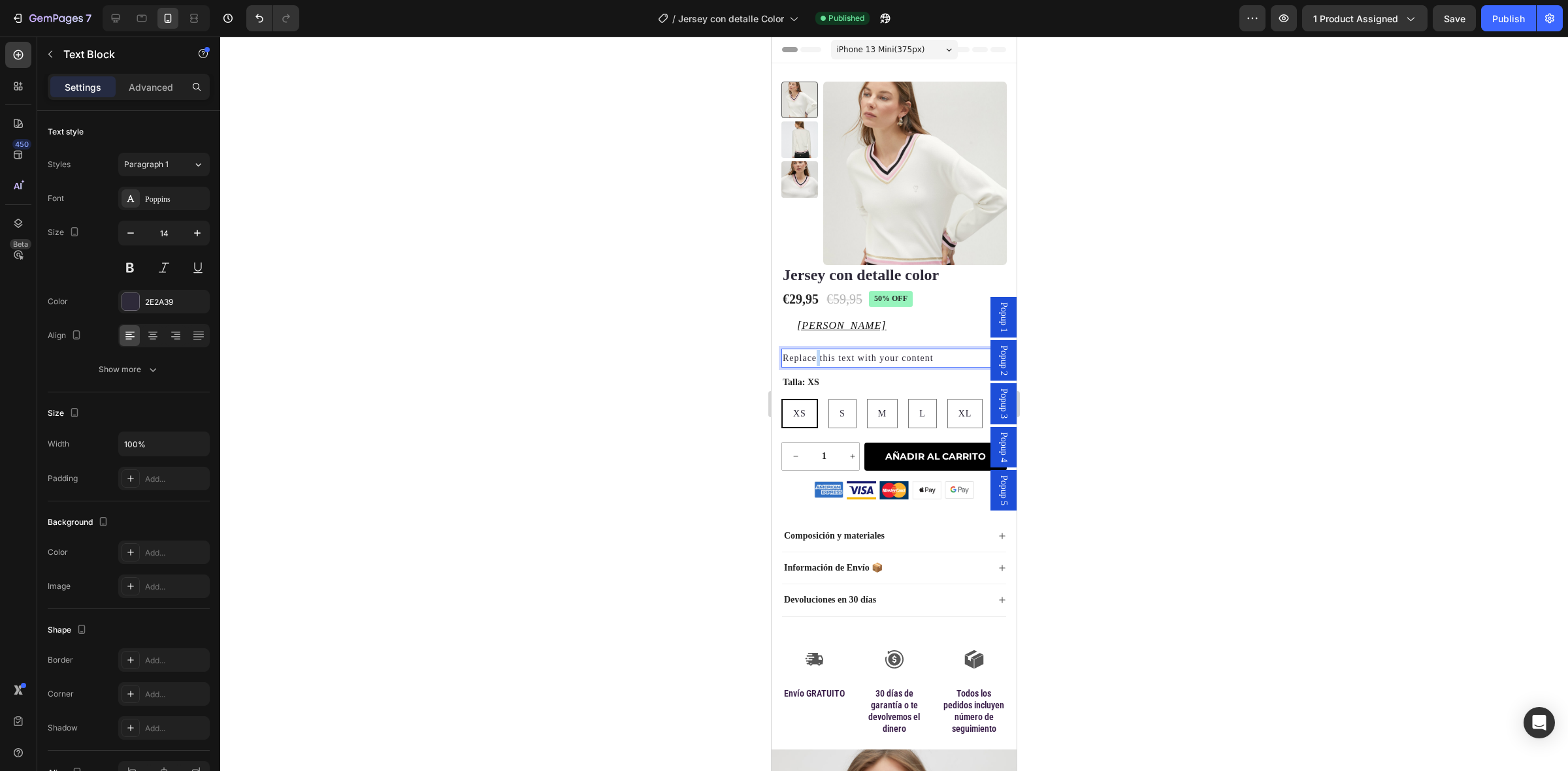
click at [817, 360] on p "Replace this text with your content" at bounding box center [894, 358] width 223 height 16
click at [840, 357] on strong "8" at bounding box center [838, 357] width 5 height 9
click at [1160, 420] on div at bounding box center [894, 403] width 1348 height 735
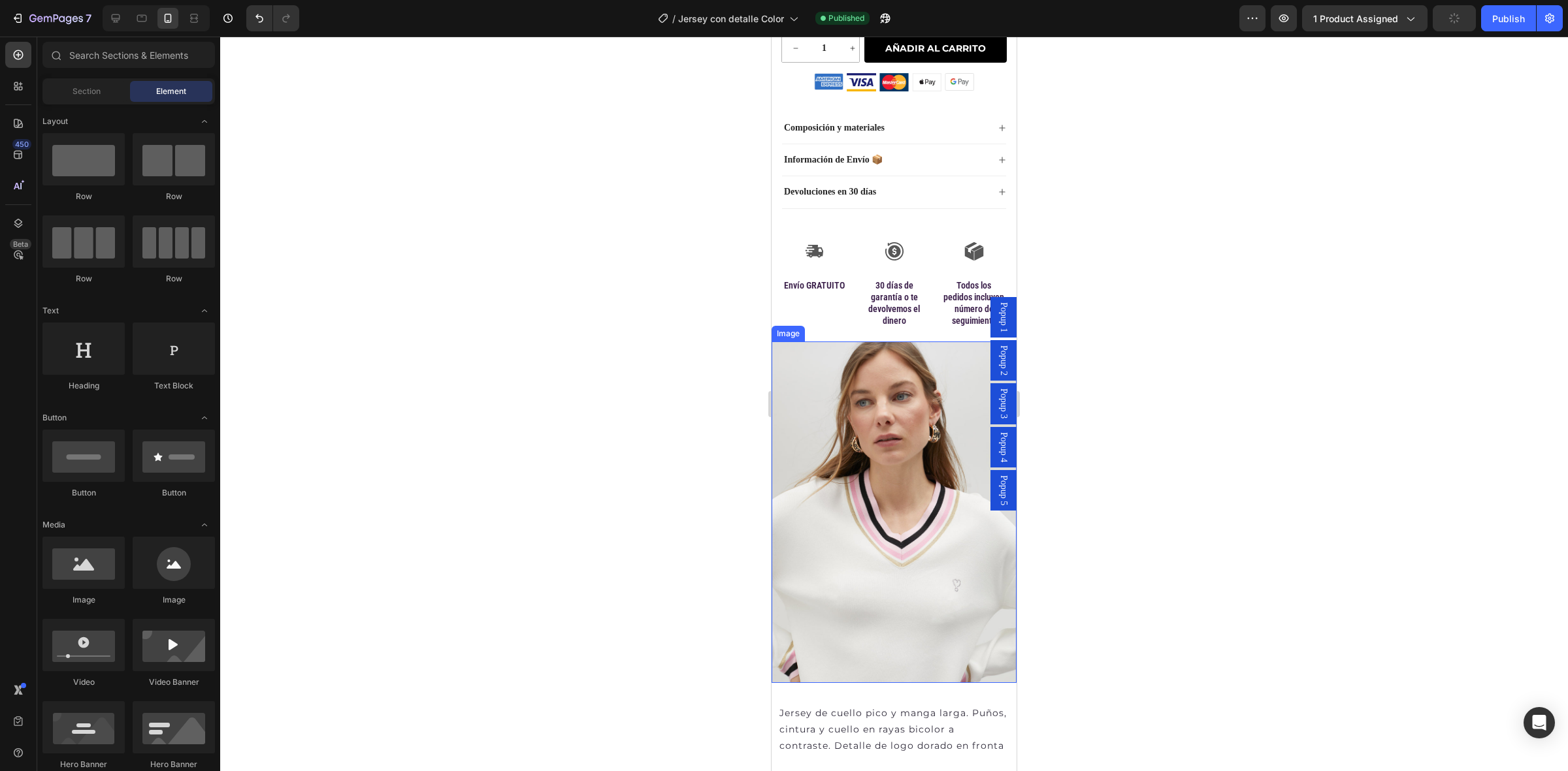
scroll to position [735, 0]
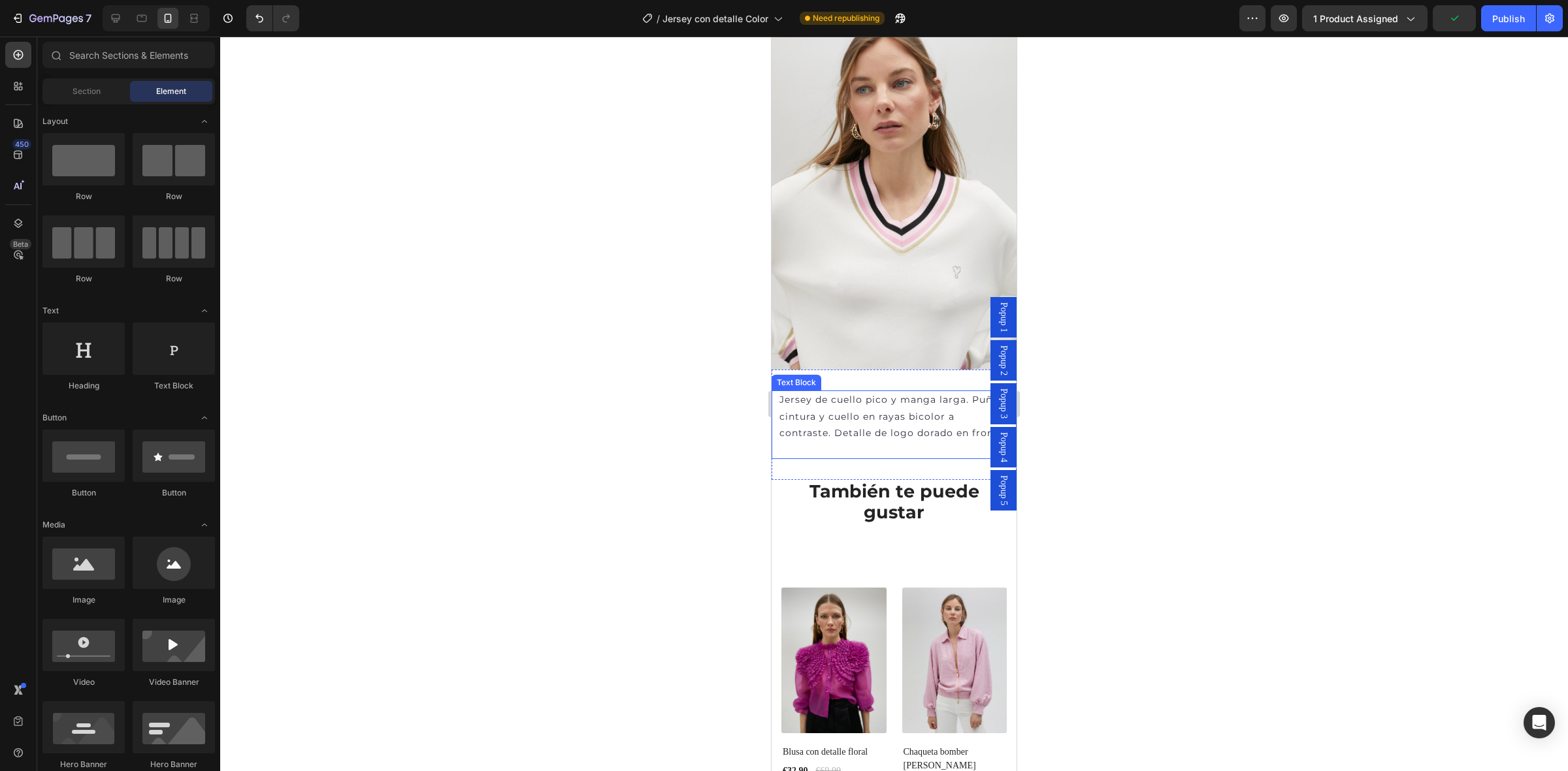
click at [863, 392] on p "Jersey de cuello pico y manga larga. Puños, cintura y cuello en rayas bicolor a…" at bounding box center [894, 416] width 229 height 50
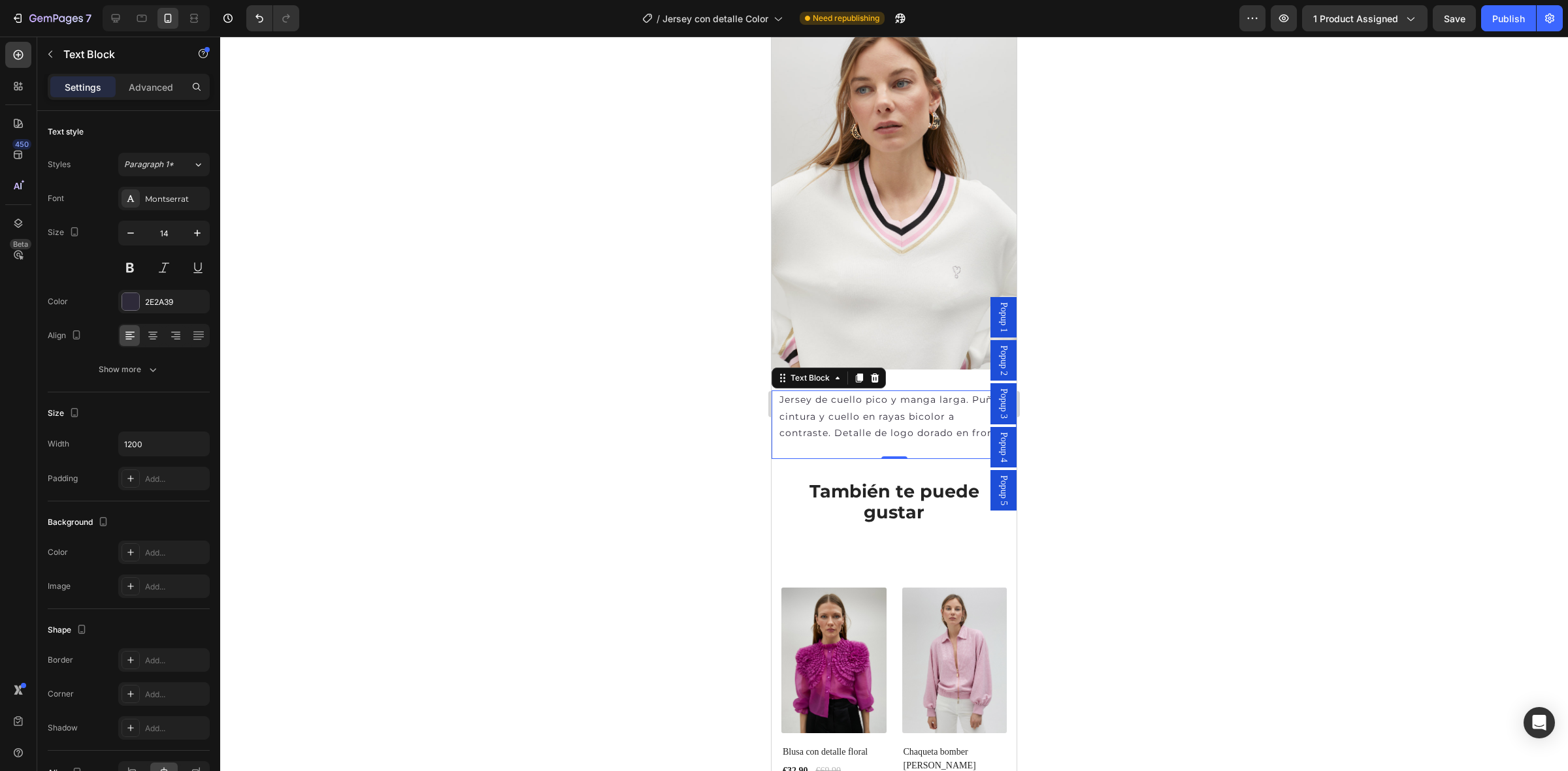
scroll to position [653, 0]
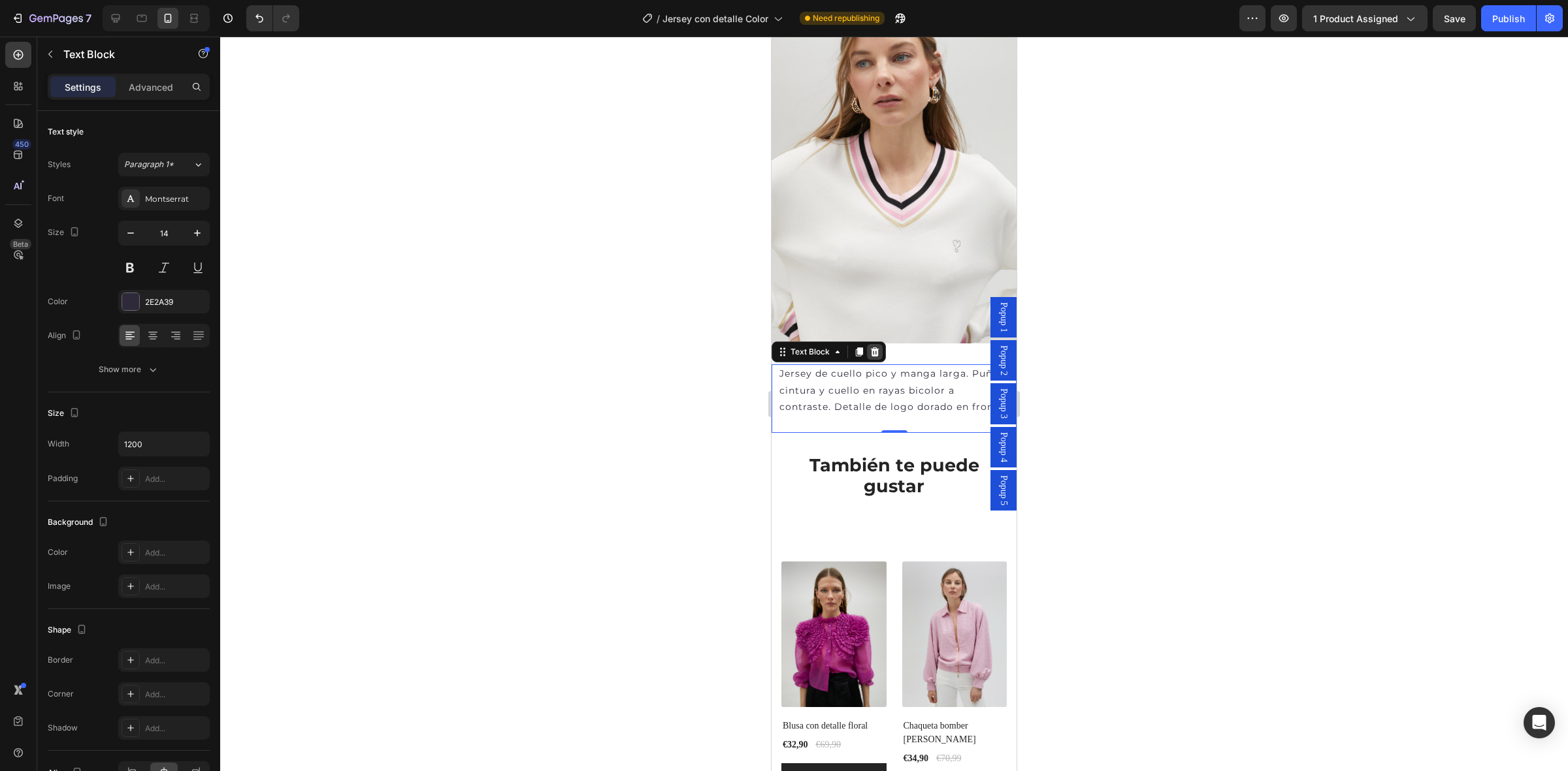
click at [871, 347] on icon at bounding box center [875, 352] width 10 height 10
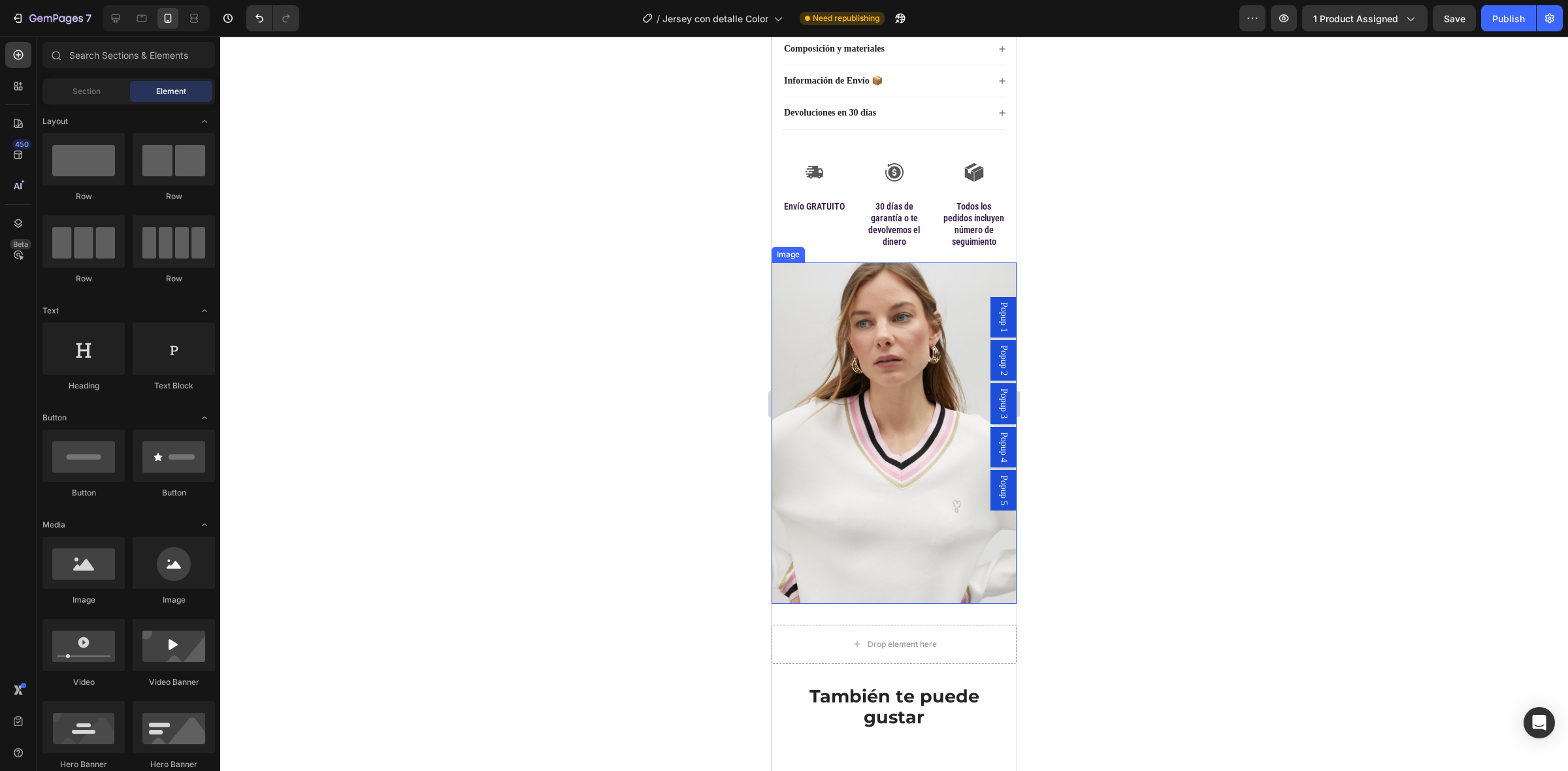
scroll to position [516, 0]
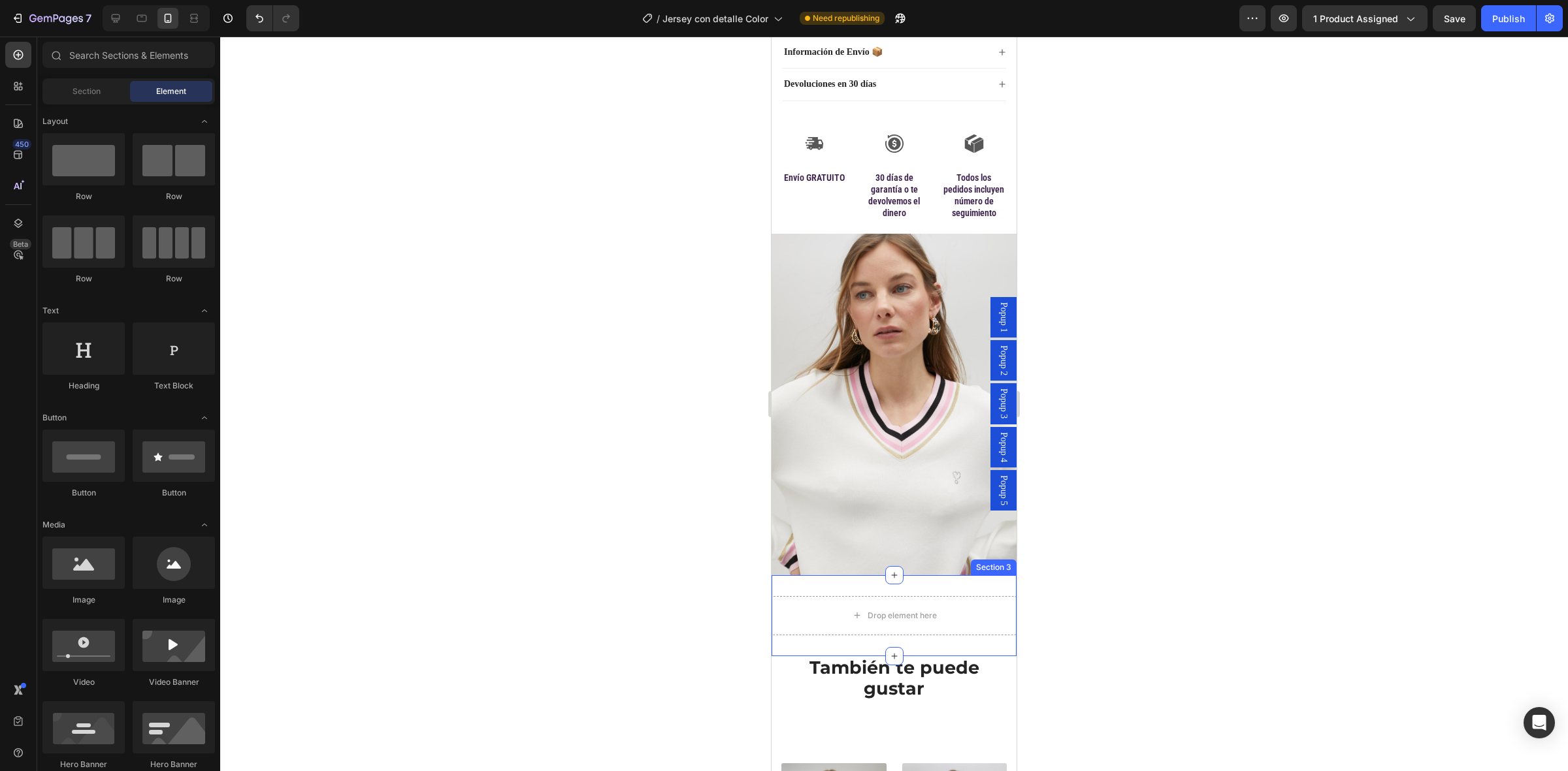
click at [825, 581] on div "Drop element here Section 3" at bounding box center [894, 615] width 245 height 81
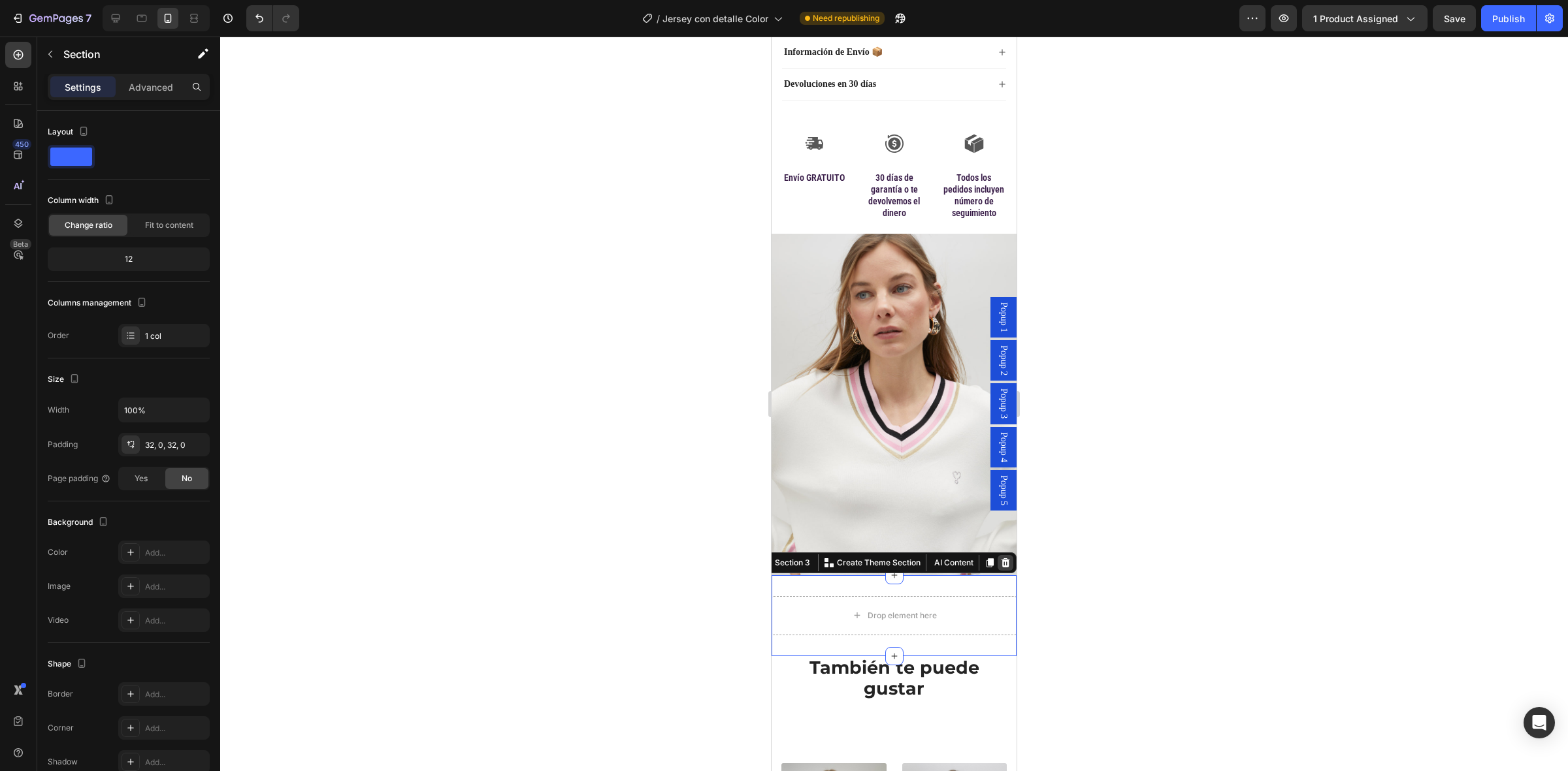
click at [1001, 561] on icon at bounding box center [1006, 563] width 9 height 9
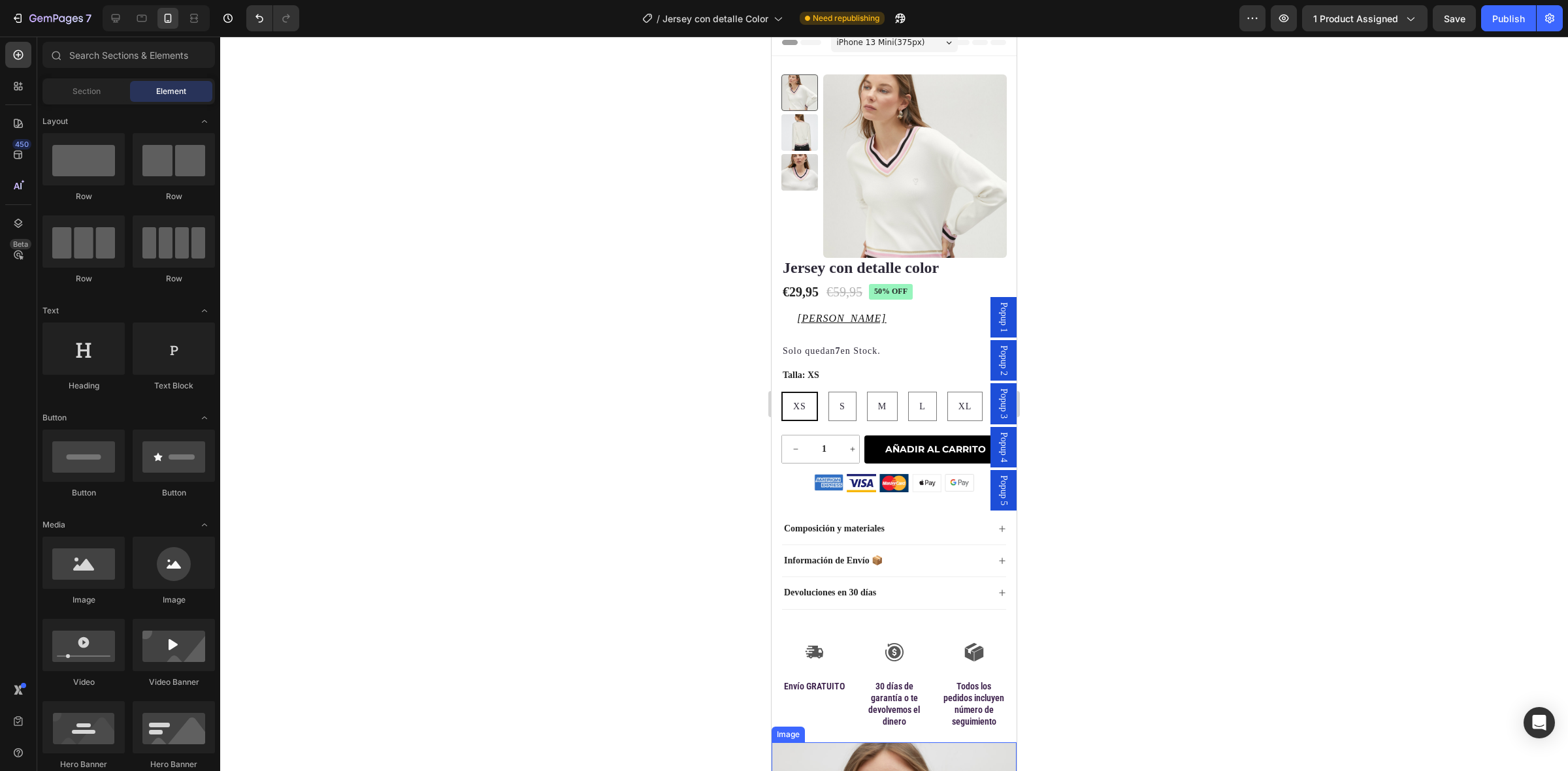
scroll to position [0, 0]
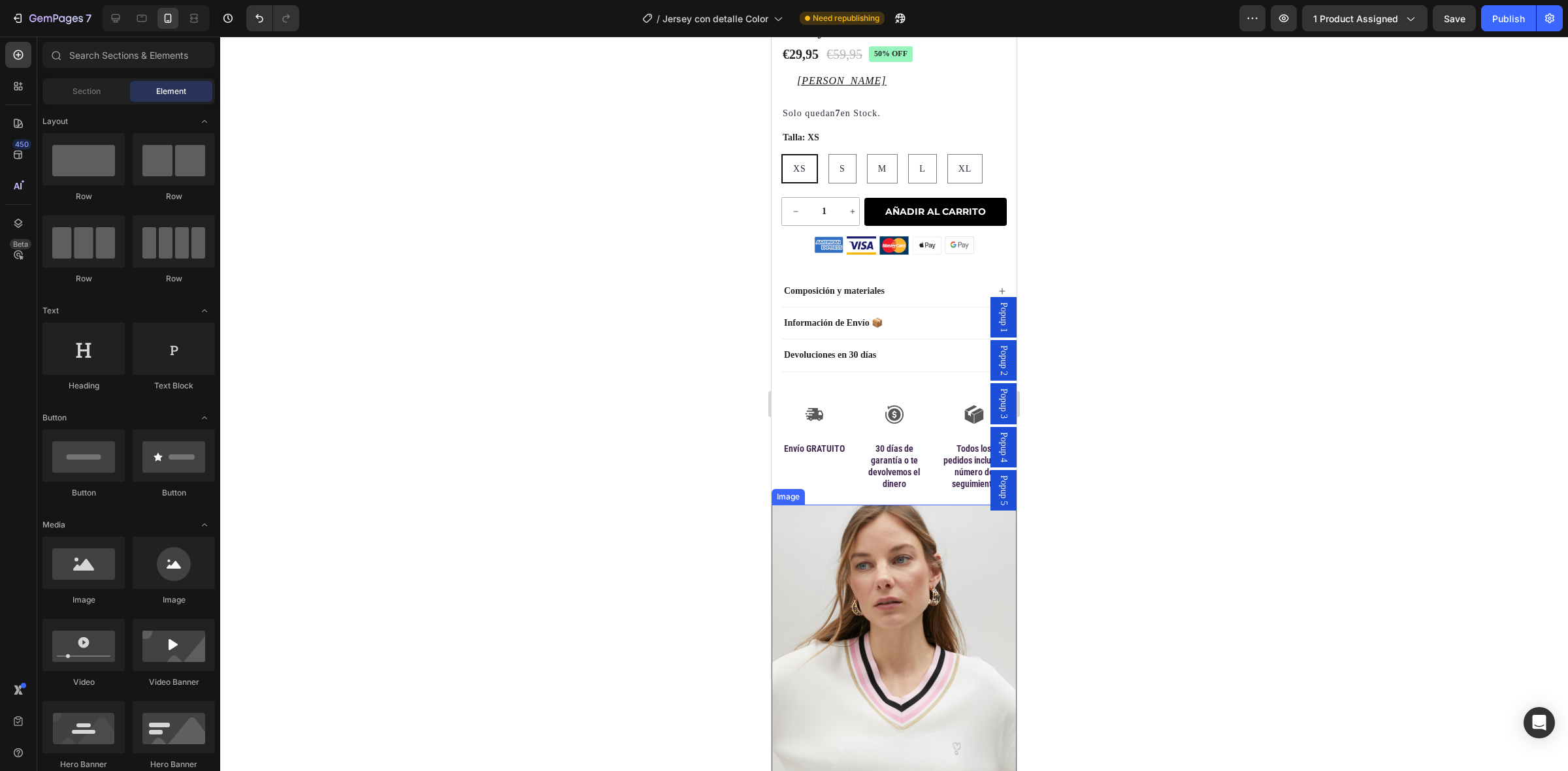
click at [897, 598] on img at bounding box center [894, 675] width 245 height 341
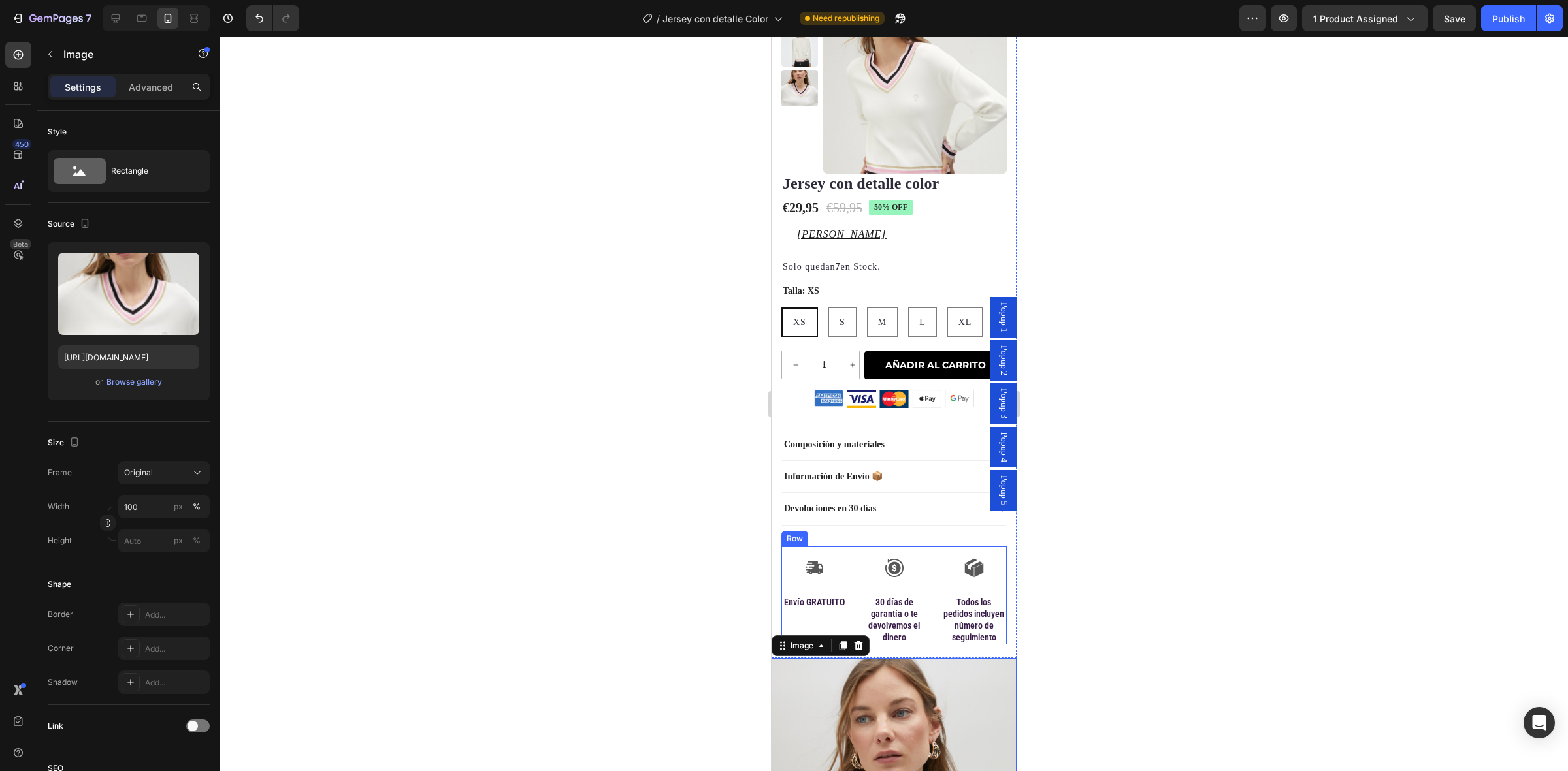
scroll to position [82, 0]
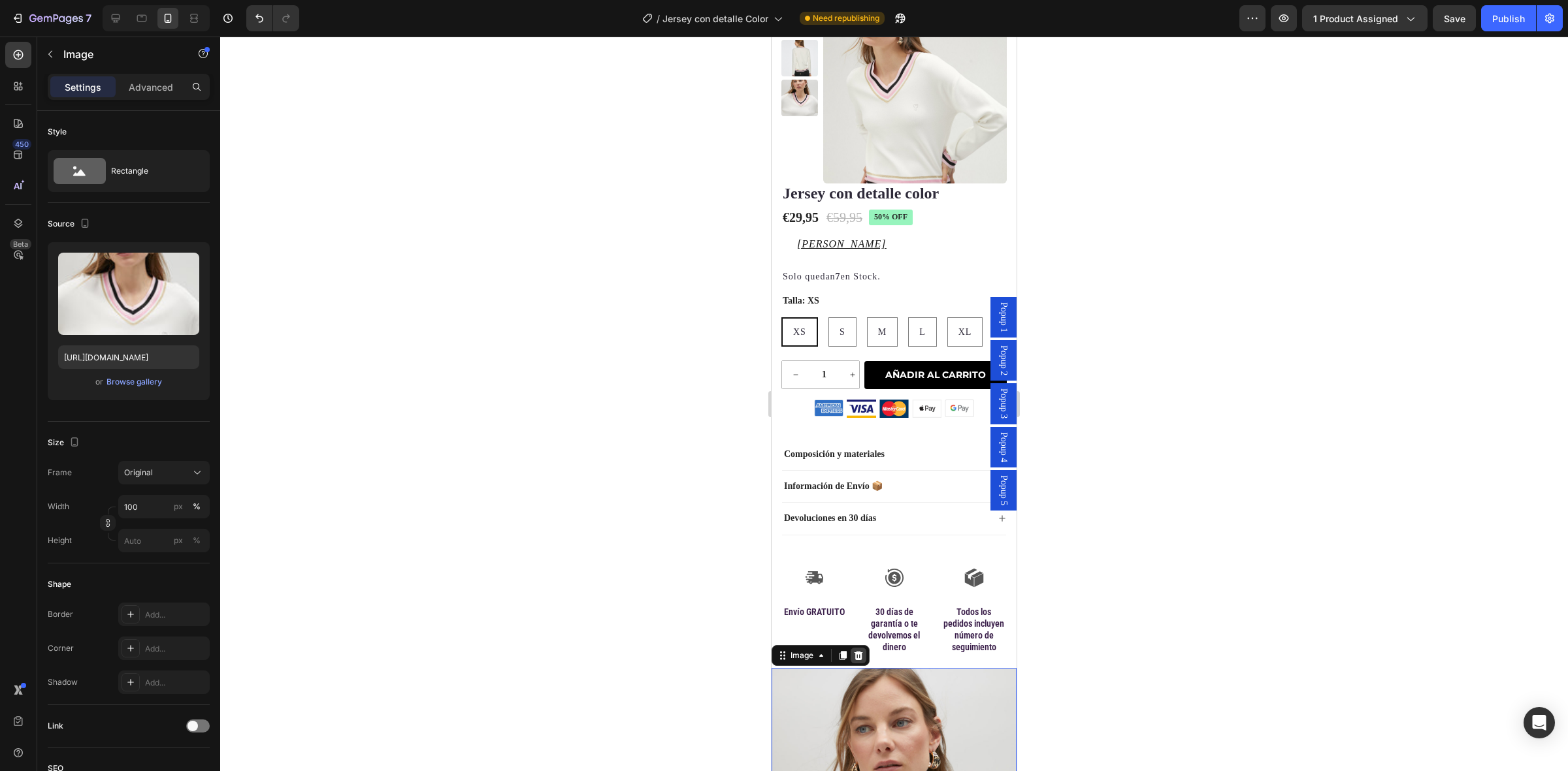
click at [860, 663] on div at bounding box center [859, 656] width 16 height 16
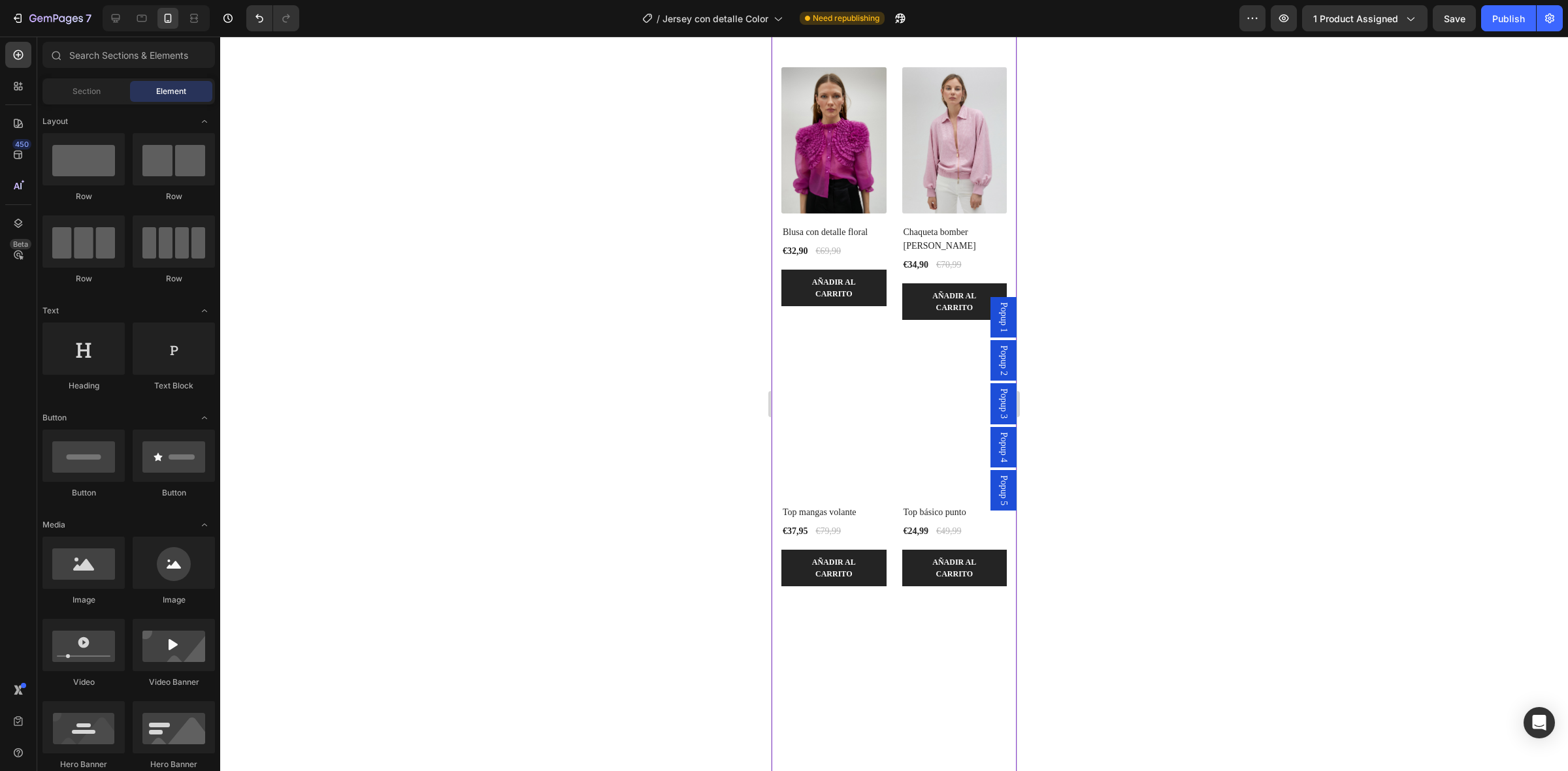
scroll to position [598, 0]
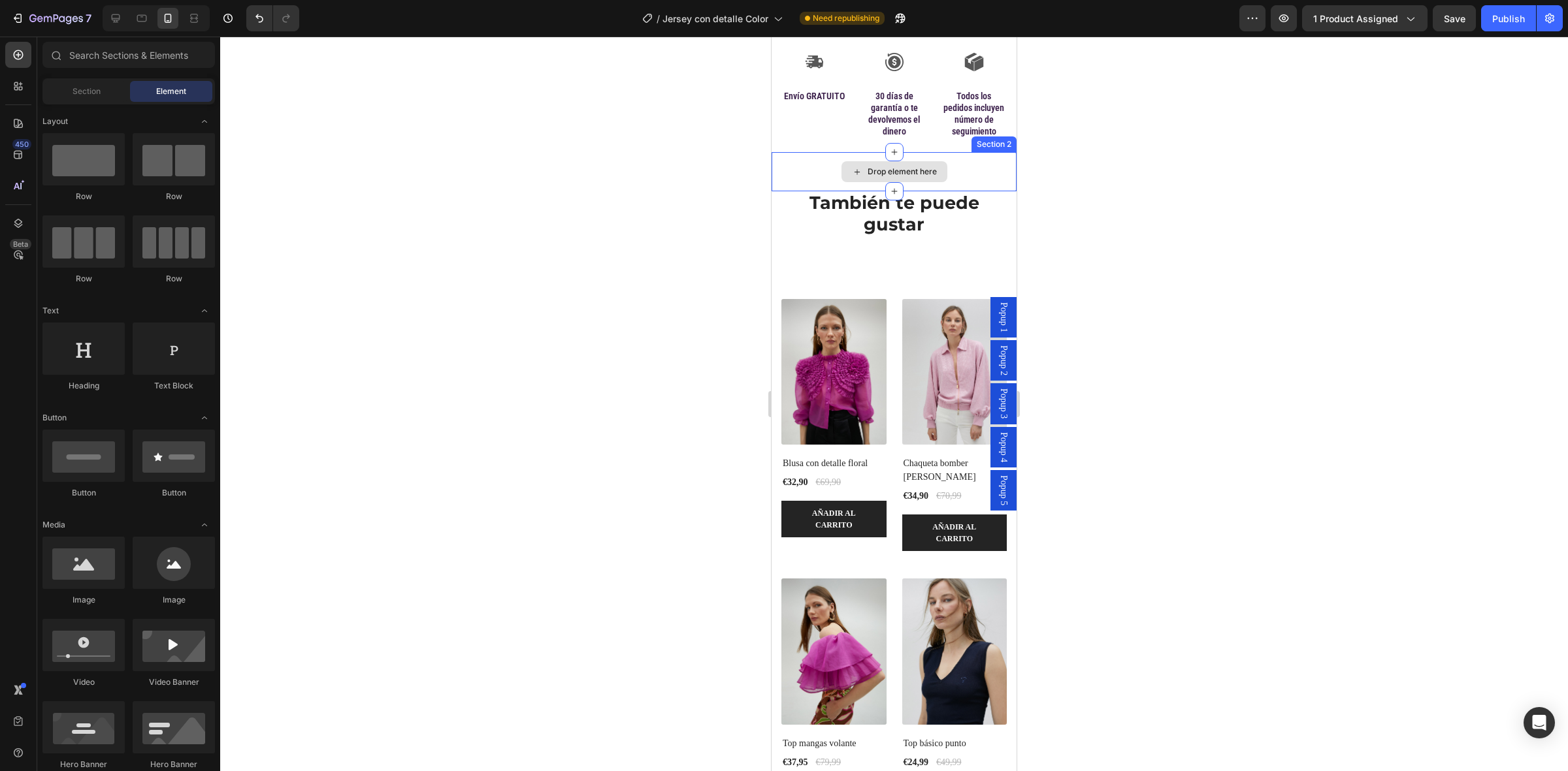
click at [841, 182] on div "Drop element here" at bounding box center [894, 172] width 106 height 21
click at [961, 171] on div "Drop element here" at bounding box center [894, 172] width 245 height 39
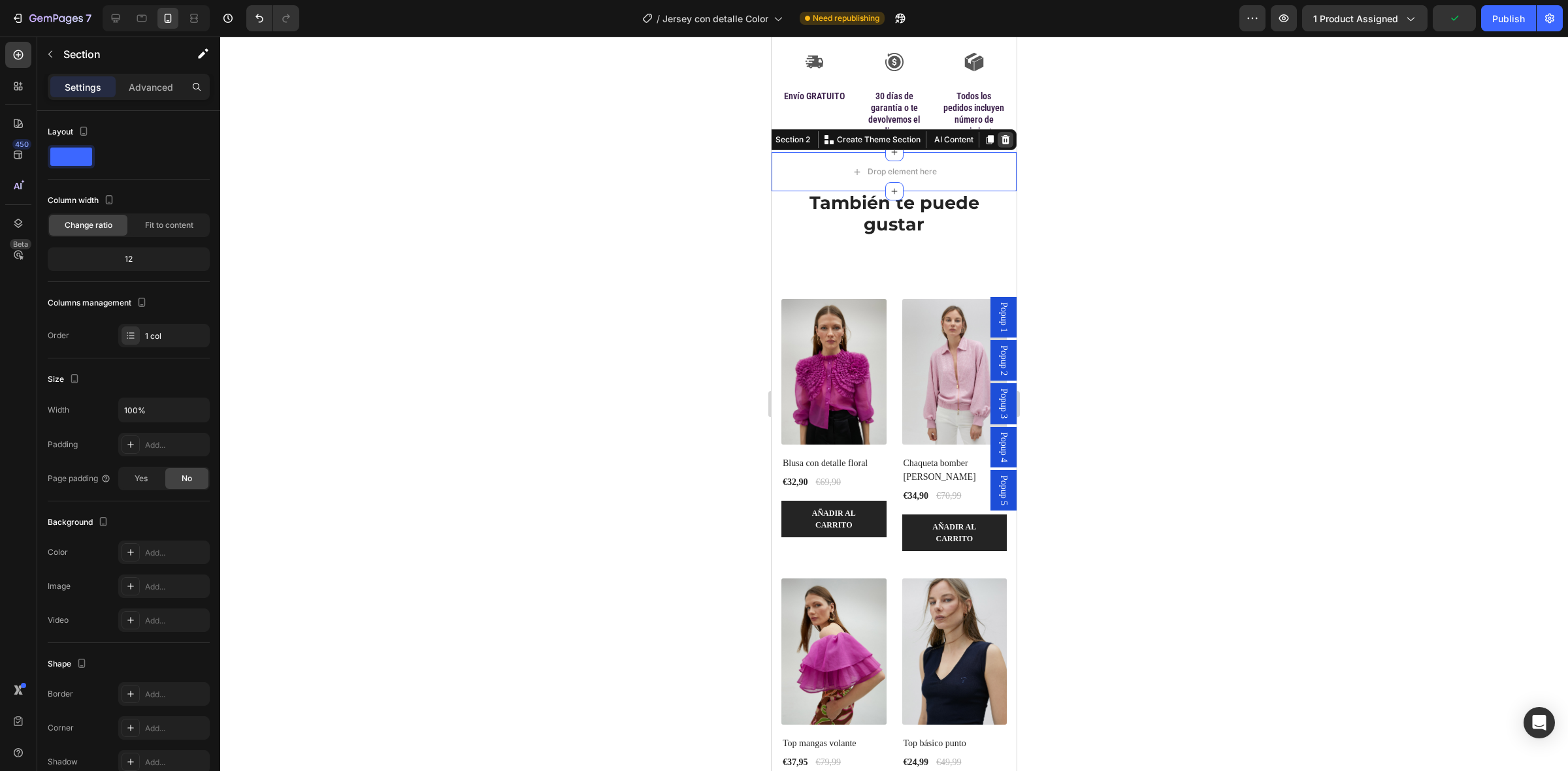
click at [998, 148] on div at bounding box center [1006, 140] width 16 height 16
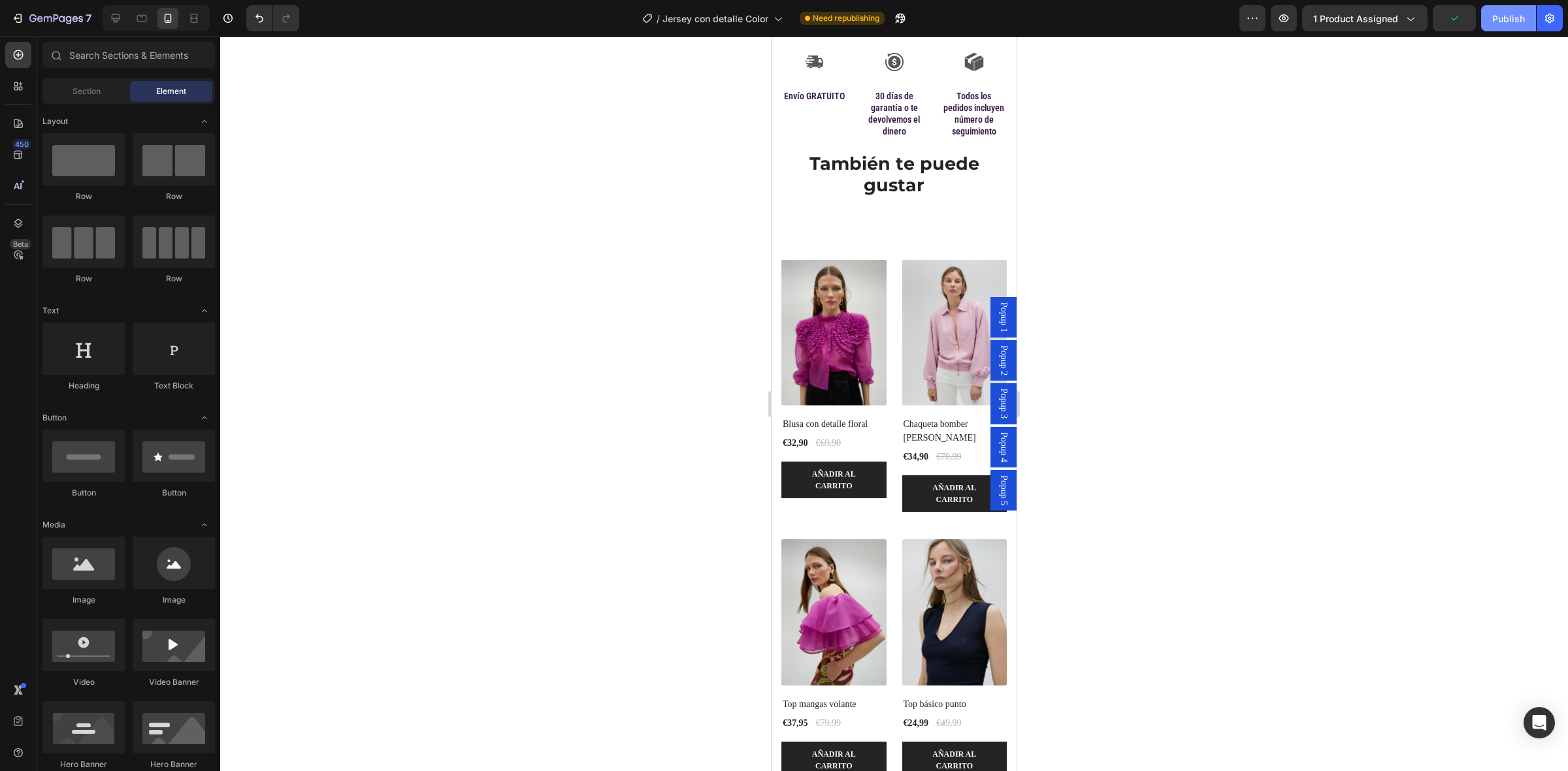
click at [1527, 12] on button "Publish" at bounding box center [1508, 18] width 55 height 26
click at [730, 17] on span "Jersey con detalle Color" at bounding box center [715, 18] width 106 height 14
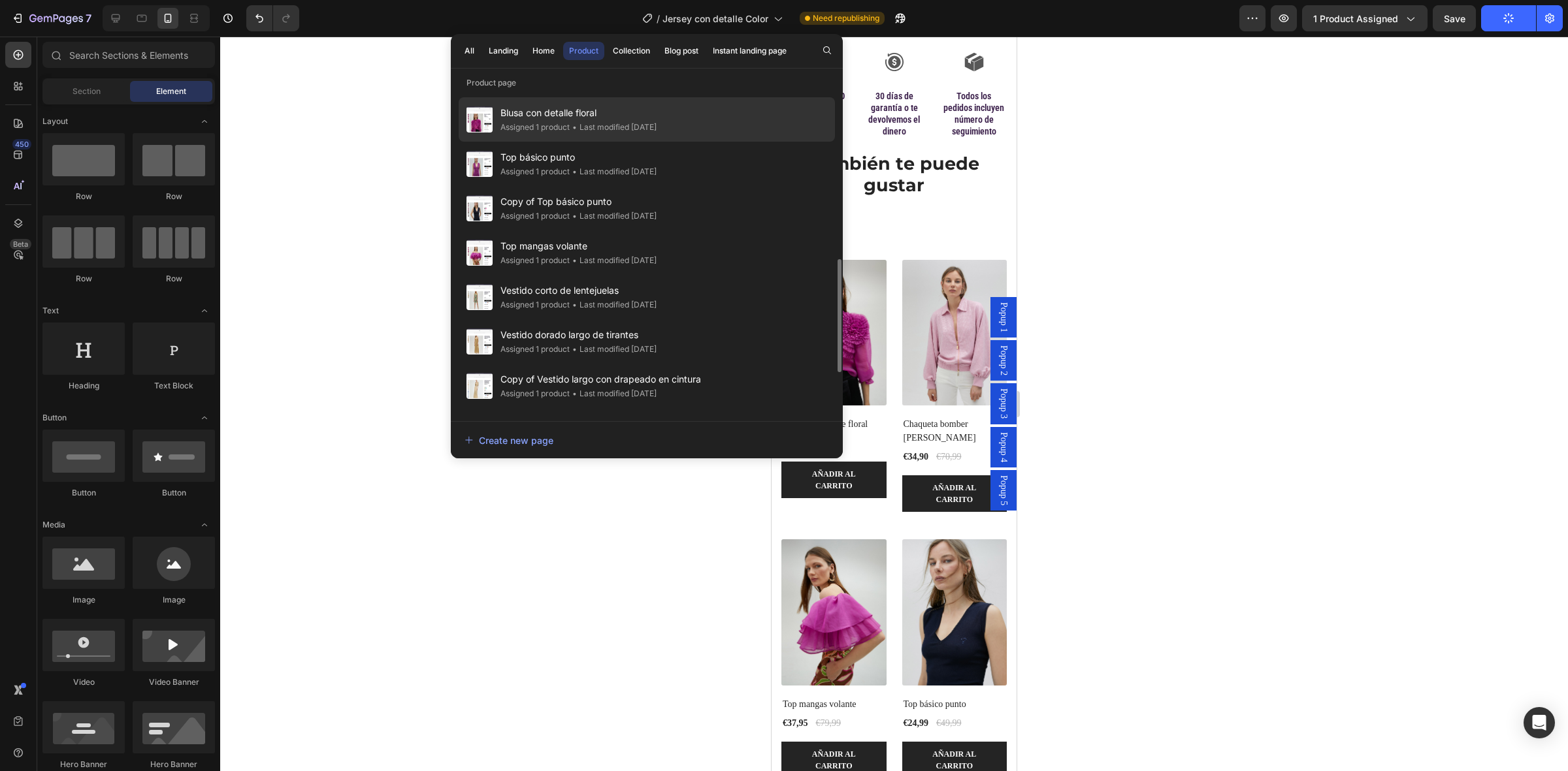
scroll to position [82, 0]
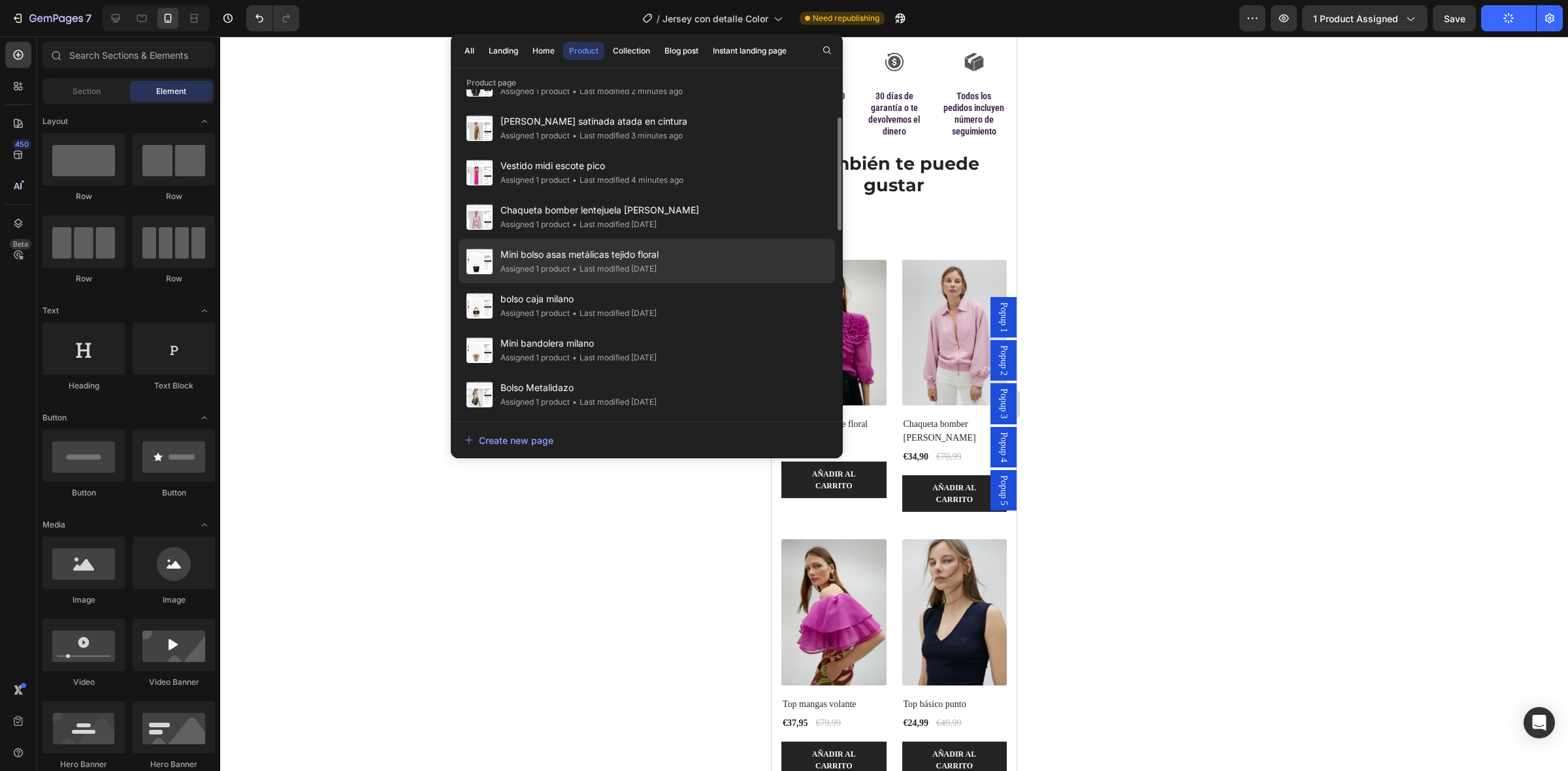
click at [604, 283] on div "Mini bolso asas metálicas tejido floral Assigned 1 product • Last modified 3 da…" at bounding box center [647, 305] width 377 height 44
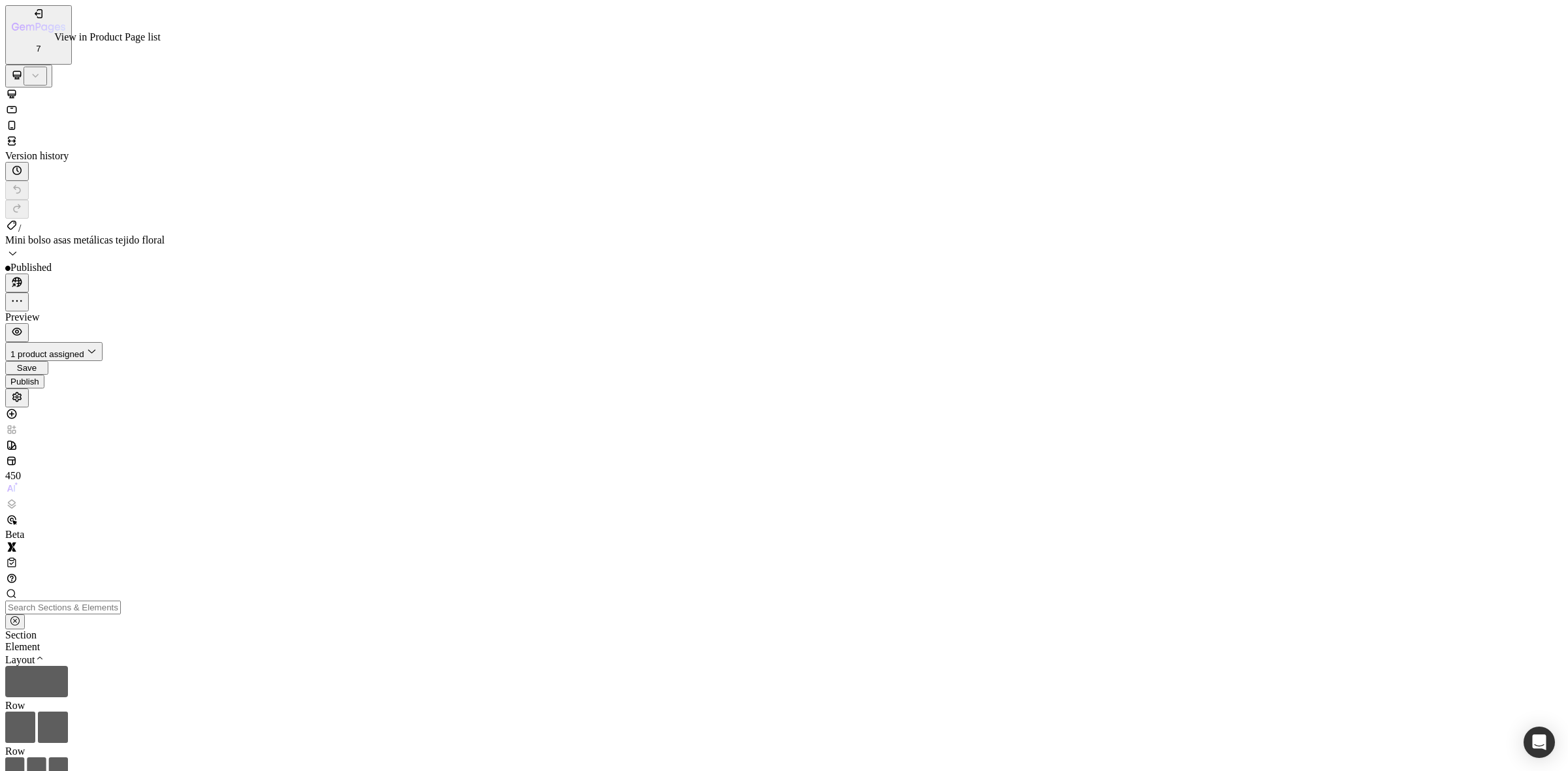
click at [165, 234] on span "Mini bolso asas metálicas tejido floral" at bounding box center [84, 240] width 159 height 11
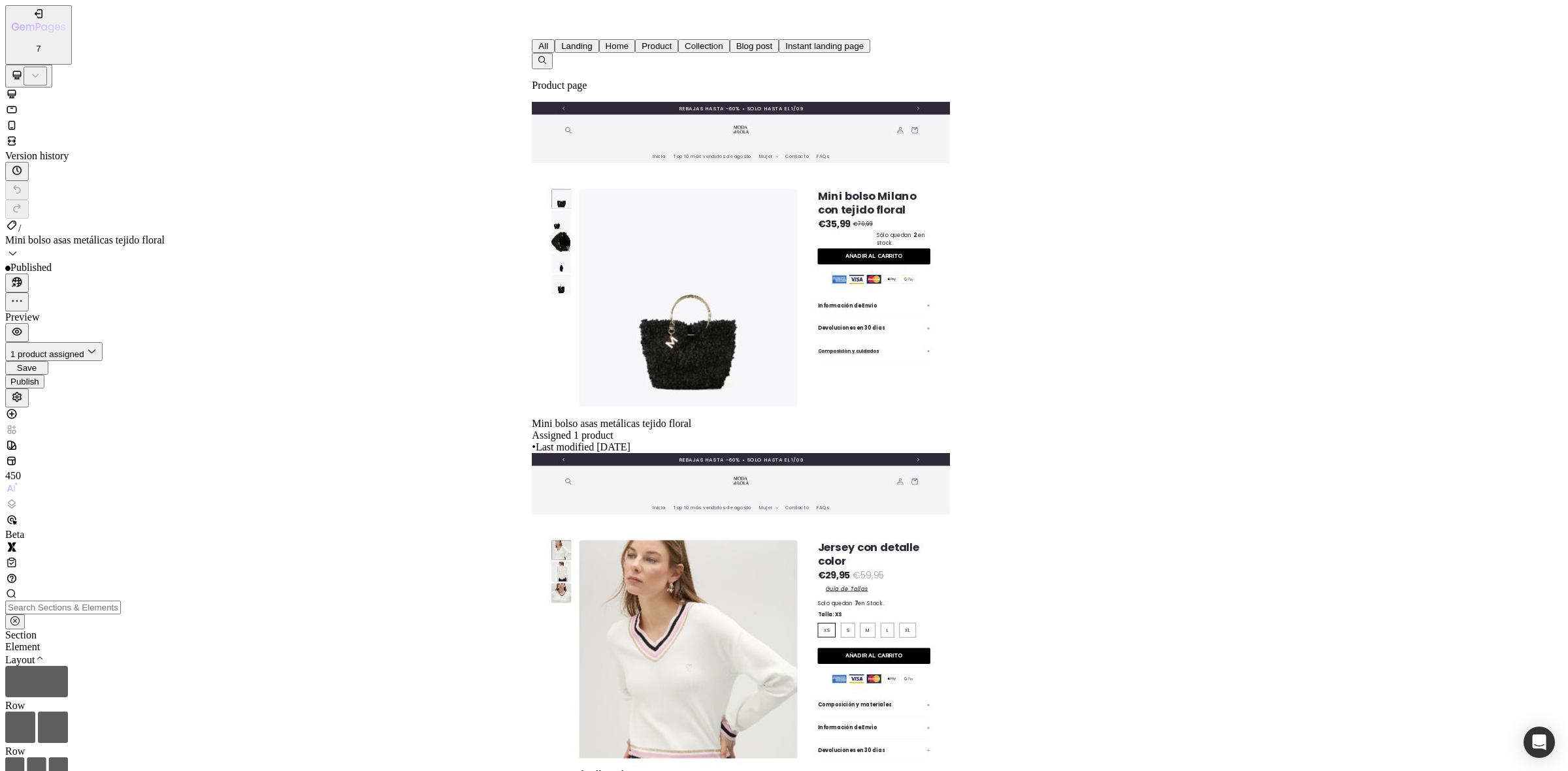
click at [632, 770] on span "Jersey con detalle Color" at bounding box center [582, 775] width 101 height 11
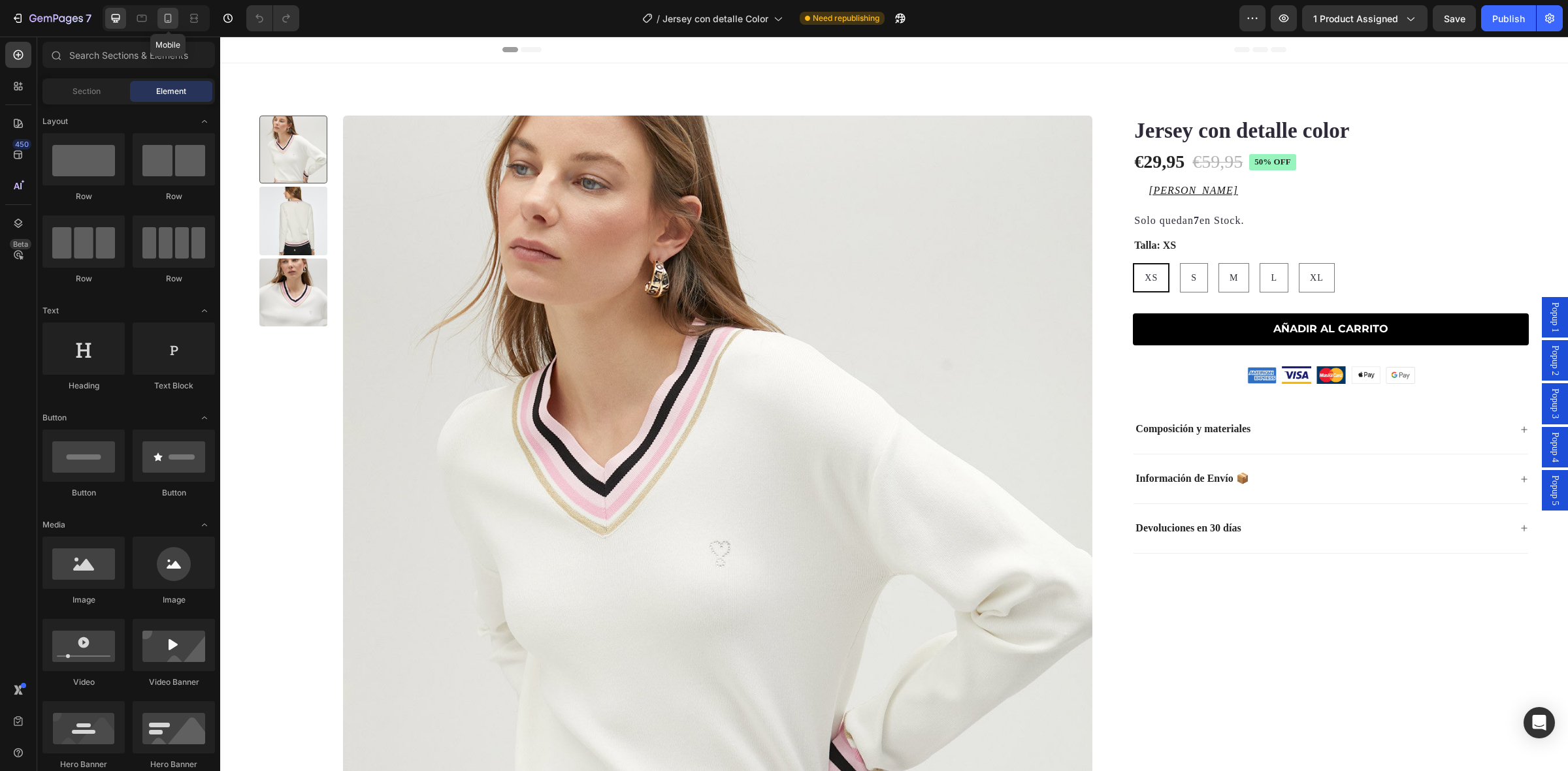
click at [167, 17] on icon at bounding box center [168, 18] width 13 height 13
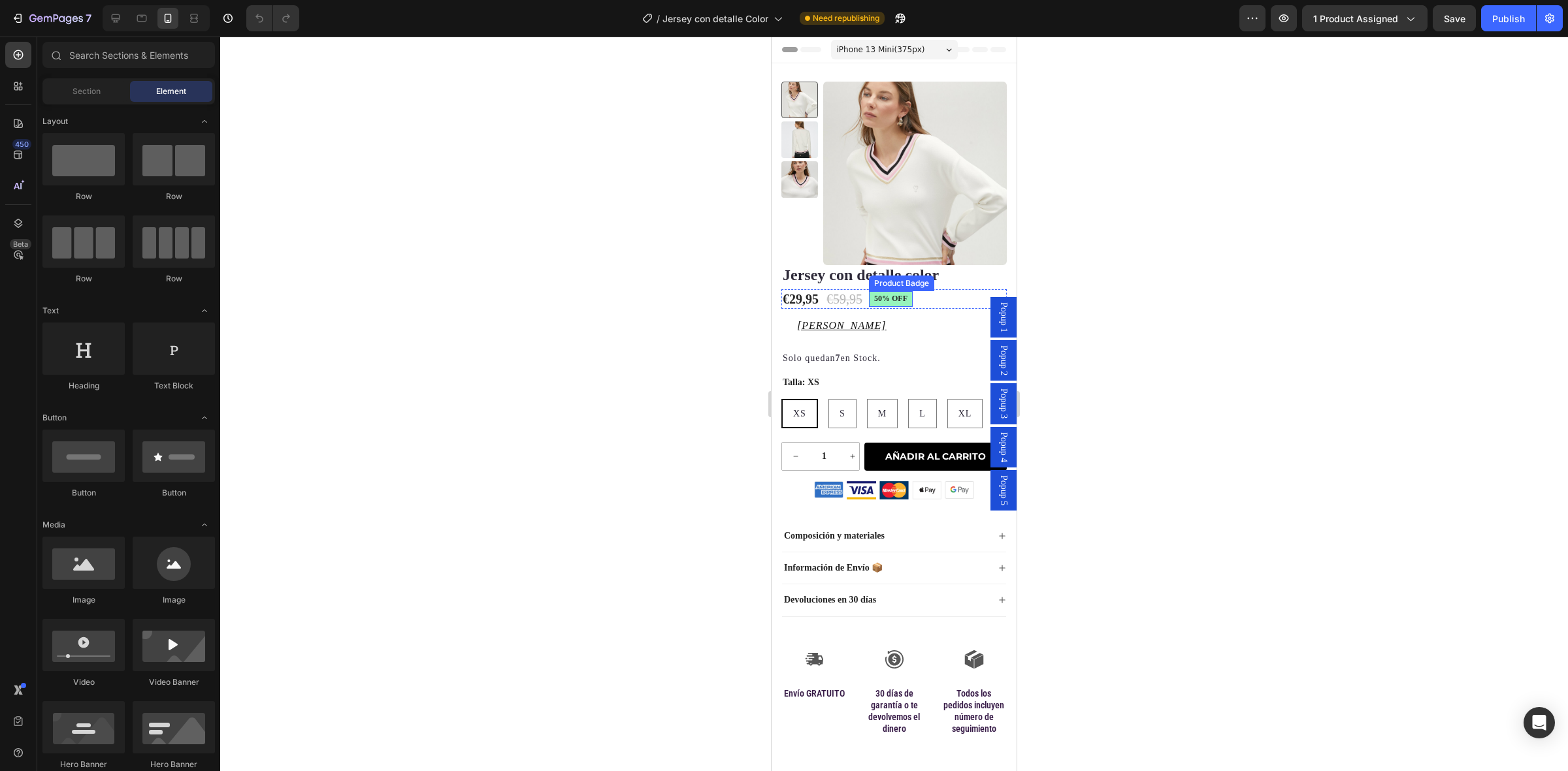
click at [905, 298] on pre "50% off" at bounding box center [891, 299] width 44 height 16
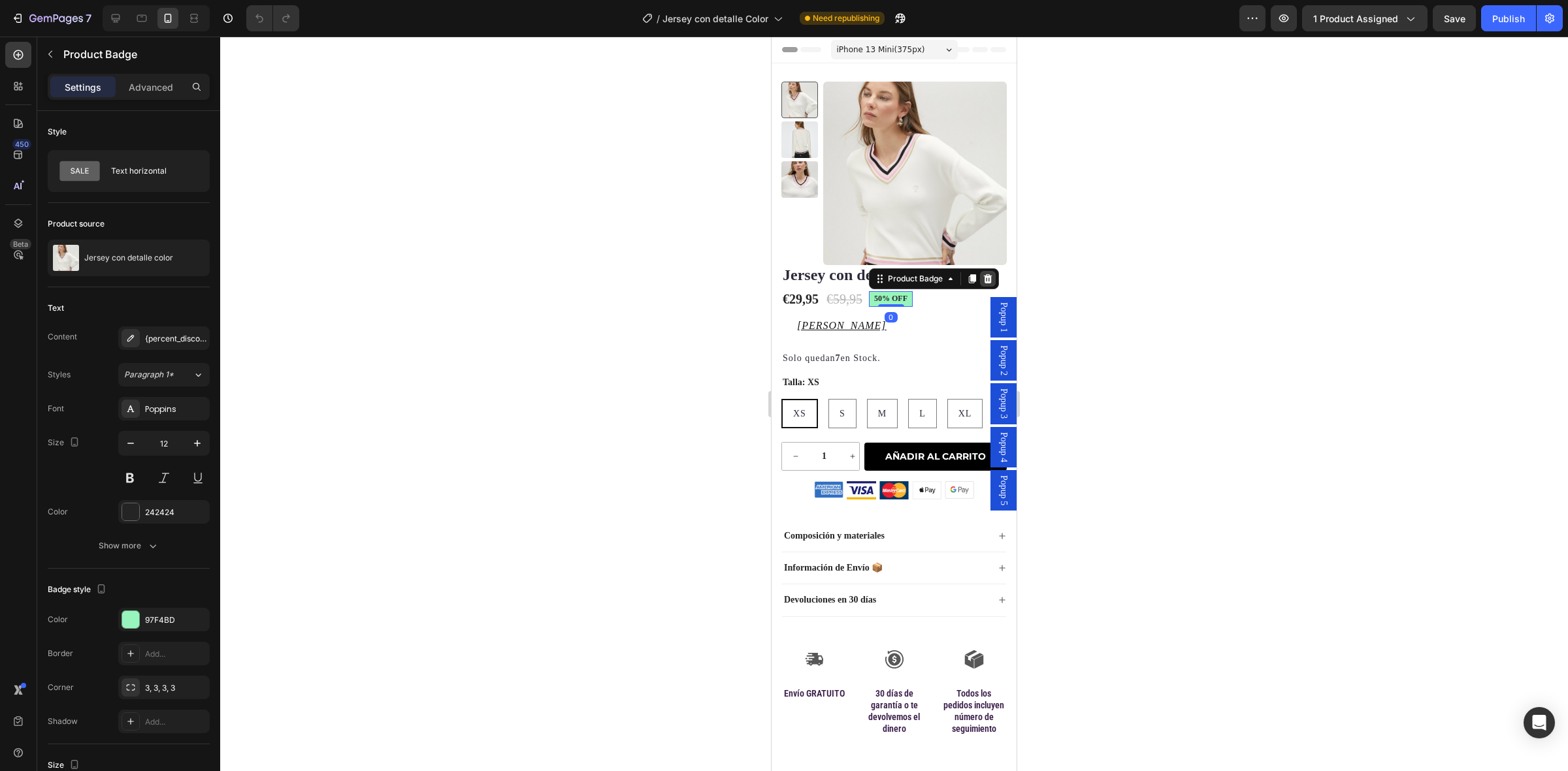
click at [987, 279] on icon at bounding box center [988, 279] width 10 height 10
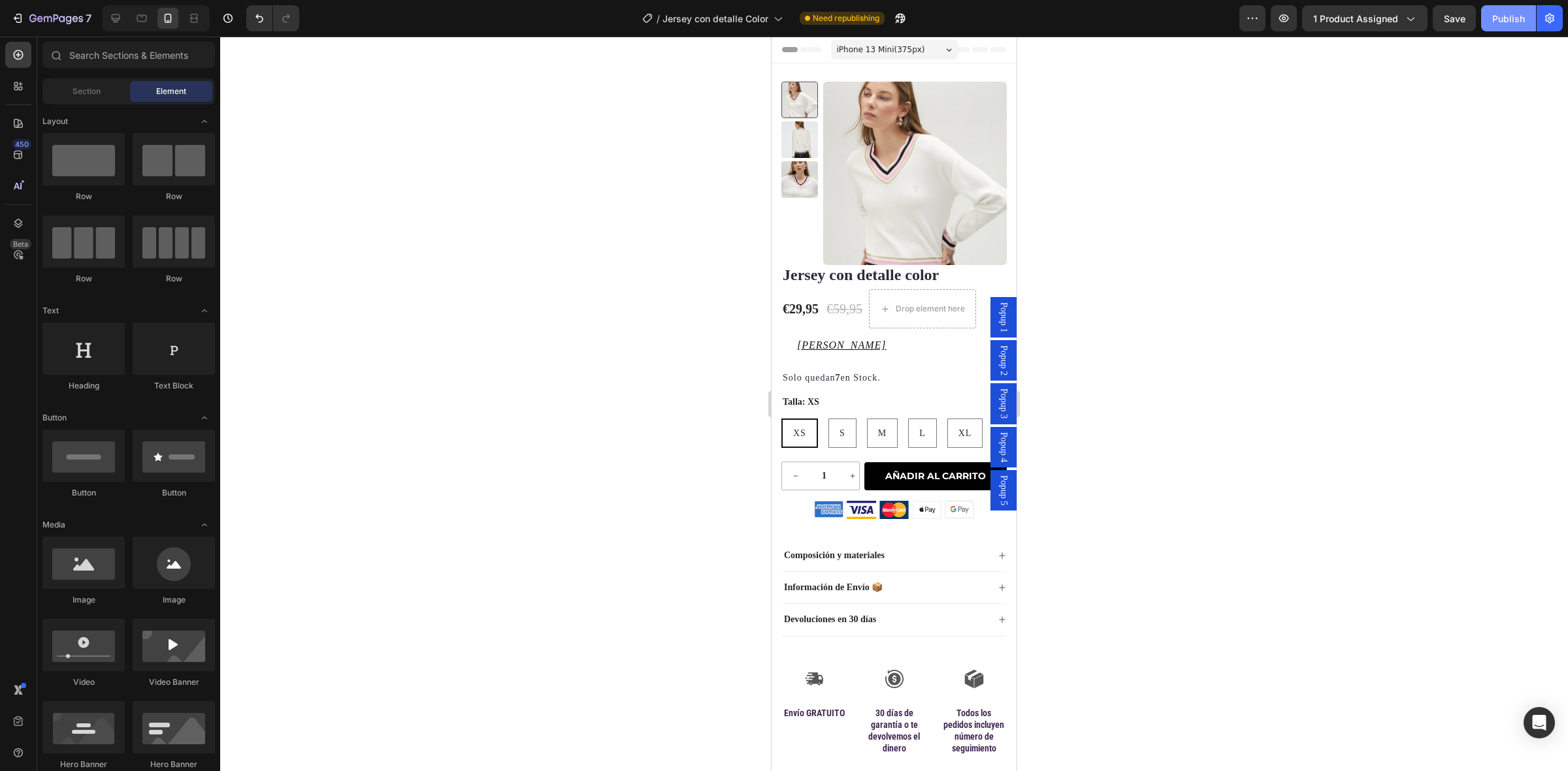
click at [1510, 18] on div "Publish" at bounding box center [1508, 18] width 33 height 14
